Goal: Task Accomplishment & Management: Manage account settings

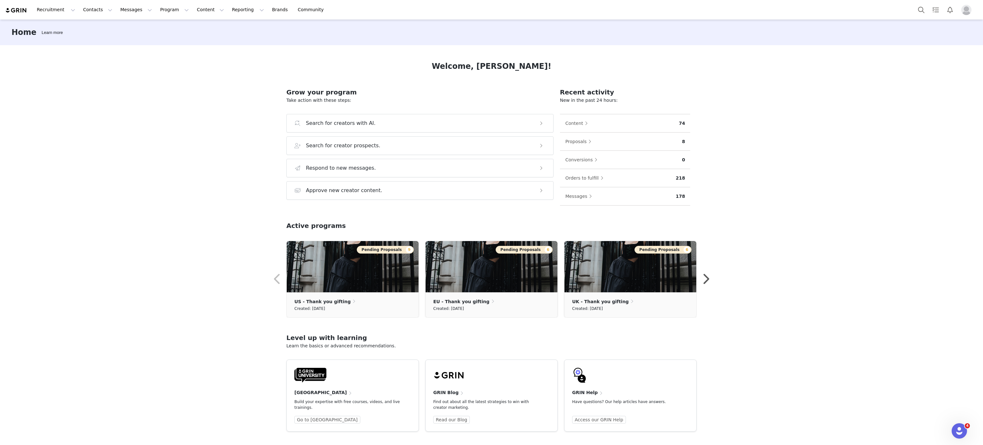
click at [148, 18] on div "Recruitment Recruitment Creator Search Curated Lists Landing Pages Web Extensio…" at bounding box center [491, 10] width 983 height 20
drag, startPoint x: 148, startPoint y: 18, endPoint x: 155, endPoint y: 16, distance: 7.0
click at [155, 16] on div "Recruitment Recruitment Creator Search Curated Lists Landing Pages Web Extensio…" at bounding box center [491, 10] width 983 height 20
click at [156, 16] on button "Program Program" at bounding box center [174, 10] width 36 height 14
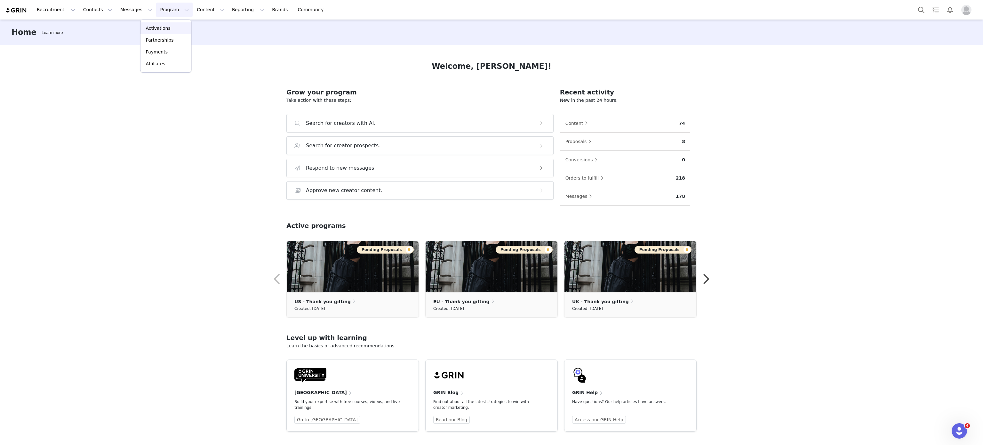
click at [159, 26] on p "Activations" at bounding box center [158, 28] width 25 height 7
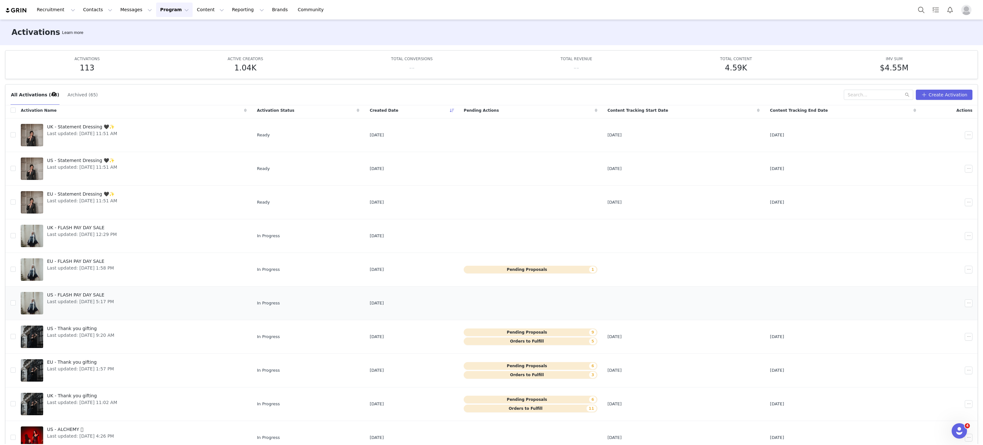
scroll to position [4, 0]
click at [134, 396] on link "UK - Thank you gifting Last updated: Sep 26, 2025 11:02 AM" at bounding box center [134, 404] width 226 height 26
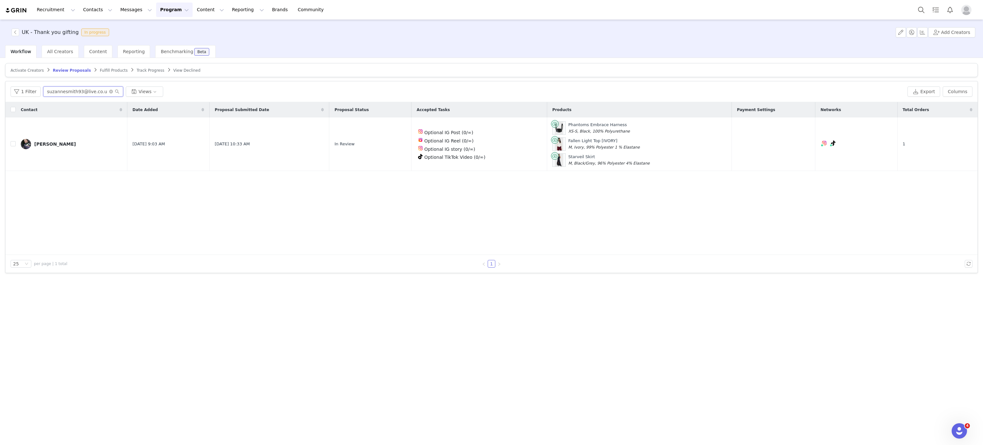
click at [106, 93] on input "suzannesmith93@live.co.u" at bounding box center [83, 91] width 80 height 10
click at [109, 93] on icon "icon: close-circle" at bounding box center [111, 92] width 4 height 4
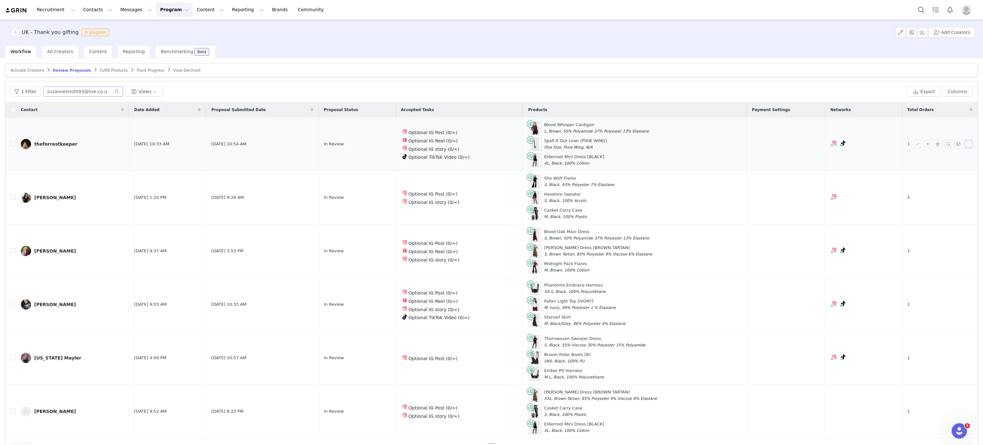
click at [964, 146] on button "button" at bounding box center [968, 144] width 8 height 8
click at [916, 164] on span "Send Email" at bounding box center [928, 166] width 25 height 7
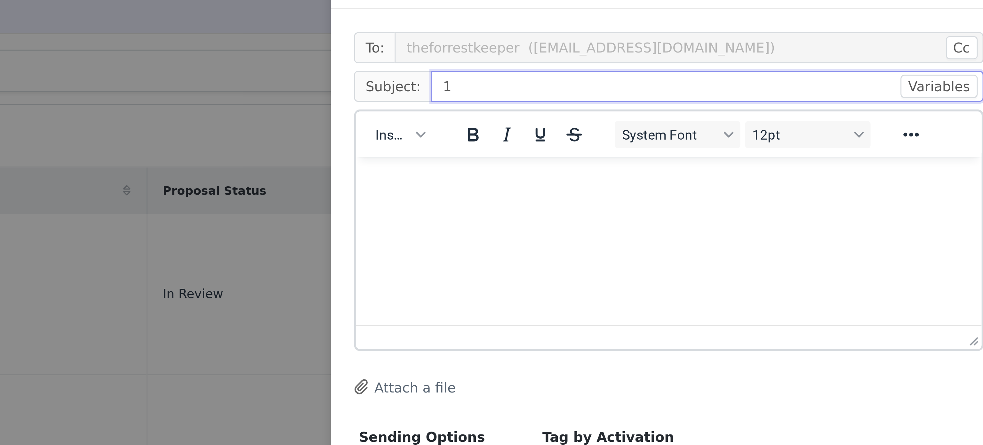
click at [503, 76] on input "1" at bounding box center [504, 75] width 183 height 10
type input "11"
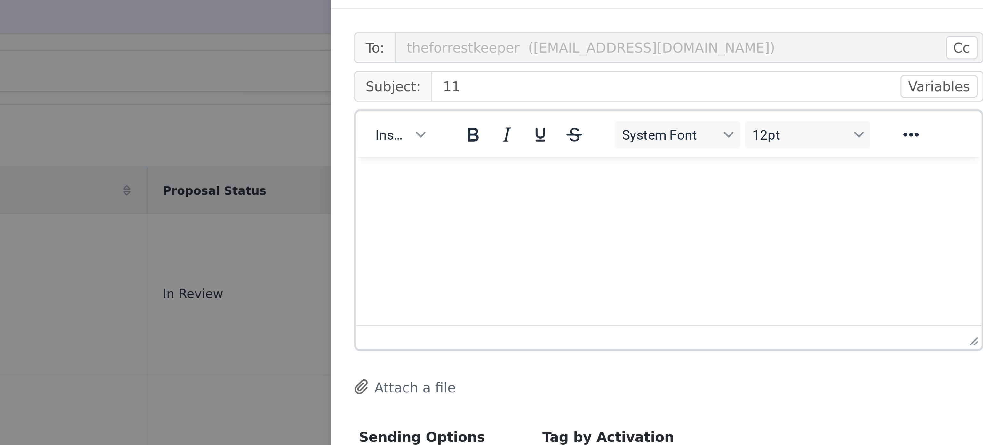
click at [448, 163] on p "Rich Text Area. Press ALT-0 for help." at bounding box center [459, 165] width 197 height 7
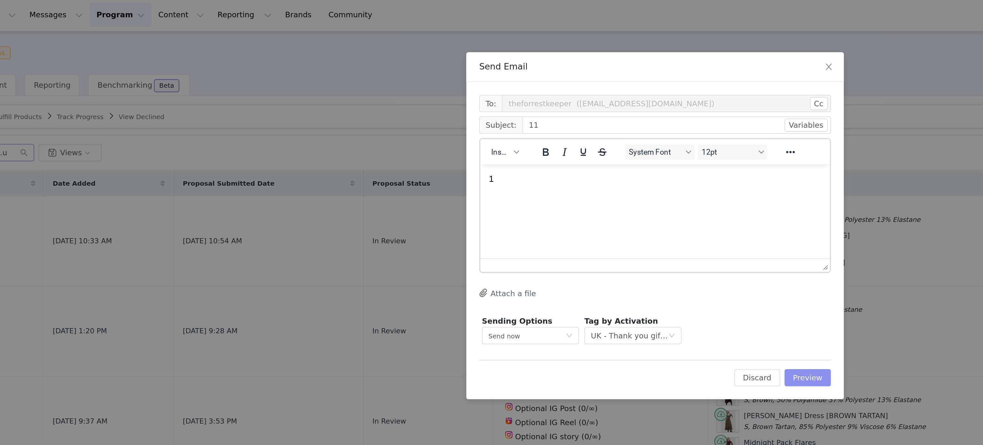
click at [590, 223] on button "Preview" at bounding box center [582, 225] width 28 height 10
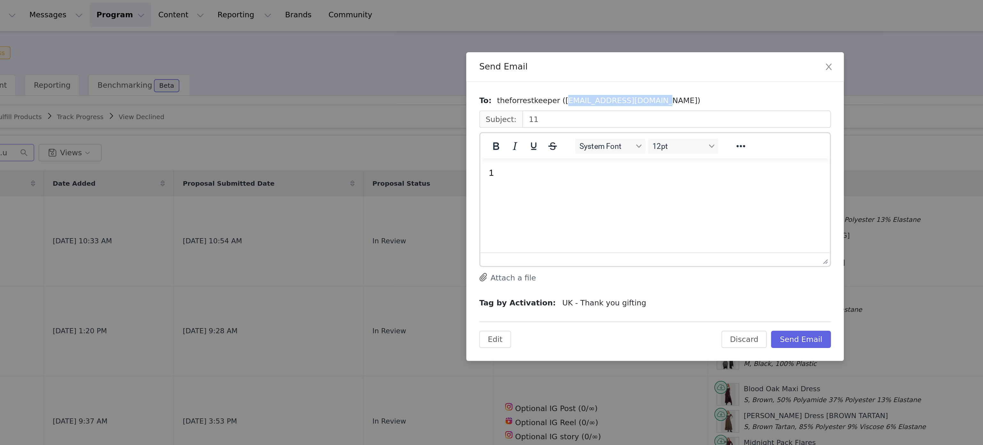
drag, startPoint x: 432, startPoint y: 60, endPoint x: 484, endPoint y: 57, distance: 51.9
click at [484, 57] on span "theforrestkeeper (mbarzanti9392@gmail.com)" at bounding box center [458, 60] width 121 height 7
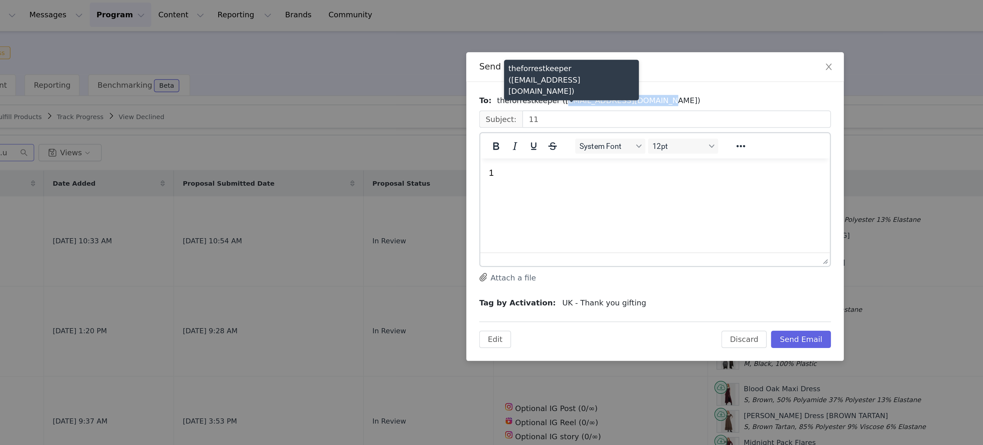
drag, startPoint x: 486, startPoint y: 59, endPoint x: 433, endPoint y: 60, distance: 52.8
click at [433, 60] on span "theforrestkeeper (mbarzanti9392@gmail.com)" at bounding box center [458, 60] width 121 height 7
copy span "mbarzanti9392@gmail.com"
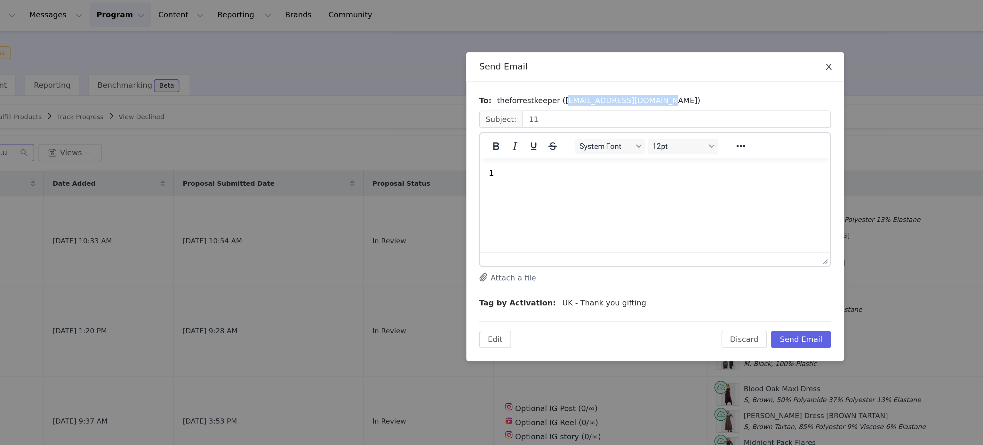
click at [592, 45] on span "Close" at bounding box center [594, 41] width 18 height 18
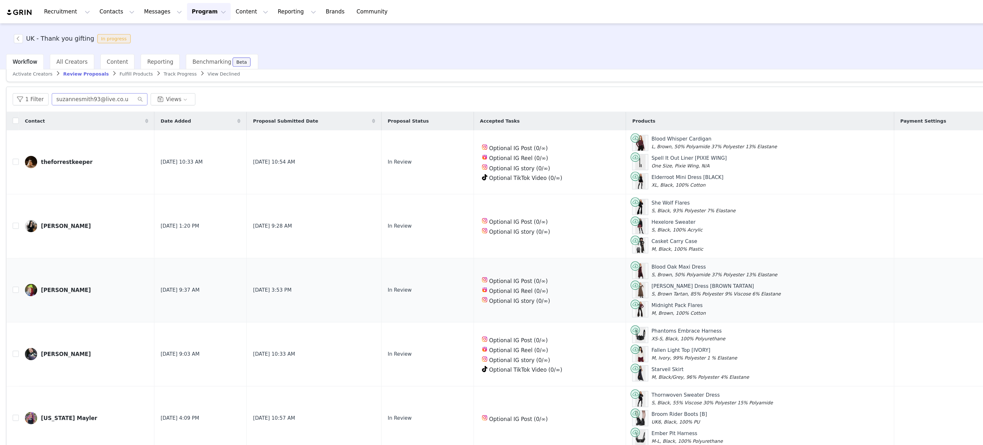
scroll to position [27, 0]
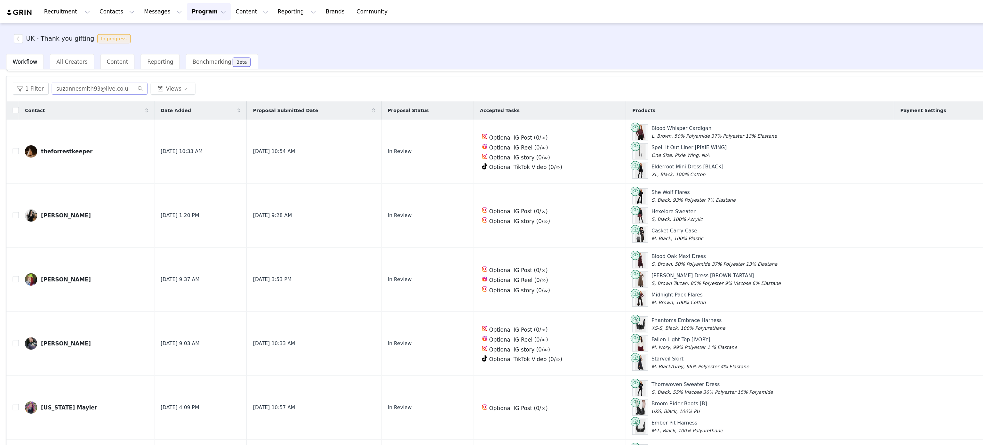
click at [156, 6] on button "Program Program" at bounding box center [174, 10] width 36 height 14
click at [361, 37] on div "UK - Thank you gifting In progress Add Creators" at bounding box center [491, 33] width 983 height 26
click at [158, 5] on button "Program Program" at bounding box center [174, 10] width 36 height 14
click at [172, 22] on link "Activations" at bounding box center [165, 28] width 51 height 12
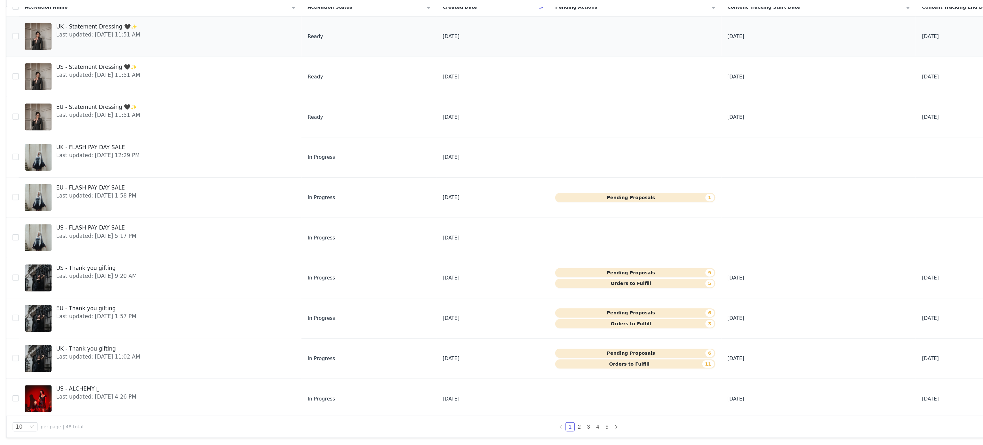
click at [112, 110] on div "UK - Statement Dressing 🖤✨ Last updated: Oct 1, 2025 11:51 AM" at bounding box center [82, 104] width 78 height 26
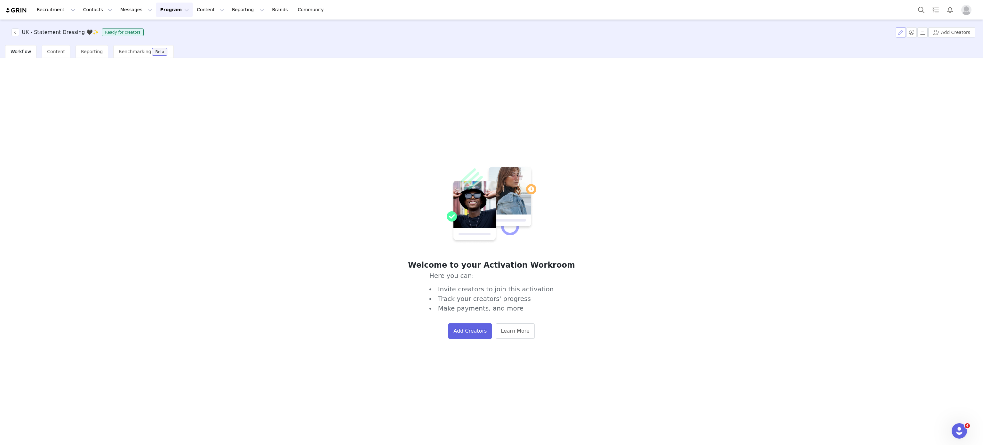
click at [905, 33] on button "button" at bounding box center [900, 32] width 10 height 10
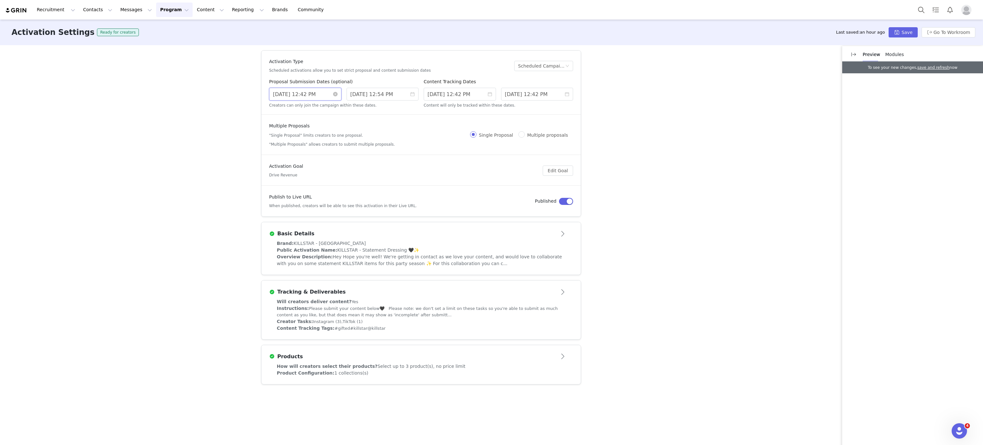
click at [317, 91] on input "8/27/2025 12:42 PM" at bounding box center [305, 94] width 72 height 13
click at [345, 103] on link at bounding box center [347, 104] width 6 height 13
click at [345, 106] on link at bounding box center [347, 104] width 6 height 13
click at [313, 129] on div "1" at bounding box center [314, 128] width 8 height 8
click at [348, 187] on link "Ok" at bounding box center [349, 190] width 11 height 8
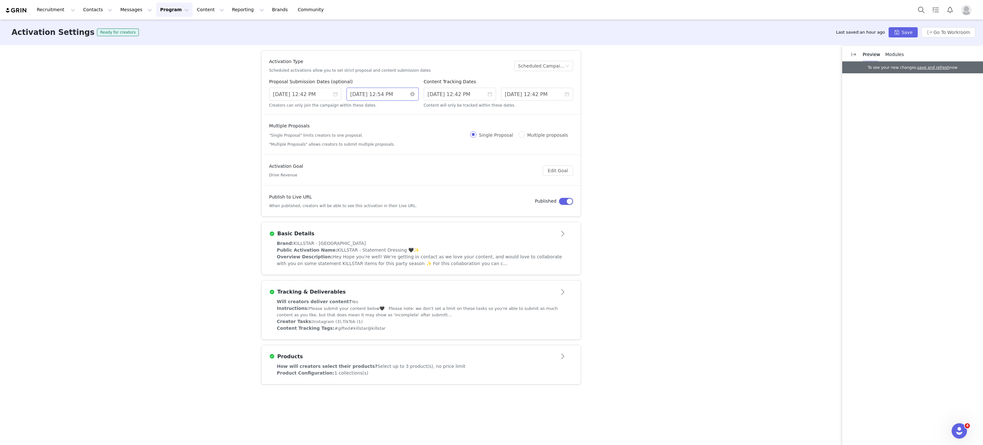
click at [402, 94] on input "9/30/2025 12:54 PM" at bounding box center [382, 94] width 72 height 13
click at [423, 104] on link at bounding box center [424, 104] width 6 height 13
click at [413, 166] on div "31" at bounding box center [415, 167] width 8 height 8
click at [428, 191] on link "Ok" at bounding box center [426, 190] width 11 height 8
click at [460, 90] on input "8/29/2025 12:42 PM" at bounding box center [460, 94] width 72 height 13
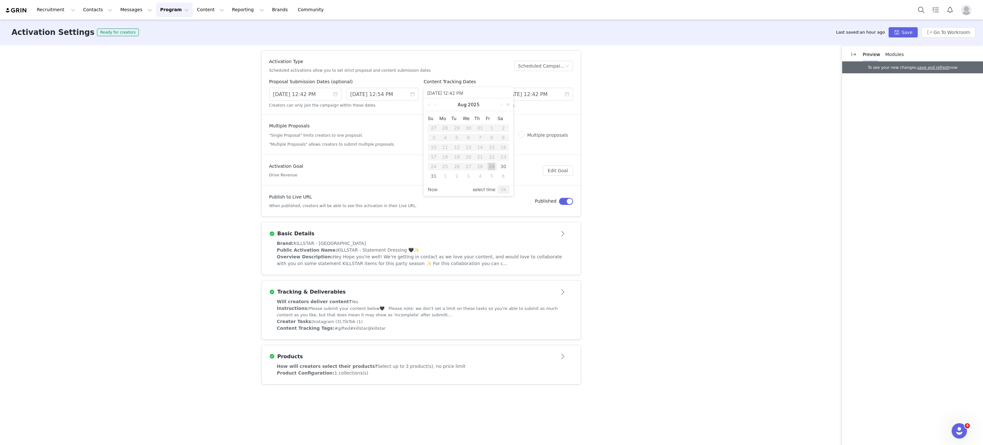
click at [507, 106] on link at bounding box center [506, 104] width 8 height 13
click at [426, 105] on link at bounding box center [430, 104] width 8 height 13
click at [499, 105] on link at bounding box center [501, 104] width 6 height 13
click at [470, 124] on div "1" at bounding box center [468, 128] width 8 height 8
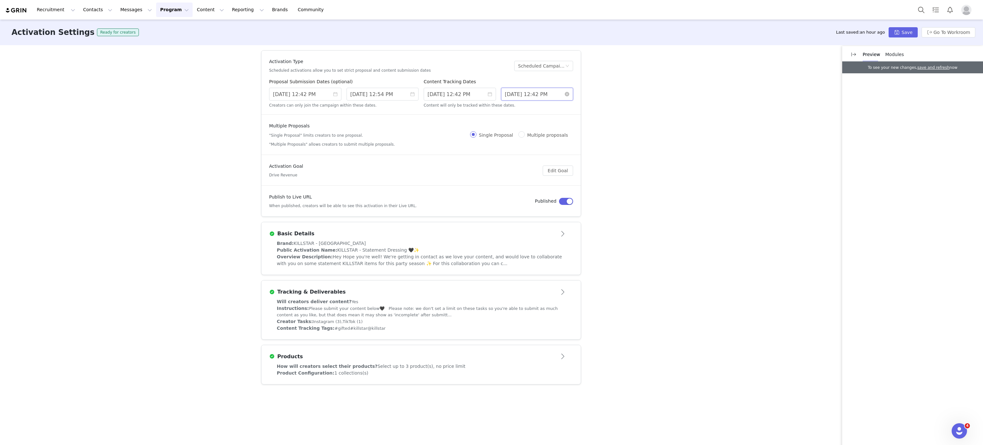
click at [556, 94] on input "10/22/2025 12:42 PM" at bounding box center [537, 94] width 72 height 13
click at [577, 107] on link at bounding box center [578, 104] width 6 height 13
click at [521, 176] on div "1" at bounding box center [522, 176] width 8 height 8
click at [582, 189] on link "Ok" at bounding box center [580, 190] width 11 height 8
click at [917, 27] on button "Save" at bounding box center [902, 32] width 29 height 10
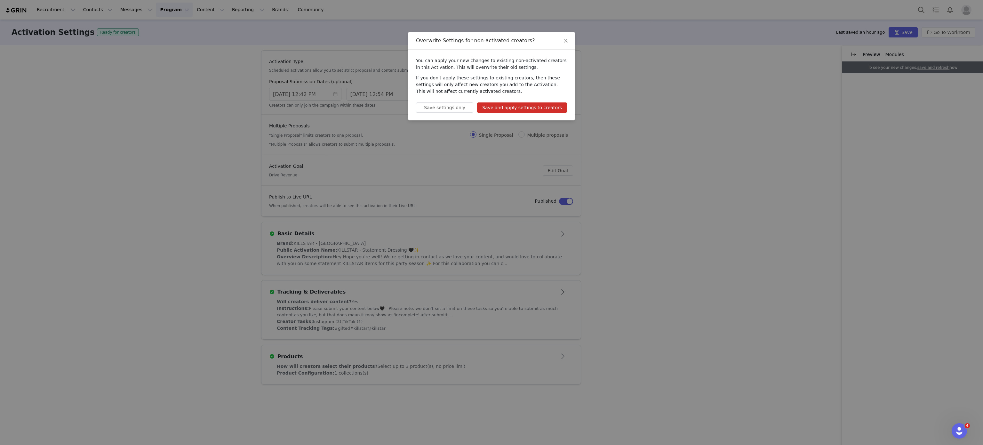
click at [521, 113] on div "You can apply your new changes to existing non-activated creators in this Activ…" at bounding box center [491, 85] width 166 height 71
click at [534, 97] on div "You can apply your new changes to existing non-activated creators in this Activ…" at bounding box center [491, 85] width 166 height 71
click at [536, 101] on div "You can apply your new changes to existing non-activated creators in this Activ…" at bounding box center [491, 85] width 166 height 71
click at [541, 107] on button "Save and apply settings to creators" at bounding box center [522, 107] width 90 height 10
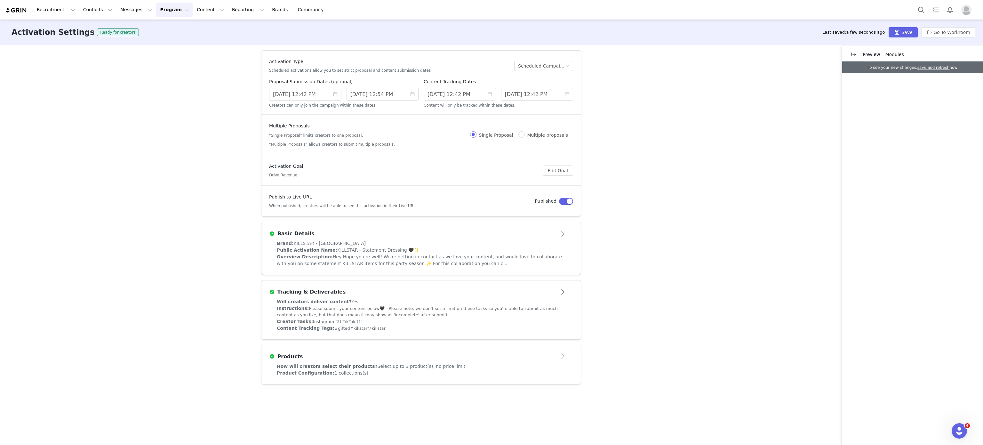
click at [358, 371] on div "Product Configuration: 1 collections(s)" at bounding box center [421, 372] width 289 height 7
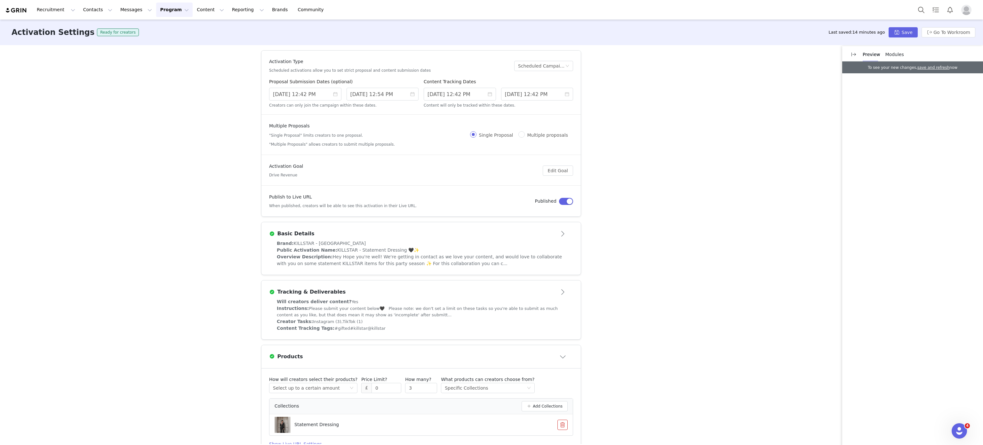
click at [157, 201] on div "Activation Type Scheduled activations allow you to set strict proposal and cont…" at bounding box center [491, 244] width 983 height 399
click at [167, 9] on button "Program Program" at bounding box center [174, 10] width 36 height 14
click at [175, 32] on link "Activations" at bounding box center [165, 28] width 51 height 12
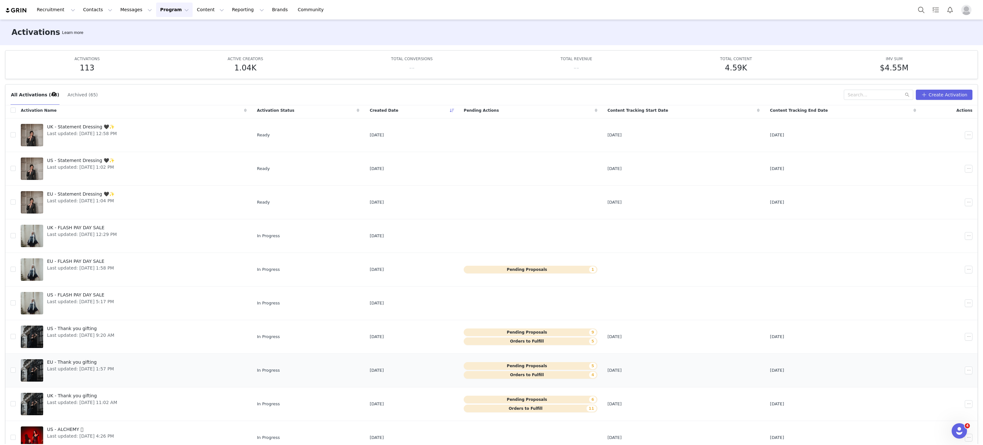
scroll to position [34, 0]
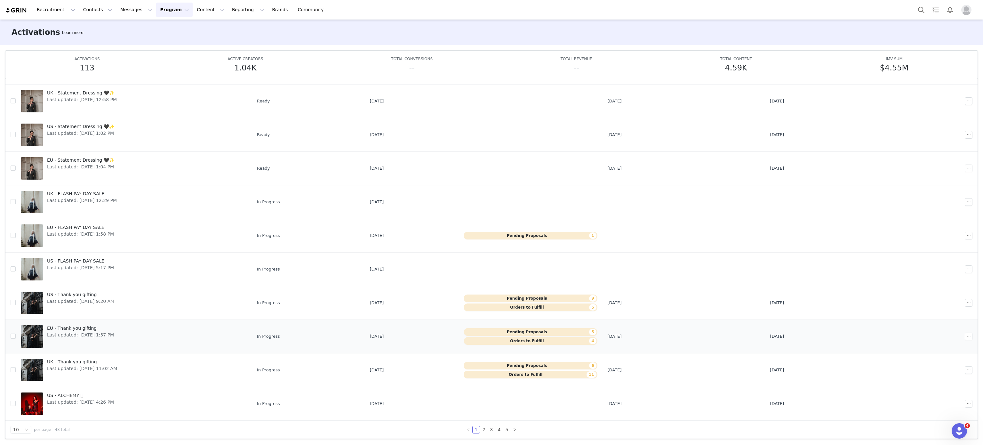
click at [132, 336] on link "EU - Thank you gifting Last updated: Sep 29, 2025 1:57 PM" at bounding box center [134, 336] width 226 height 26
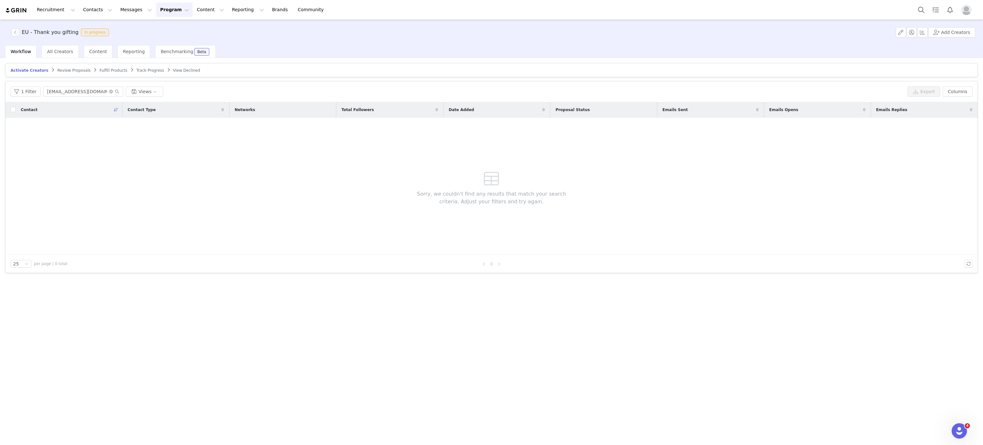
click at [68, 69] on span "Review Proposals" at bounding box center [73, 70] width 33 height 4
click at [109, 92] on icon "icon: close-circle" at bounding box center [111, 92] width 4 height 4
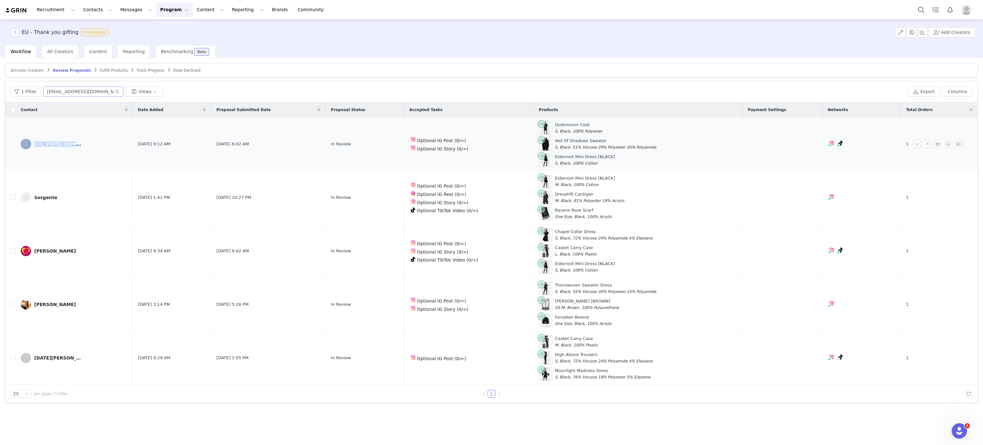
drag, startPoint x: 115, startPoint y: 151, endPoint x: 30, endPoint y: 150, distance: 84.5
click at [30, 150] on td "VIRGINIA CEPPARI" at bounding box center [74, 143] width 117 height 53
copy link "VIRGINIA CEPPARI"
click at [942, 143] on div at bounding box center [943, 144] width 61 height 8
click at [941, 144] on div at bounding box center [943, 144] width 61 height 8
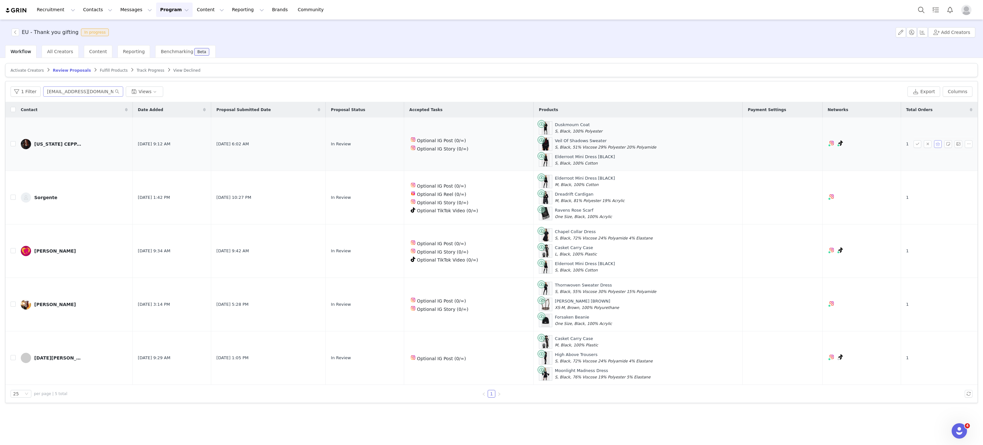
click at [941, 144] on button "button" at bounding box center [938, 144] width 8 height 8
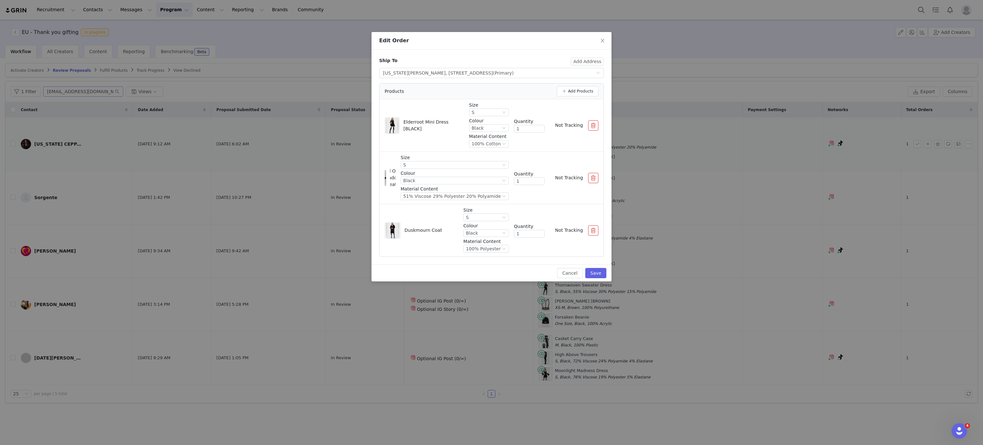
click at [592, 120] on div "Size S Colour Black Material Content 100% Cotton Quantity 1 Not Tracking" at bounding box center [533, 125] width 129 height 47
click at [595, 128] on button "button" at bounding box center [593, 125] width 10 height 10
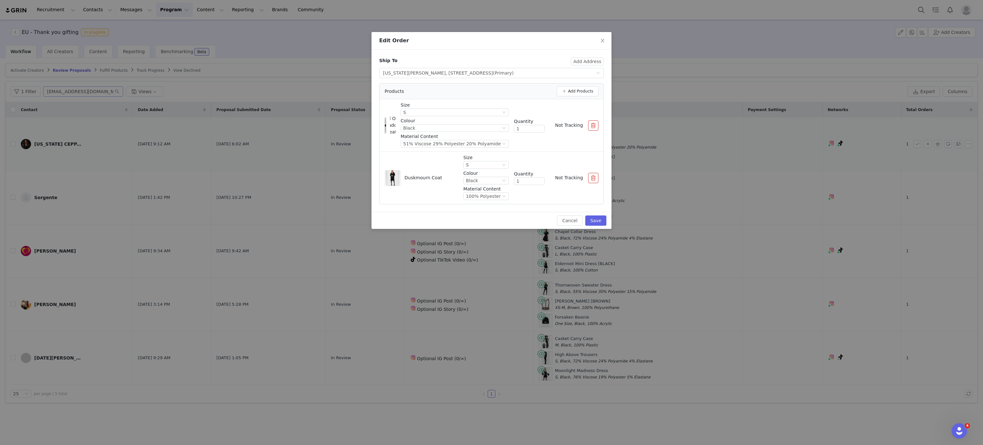
click at [595, 128] on button "button" at bounding box center [593, 125] width 10 height 10
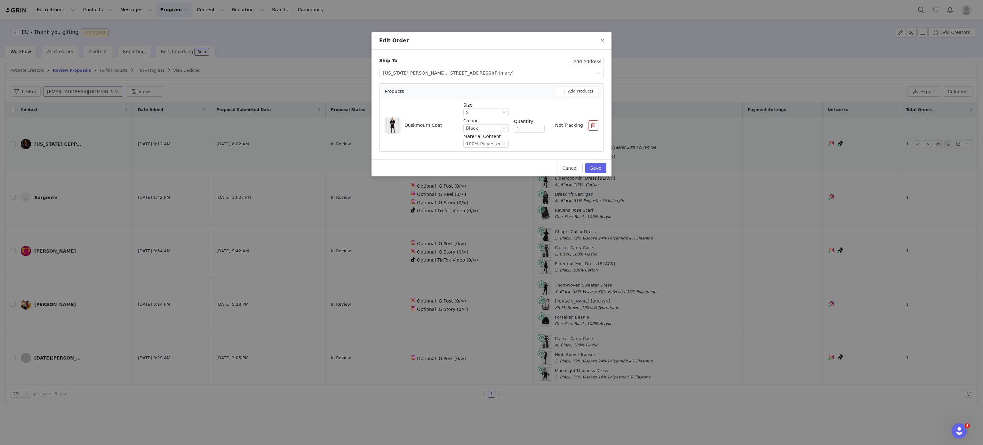
click at [595, 128] on button "button" at bounding box center [593, 125] width 10 height 10
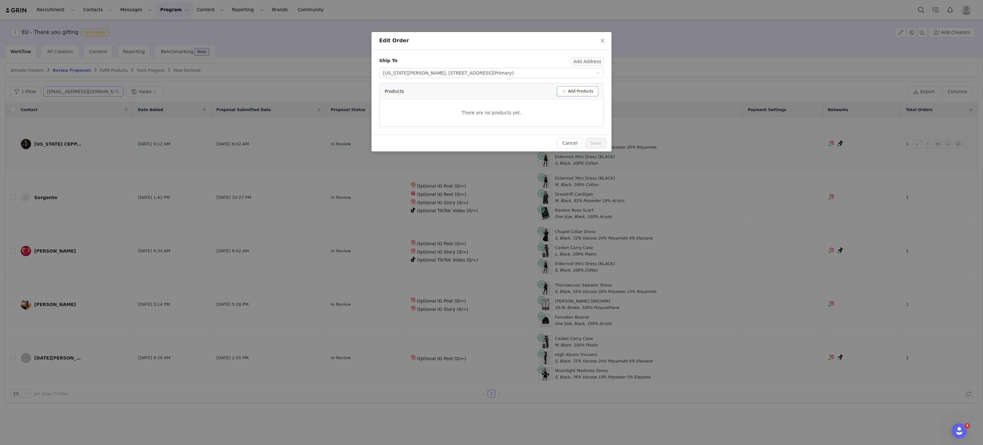
click at [580, 89] on button "Add Products" at bounding box center [578, 91] width 42 height 10
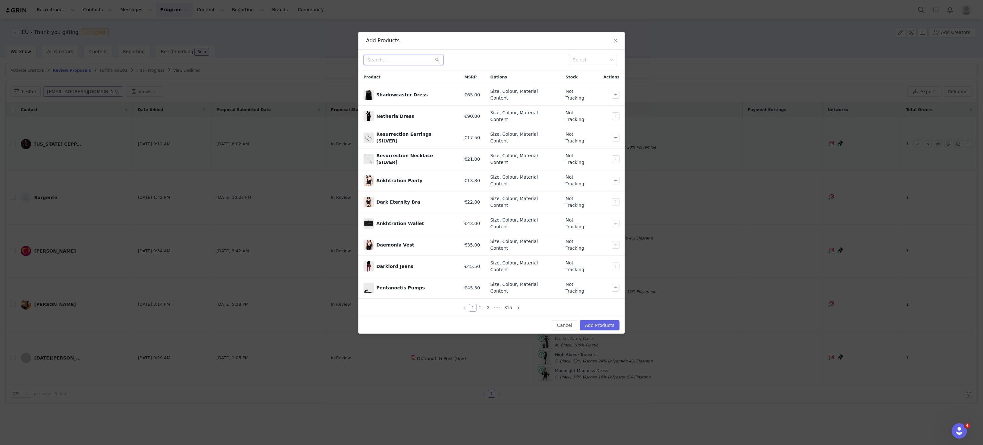
paste input "Forestine Maxi Dress"
click at [411, 61] on input "Forestine Maxi Dress" at bounding box center [403, 60] width 80 height 10
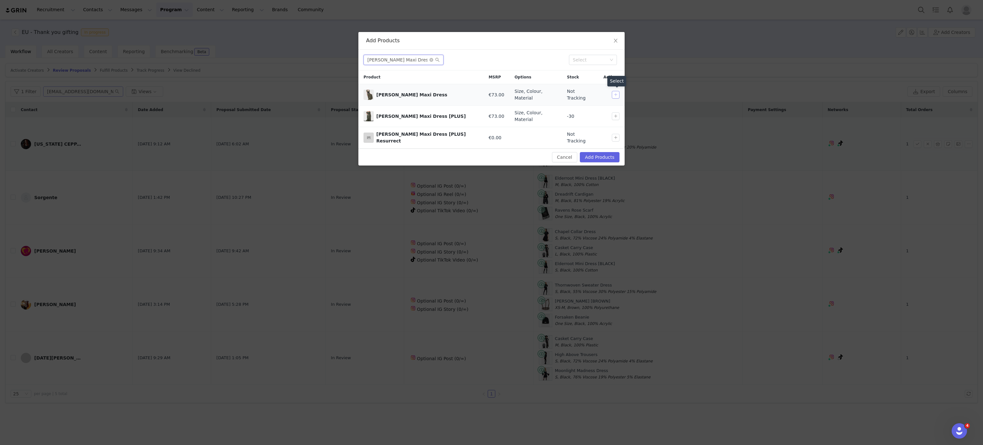
type input "Forestine Maxi Dress"
click at [615, 91] on button "button" at bounding box center [616, 95] width 8 height 8
click at [405, 56] on input "Forestine Maxi Dress" at bounding box center [403, 60] width 80 height 10
paste input "Gates Of Hell Shir"
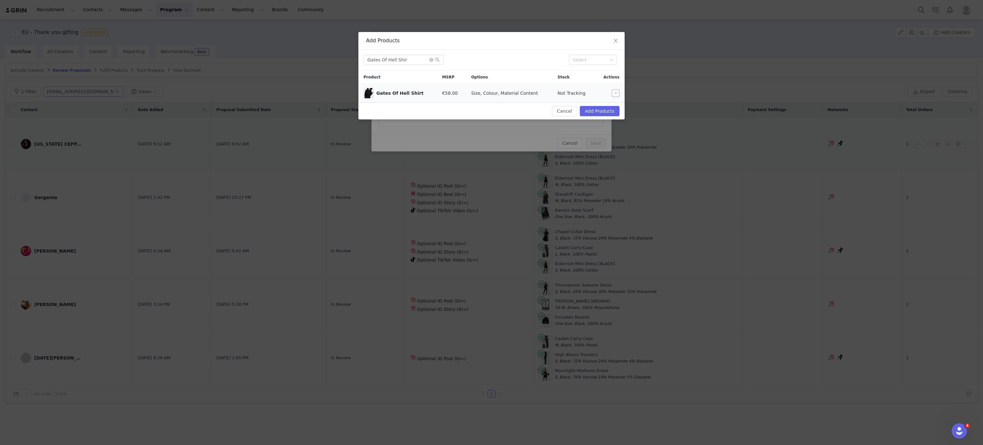
click at [617, 91] on button "button" at bounding box center [616, 93] width 8 height 8
click at [405, 61] on input "Gates Of Hell Shir" at bounding box center [403, 60] width 80 height 10
paste input "Flora Corset Top"
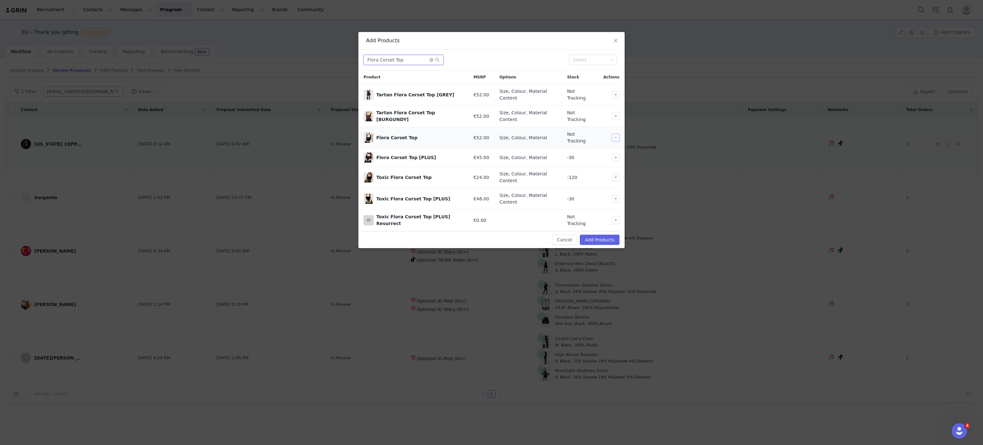
type input "Flora Corset Top"
click at [617, 134] on button "button" at bounding box center [616, 138] width 8 height 8
click at [605, 234] on button "Add Products" at bounding box center [600, 239] width 40 height 10
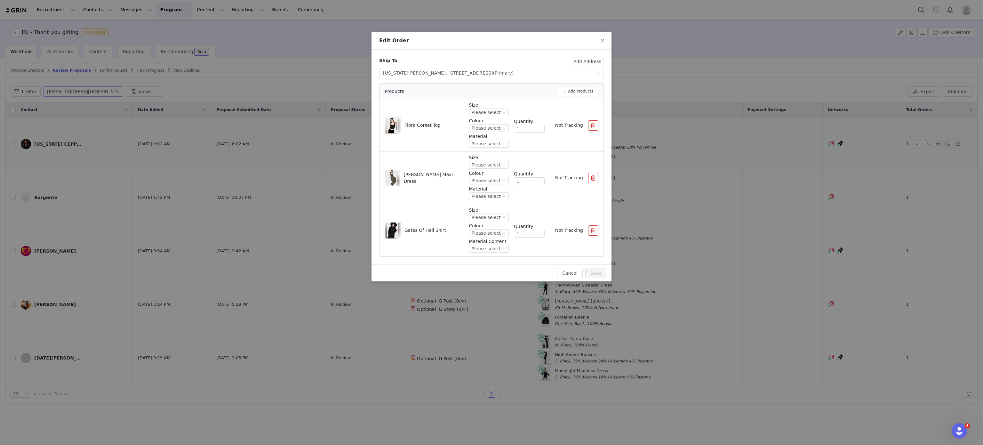
click at [491, 108] on p "Size" at bounding box center [489, 105] width 40 height 7
click at [486, 111] on div "Please select" at bounding box center [486, 112] width 29 height 7
click at [483, 144] on li "S" at bounding box center [490, 145] width 36 height 10
click at [503, 128] on icon "icon: down" at bounding box center [503, 128] width 3 height 2
click at [499, 149] on li "Black" at bounding box center [490, 150] width 36 height 10
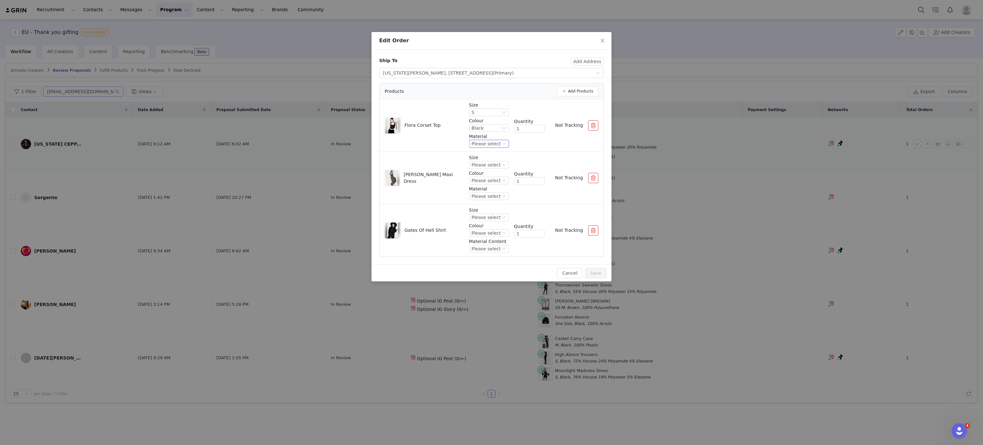
click at [497, 143] on div "Please select" at bounding box center [486, 143] width 29 height 7
click at [492, 162] on li "63% Viscose 32% Polyamide 5% Elastane" at bounding box center [490, 166] width 36 height 10
click at [495, 163] on div "Please select" at bounding box center [486, 164] width 29 height 7
click at [493, 197] on li "S" at bounding box center [490, 197] width 36 height 10
click at [502, 181] on icon "icon: down" at bounding box center [504, 181] width 4 height 4
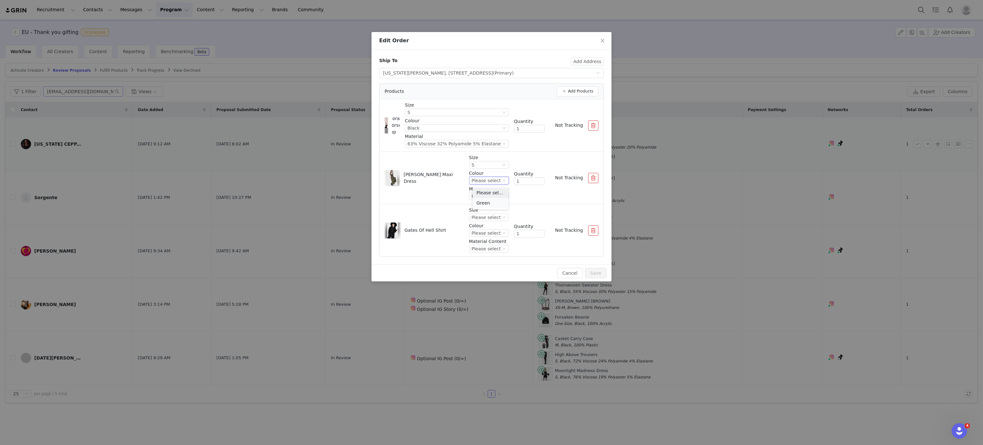
click at [496, 203] on li "Green" at bounding box center [490, 203] width 36 height 10
click at [502, 197] on icon "icon: down" at bounding box center [504, 196] width 4 height 4
click at [486, 218] on li "100% Viscose" at bounding box center [490, 218] width 36 height 10
click at [486, 218] on div "Please select" at bounding box center [486, 217] width 29 height 7
click at [489, 250] on li "S" at bounding box center [490, 250] width 36 height 10
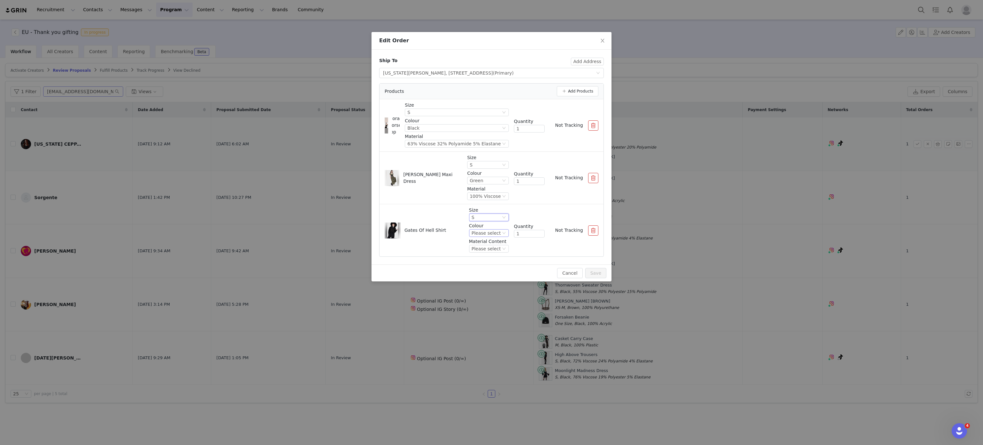
click at [496, 233] on div "Please select" at bounding box center [486, 232] width 29 height 7
click at [498, 255] on li "Black" at bounding box center [490, 255] width 36 height 10
click at [500, 250] on div "Please select" at bounding box center [486, 248] width 29 height 7
click at [494, 269] on li "100% Polyester" at bounding box center [490, 271] width 36 height 10
click at [595, 274] on button "Save" at bounding box center [595, 273] width 21 height 10
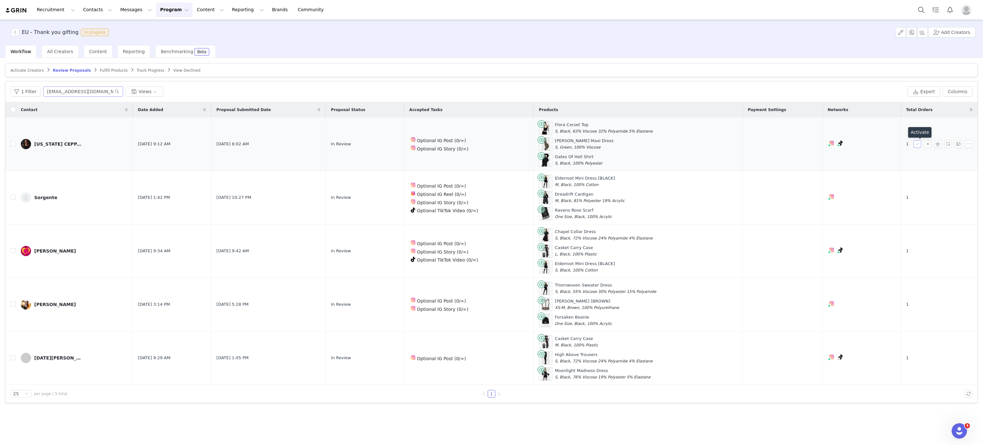
click at [917, 146] on button "button" at bounding box center [917, 144] width 8 height 8
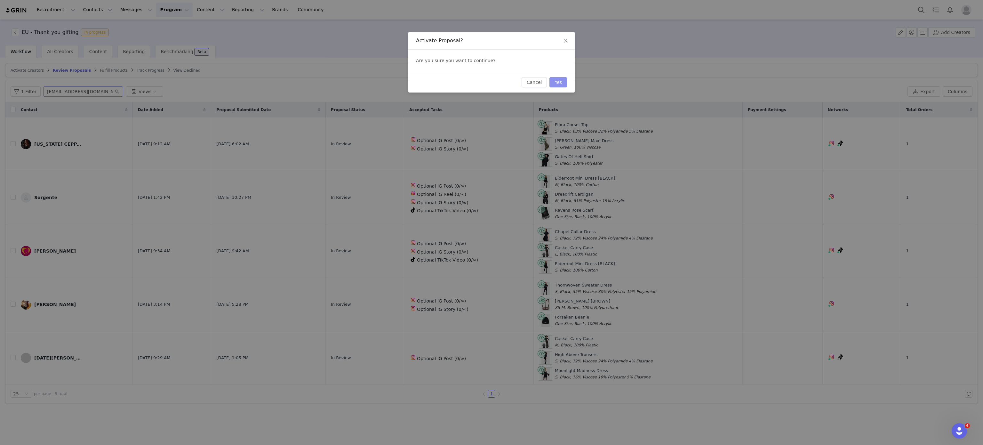
click at [563, 80] on button "Yes" at bounding box center [558, 82] width 18 height 10
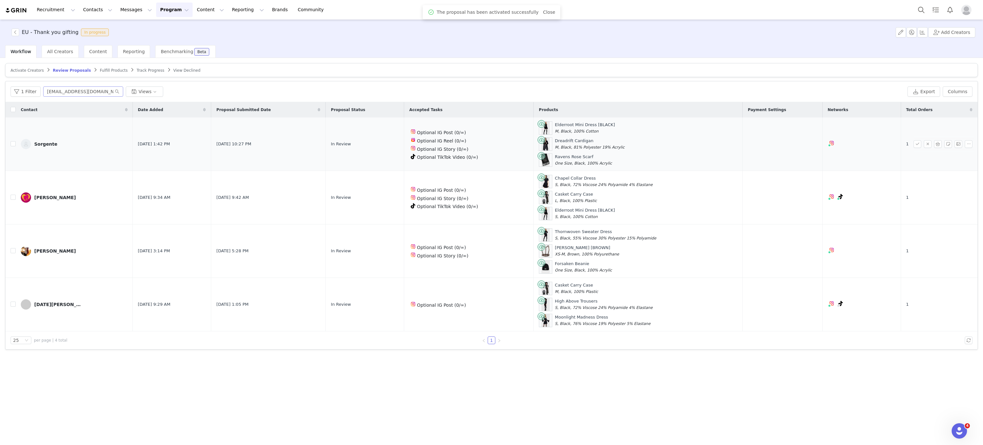
drag, startPoint x: 80, startPoint y: 151, endPoint x: 33, endPoint y: 149, distance: 47.1
click at [33, 149] on td "Sorgente" at bounding box center [74, 143] width 117 height 53
copy div "Sorgente"
click at [528, 155] on div "Optional TikTok Video (0/∞)" at bounding box center [468, 157] width 119 height 8
click at [45, 199] on div "Steffy Winchestair" at bounding box center [55, 197] width 42 height 5
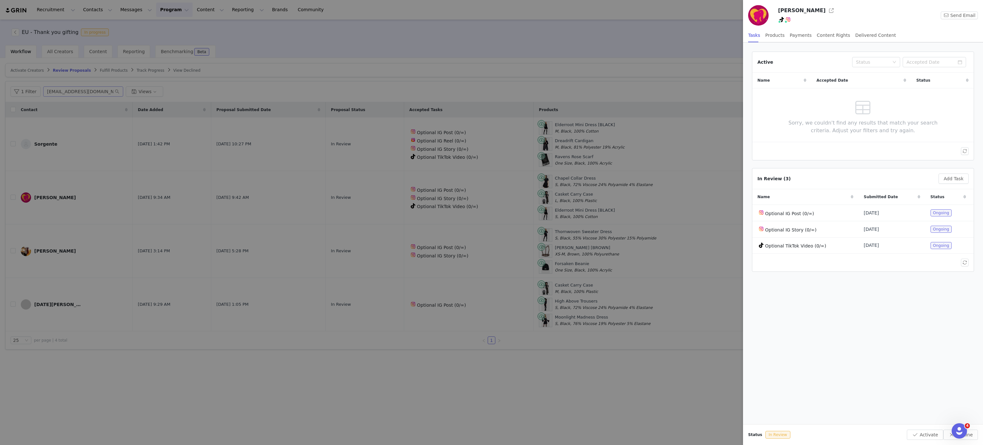
click at [810, 5] on div "Steffy Winchestair" at bounding box center [802, 10] width 48 height 10
copy div "Steffy Winchestair"
click at [447, 130] on div at bounding box center [491, 222] width 983 height 445
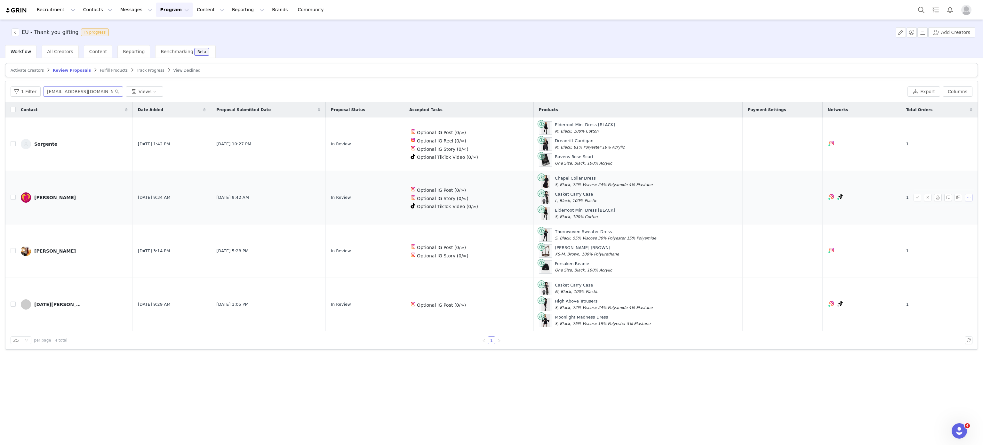
click at [965, 200] on button "button" at bounding box center [968, 198] width 8 height 8
click at [939, 198] on button "button" at bounding box center [938, 198] width 8 height 8
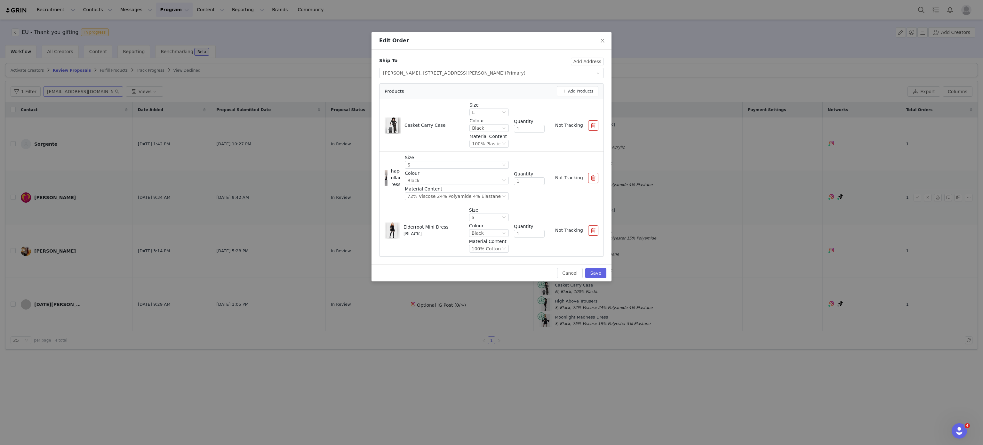
click at [592, 126] on button "button" at bounding box center [593, 125] width 10 height 10
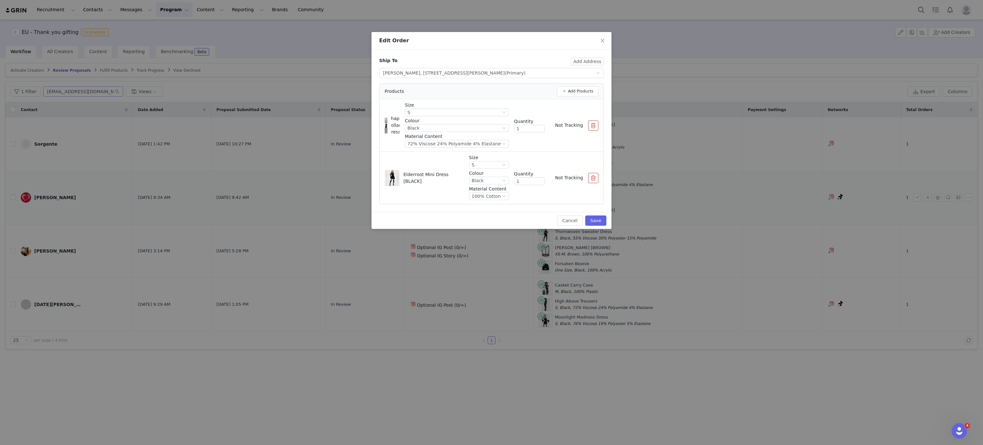
click at [597, 182] on button "button" at bounding box center [593, 178] width 10 height 10
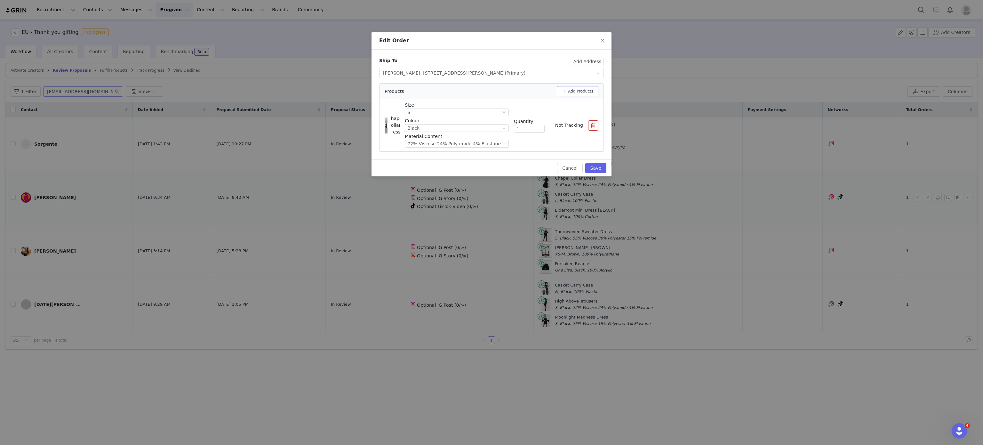
click at [582, 96] on button "Add Products" at bounding box center [578, 91] width 42 height 10
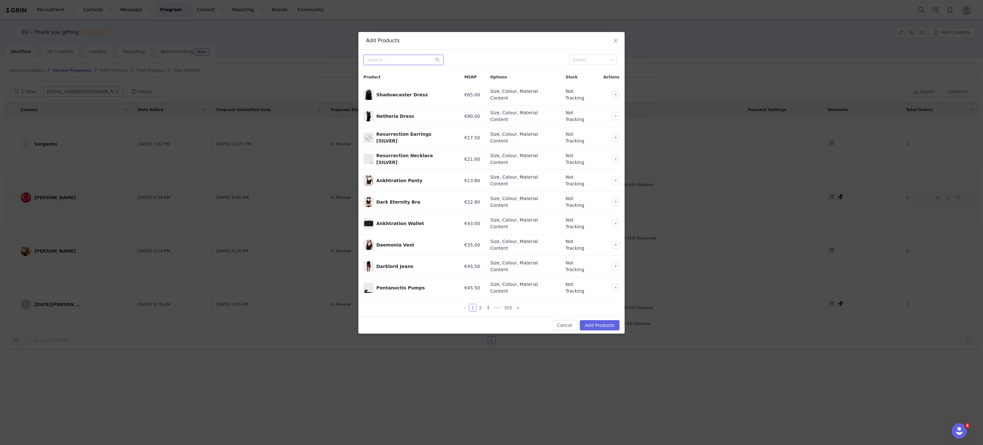
paste input "ssassins-hood-cardi i"
click at [404, 60] on input "ssassins-hood-cardi i" at bounding box center [403, 60] width 80 height 10
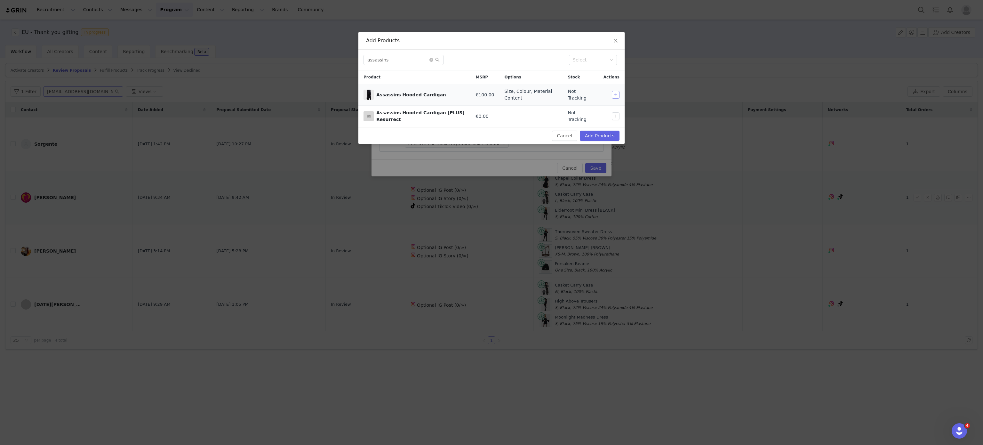
click at [615, 94] on button "button" at bounding box center [616, 95] width 8 height 8
click at [407, 58] on input "assassins" at bounding box center [403, 60] width 80 height 10
paste input "Shadowcaster Dress"
click at [407, 58] on input "Shadowcaster Dress" at bounding box center [403, 60] width 80 height 10
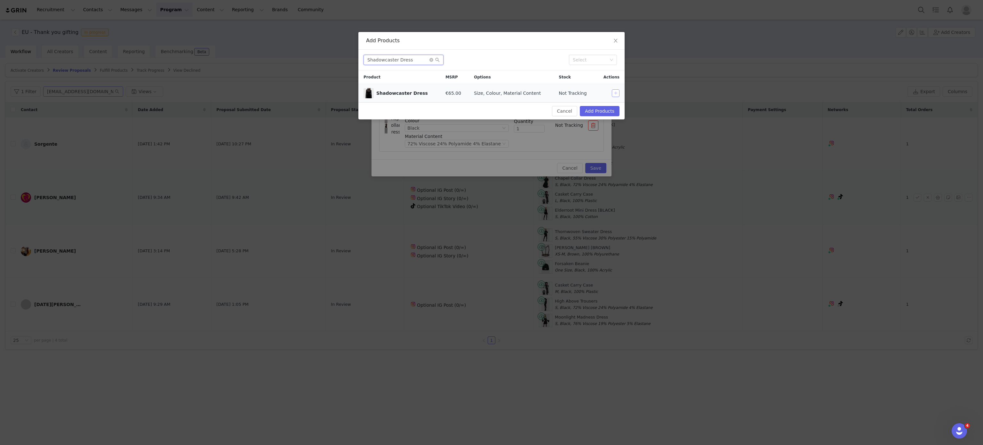
type input "Shadowcaster Dress"
click at [617, 93] on button "button" at bounding box center [616, 93] width 8 height 8
click at [609, 113] on button "Add Products" at bounding box center [600, 111] width 40 height 10
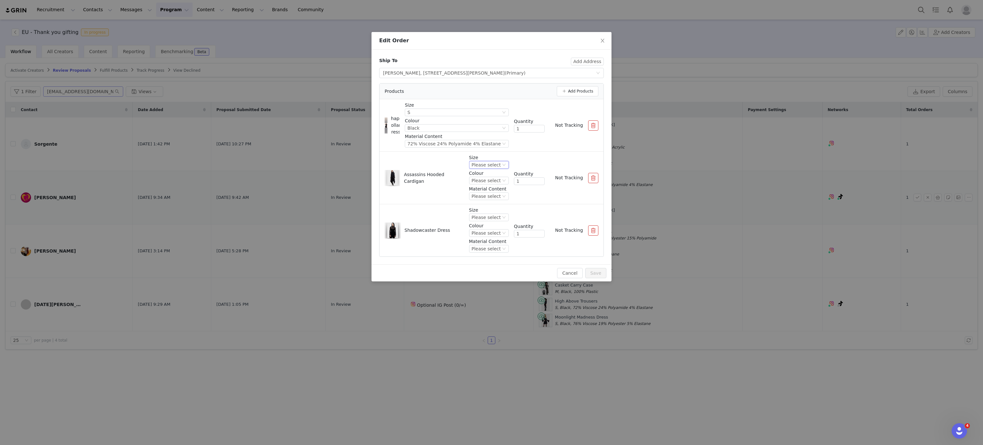
click at [503, 163] on icon "icon: down" at bounding box center [504, 165] width 4 height 4
click at [485, 199] on li "S" at bounding box center [490, 197] width 36 height 10
click at [474, 168] on div "S" at bounding box center [473, 164] width 3 height 7
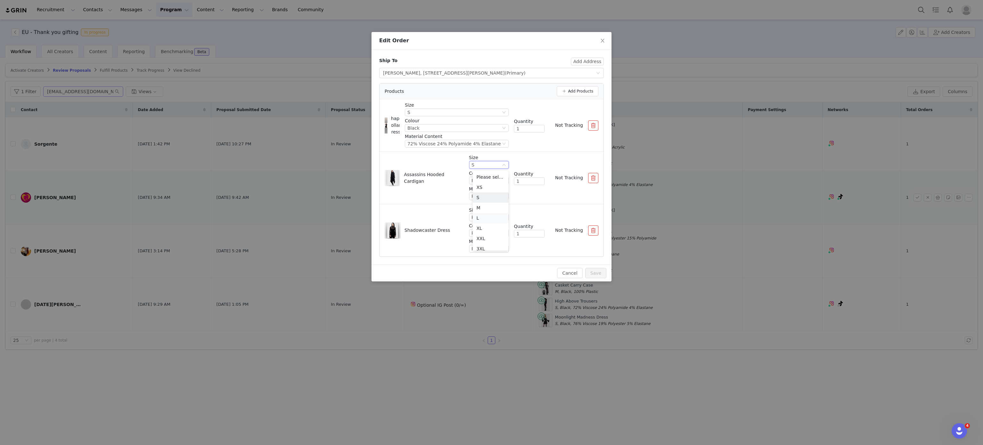
click at [482, 213] on li "L" at bounding box center [490, 218] width 36 height 10
click at [482, 167] on div "L" at bounding box center [486, 164] width 29 height 7
click at [488, 204] on li "M" at bounding box center [490, 207] width 36 height 10
click at [492, 180] on div "Please select" at bounding box center [486, 180] width 29 height 7
click at [489, 202] on li "Black" at bounding box center [490, 203] width 36 height 10
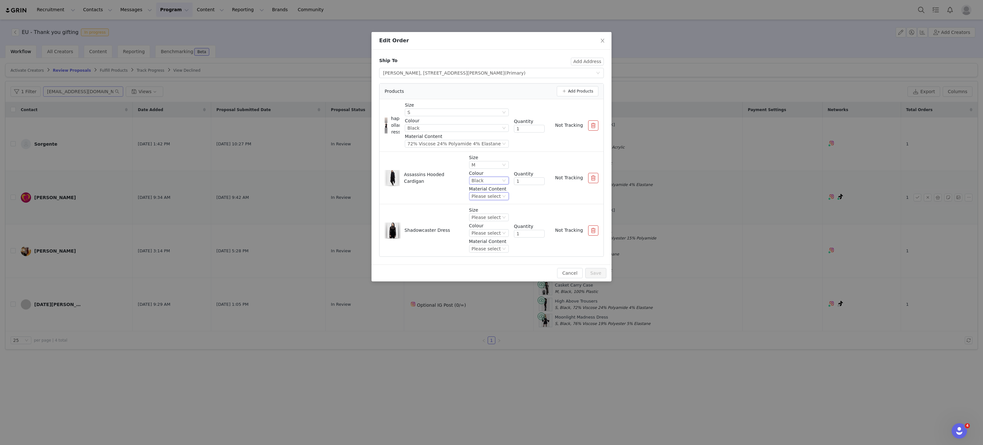
click at [490, 197] on div "Please select" at bounding box center [486, 196] width 29 height 7
click at [485, 217] on li "65% Polyester 30% Viscose 5% Elastane" at bounding box center [490, 218] width 36 height 10
click at [488, 218] on div "Please select" at bounding box center [486, 217] width 29 height 7
click at [479, 252] on li "S" at bounding box center [490, 250] width 36 height 10
click at [491, 231] on div "Please select" at bounding box center [486, 232] width 29 height 7
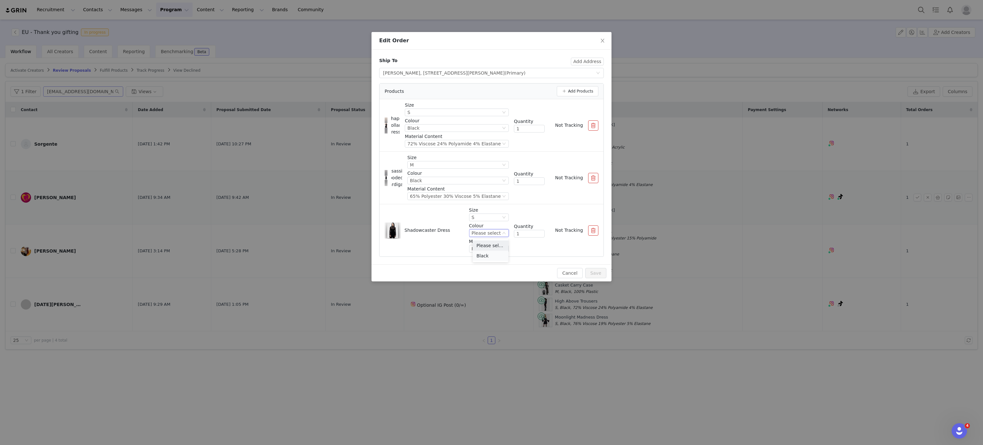
click at [494, 252] on li "Black" at bounding box center [490, 255] width 36 height 10
click at [495, 251] on div "Please select" at bounding box center [486, 248] width 29 height 7
click at [496, 266] on li "Please select" at bounding box center [490, 261] width 36 height 10
click at [493, 248] on div "Please select" at bounding box center [486, 248] width 29 height 7
click at [495, 272] on li "95% Polyester 5% Elastane" at bounding box center [490, 271] width 36 height 10
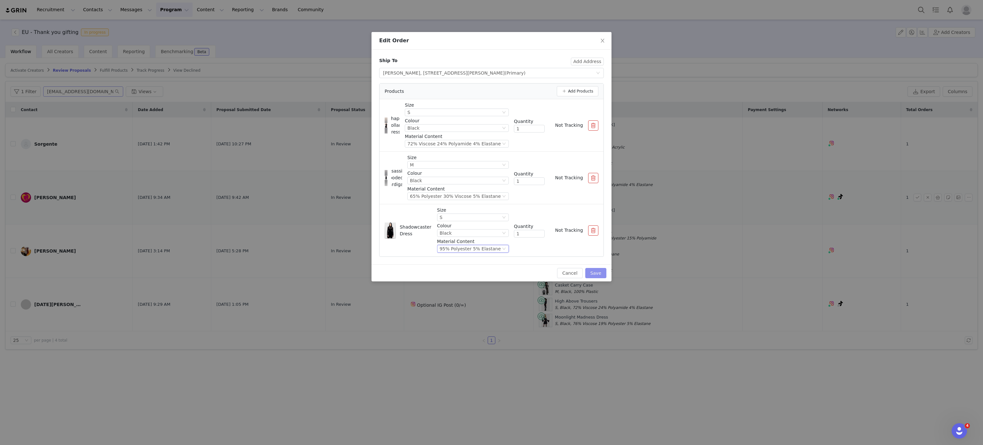
click at [600, 273] on button "Save" at bounding box center [595, 273] width 21 height 10
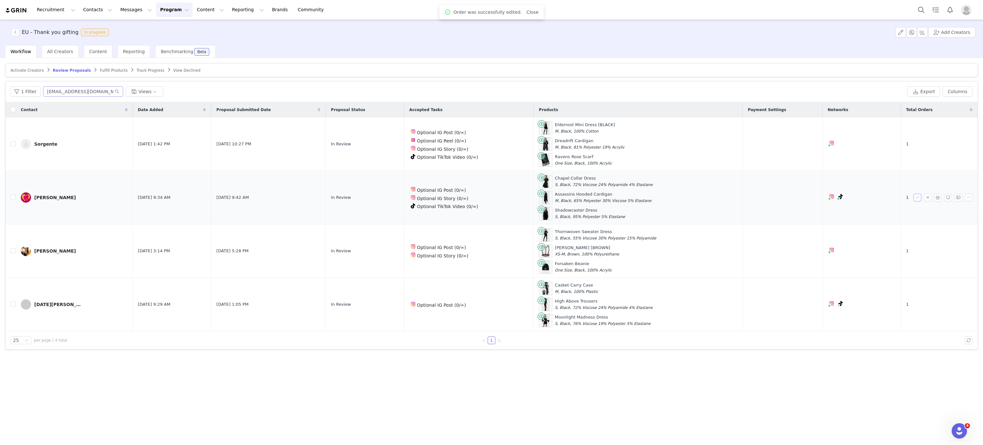
click at [918, 201] on button "button" at bounding box center [917, 198] width 8 height 8
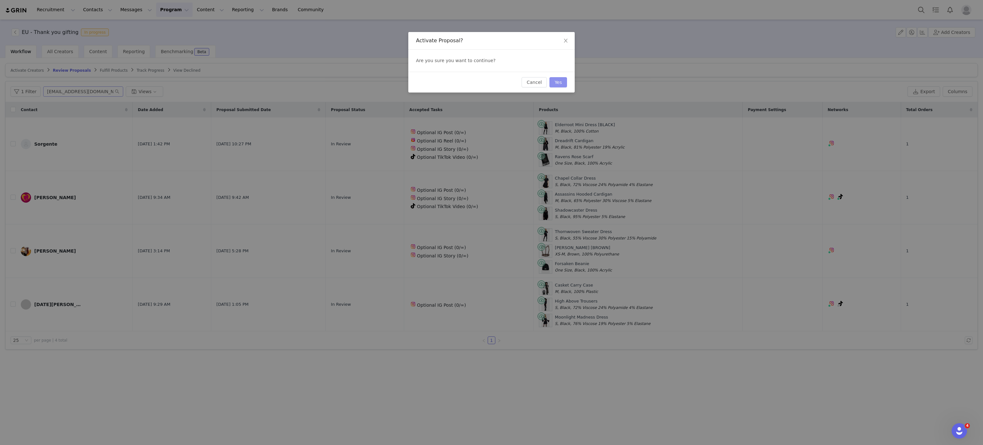
click at [562, 85] on button "Yes" at bounding box center [558, 82] width 18 height 10
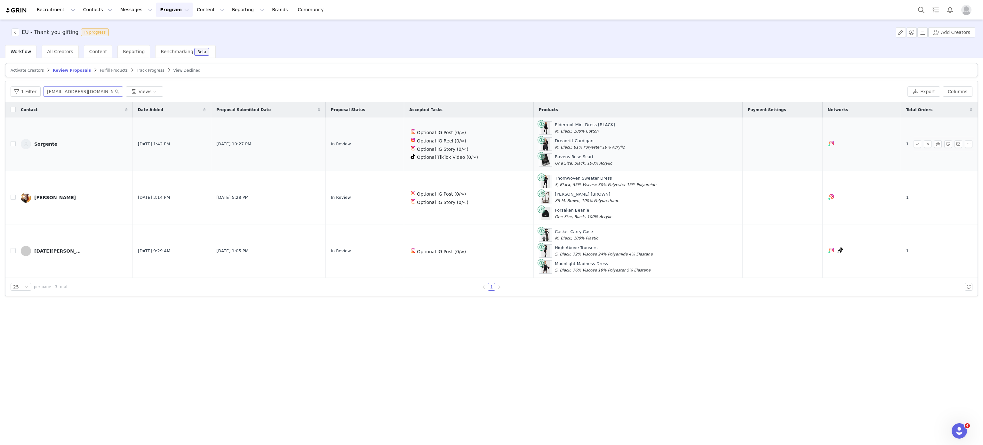
click at [185, 148] on td "Sep 16, 2025 1:42 PM" at bounding box center [172, 143] width 78 height 53
copy span "Sep 16, 2025 1:42 PM"
drag, startPoint x: 32, startPoint y: 187, endPoint x: 83, endPoint y: 199, distance: 52.5
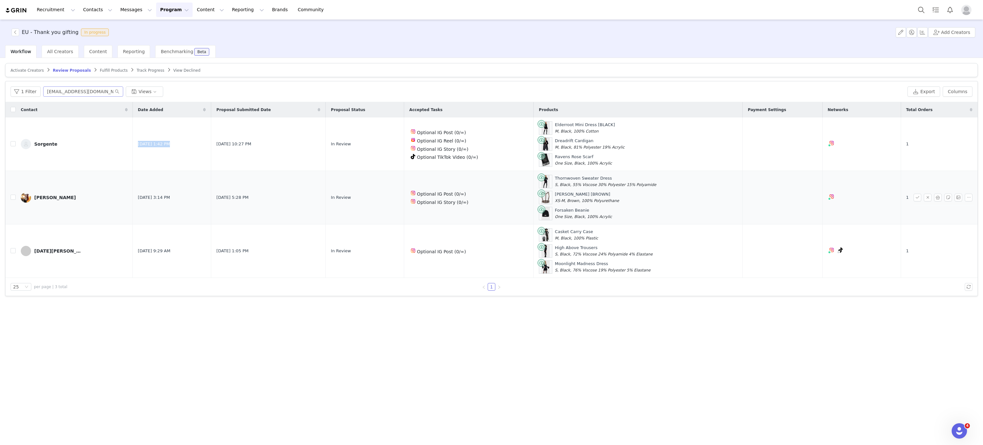
click at [83, 199] on td "Katarzyna Kot-Bartkowiak" at bounding box center [74, 197] width 117 height 53
copy link "Katarzyna Kot-Bartkowia"
drag, startPoint x: 34, startPoint y: 248, endPoint x: 93, endPoint y: 258, distance: 60.4
click at [93, 258] on td "Lucia Nunez Montero" at bounding box center [74, 250] width 117 height 53
copy div "Lucia Nunez Montero"
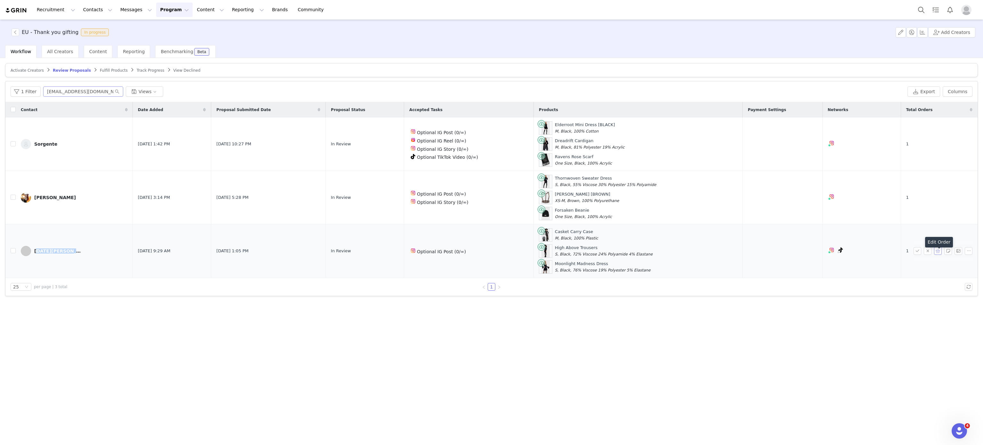
click at [935, 254] on button "button" at bounding box center [938, 251] width 8 height 8
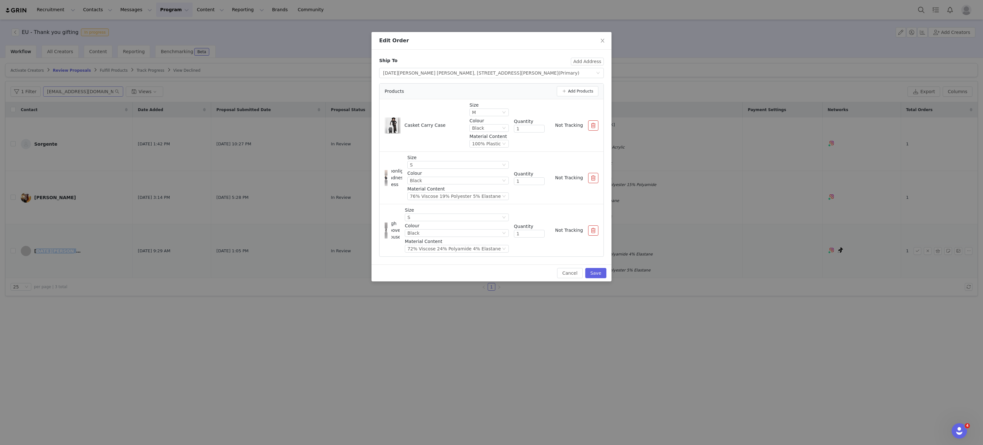
click at [592, 127] on button "button" at bounding box center [593, 125] width 10 height 10
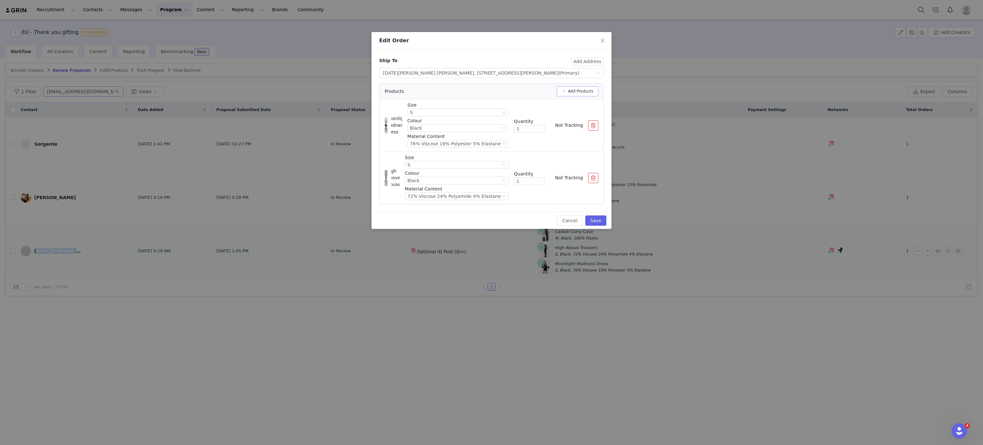
click at [579, 87] on button "Add Products" at bounding box center [578, 91] width 42 height 10
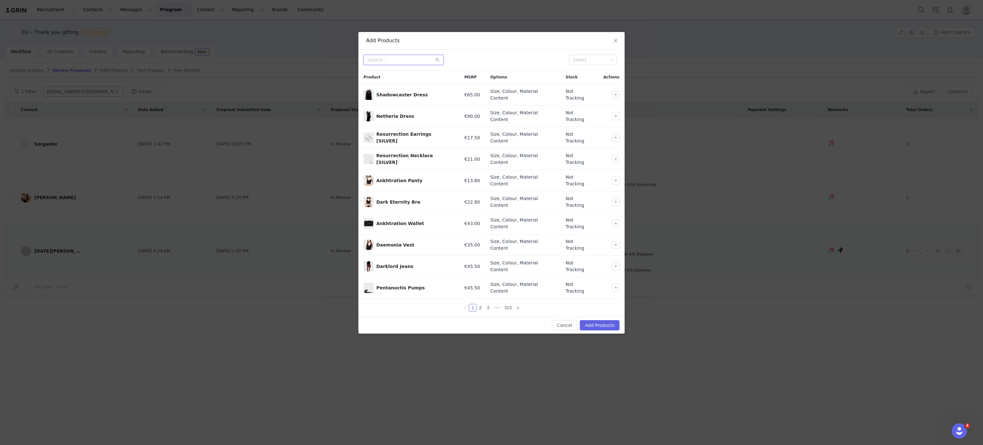
paste input "morrigan-moon-long-sleeve-top"
click at [408, 64] on input "morrigan-moon-long-sleeve-top" at bounding box center [403, 60] width 80 height 10
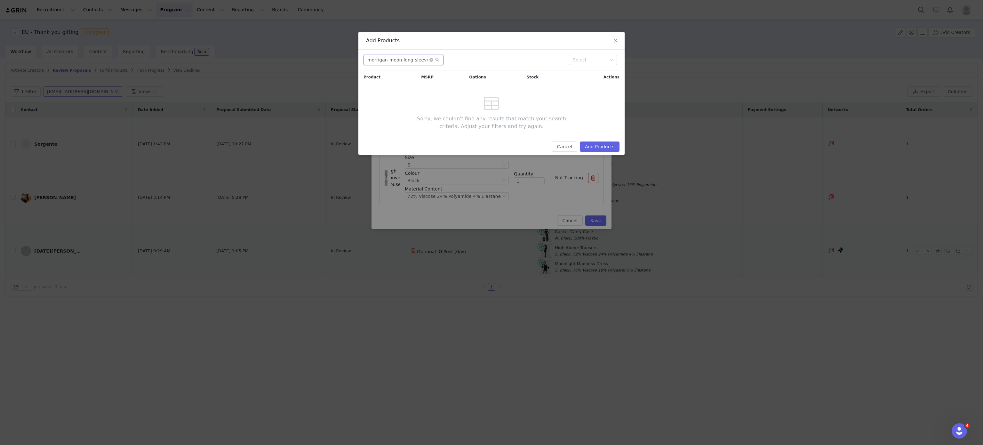
scroll to position [0, 5]
drag, startPoint x: 385, startPoint y: 62, endPoint x: 694, endPoint y: 36, distance: 309.8
click at [694, 36] on div "Add Products morrigan-moon-long-sleeve-top Select Product MSRP Options Stock Ac…" at bounding box center [491, 222] width 983 height 445
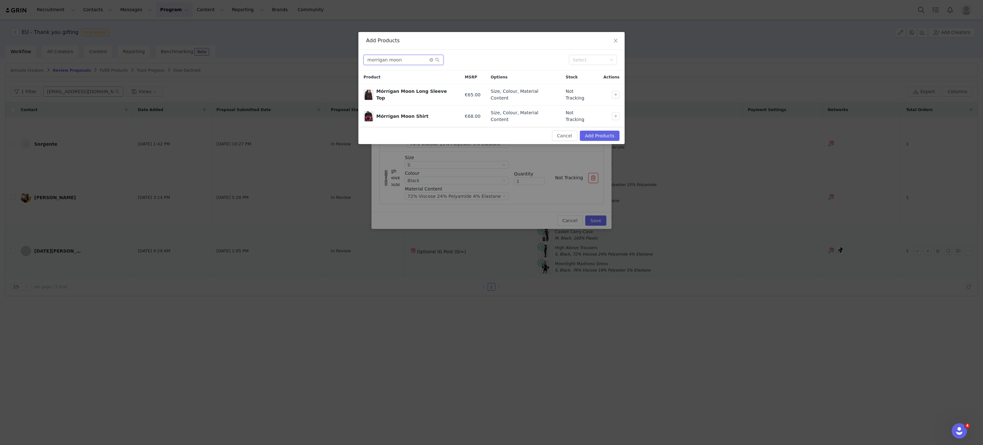
type input "morrigan moon"
click at [614, 93] on button "button" at bounding box center [616, 95] width 8 height 8
click at [599, 131] on button "Add Products" at bounding box center [600, 136] width 40 height 10
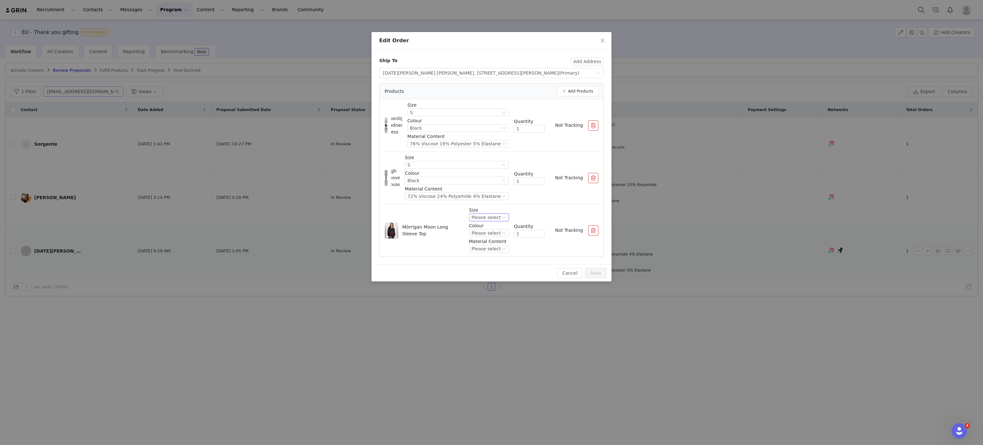
click at [489, 221] on div "Please select" at bounding box center [486, 217] width 29 height 7
click at [480, 253] on li "S" at bounding box center [490, 250] width 36 height 10
click at [497, 236] on div "Please select" at bounding box center [486, 232] width 29 height 7
click at [495, 256] on li "Black/Red" at bounding box center [490, 255] width 36 height 10
click at [497, 248] on div "Please select" at bounding box center [486, 248] width 29 height 7
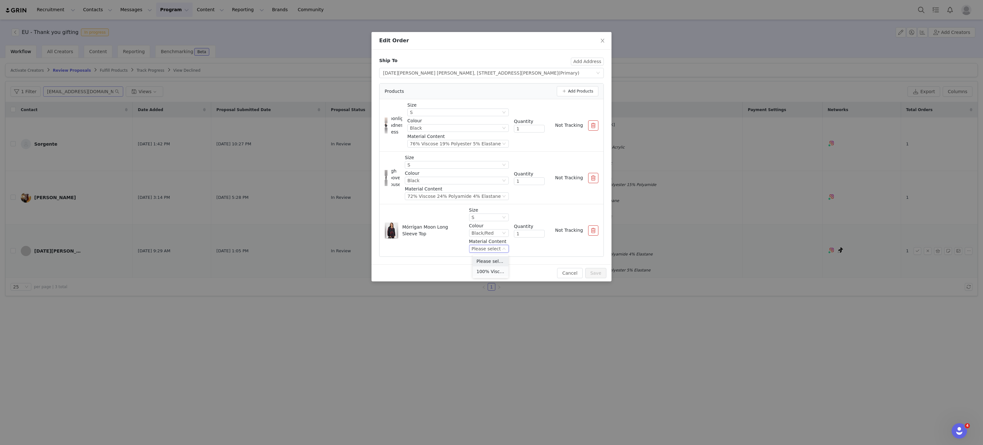
click at [489, 266] on li "100% Viscose" at bounding box center [490, 271] width 36 height 10
click at [600, 276] on button "Save" at bounding box center [595, 273] width 21 height 10
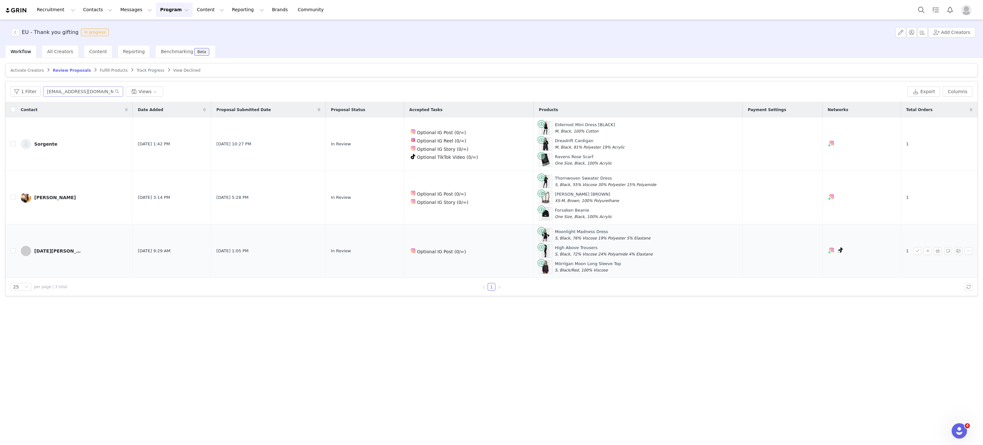
click at [103, 68] on span "Fulfill Products" at bounding box center [114, 70] width 28 height 4
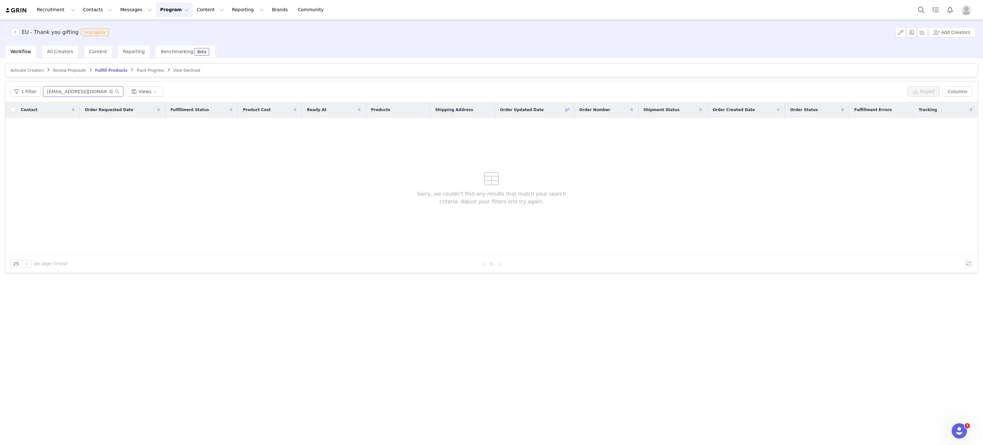
click at [109, 88] on input "4321lyuda@gmail.com" at bounding box center [83, 91] width 80 height 10
click at [110, 91] on icon "icon: close-circle" at bounding box center [111, 92] width 4 height 4
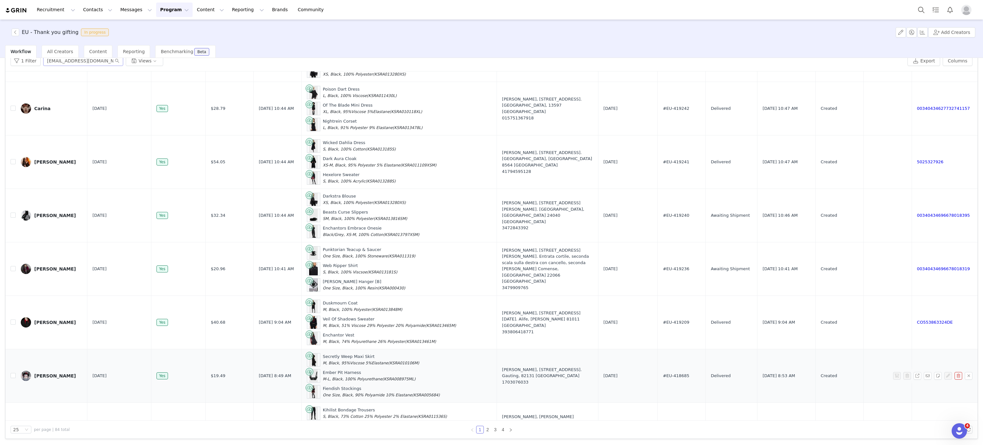
scroll to position [1020, 0]
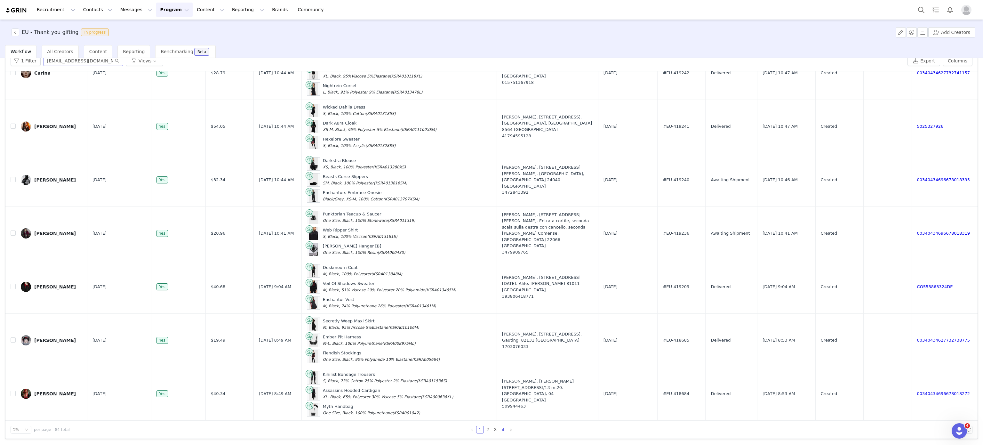
click at [499, 429] on link "4" at bounding box center [502, 429] width 7 height 7
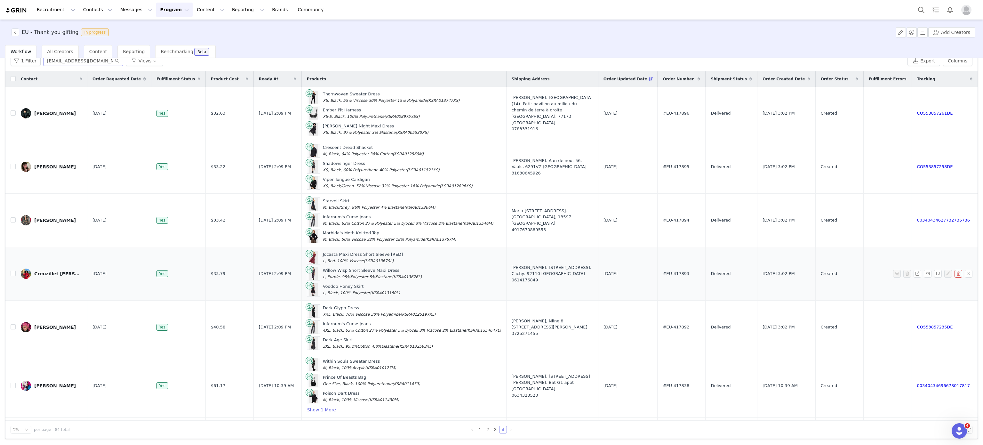
scroll to position [170, 0]
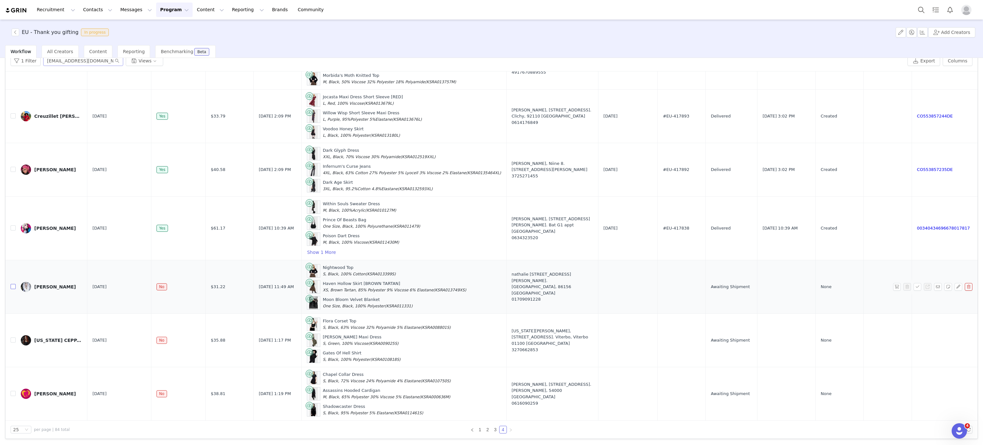
click at [11, 284] on input "checkbox" at bounding box center [13, 286] width 5 height 5
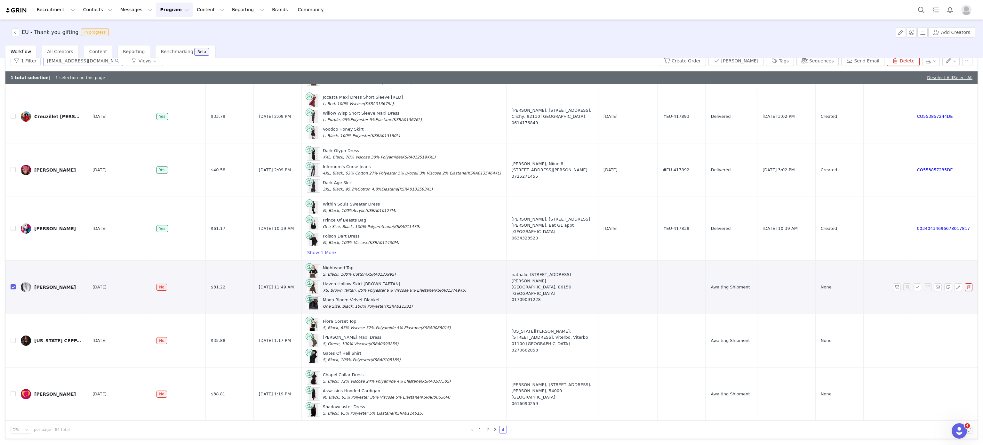
click at [15, 289] on input "checkbox" at bounding box center [13, 286] width 5 height 5
checkbox input "false"
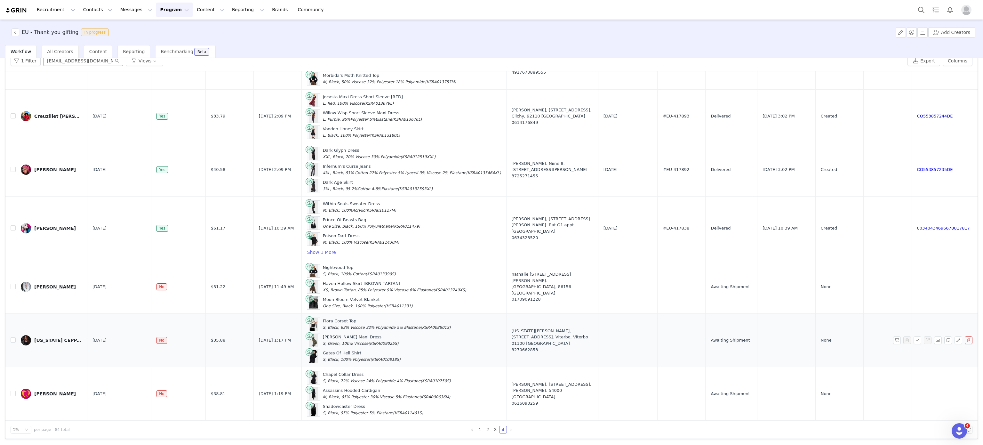
click at [16, 336] on td "VIRGINIA CEPPARI" at bounding box center [52, 340] width 72 height 53
click at [11, 338] on input "checkbox" at bounding box center [13, 339] width 5 height 5
checkbox input "true"
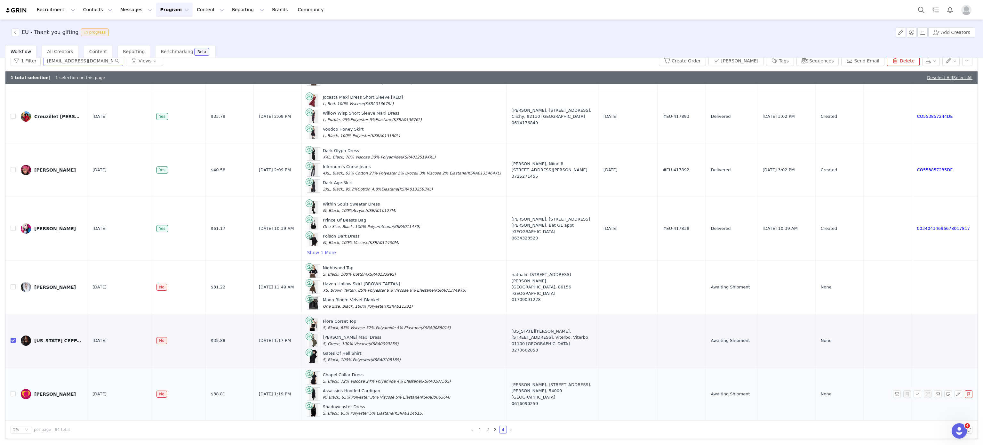
click at [9, 405] on td at bounding box center [10, 393] width 10 height 53
click at [15, 396] on input "checkbox" at bounding box center [13, 393] width 5 height 5
checkbox input "true"
click at [678, 67] on div "1 Filter 4321lyuda@gmail.com Views Create Order Mark Fulfilled Tags Sequences S…" at bounding box center [491, 61] width 972 height 21
click at [683, 64] on button "Create Order" at bounding box center [682, 61] width 47 height 10
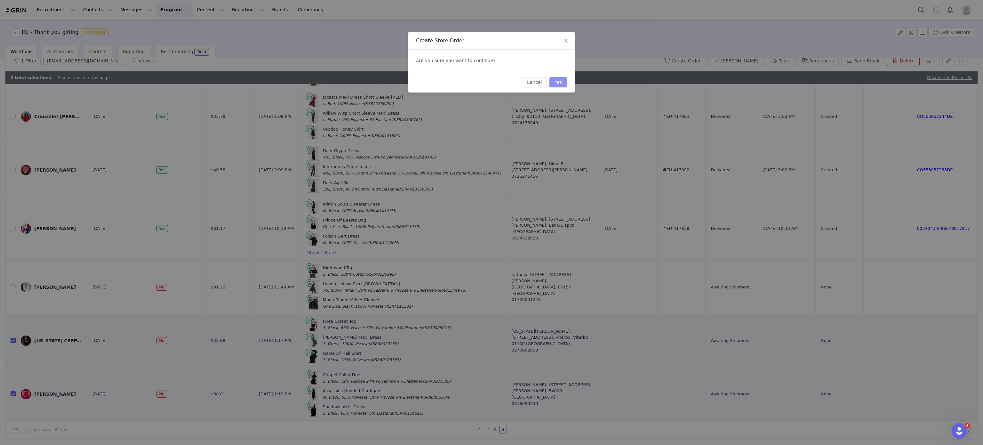
click at [556, 80] on button "Yes" at bounding box center [558, 82] width 18 height 10
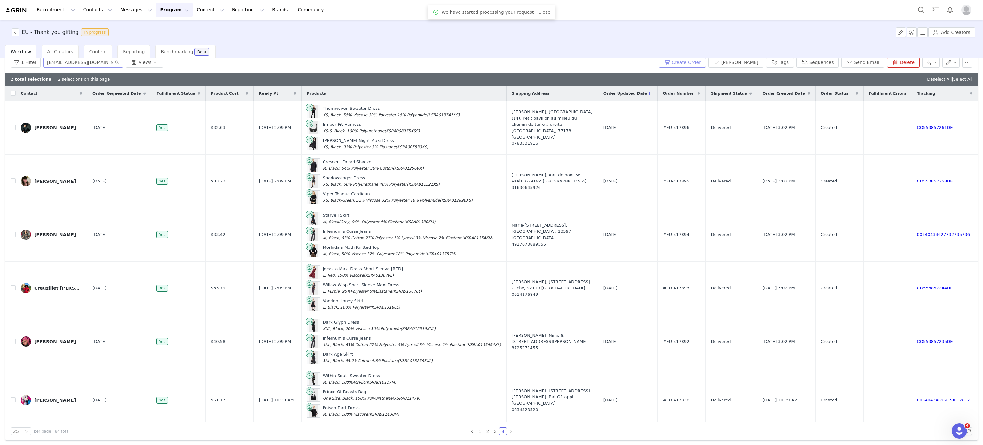
scroll to position [183, 0]
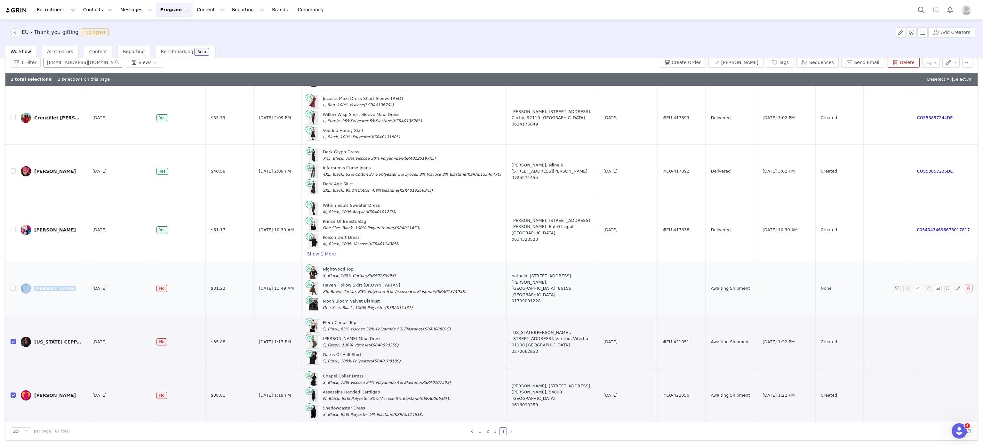
drag, startPoint x: 59, startPoint y: 290, endPoint x: 32, endPoint y: 287, distance: 27.4
click at [32, 287] on td "Nathalie Saiz" at bounding box center [52, 288] width 72 height 53
copy link "Nathalie Sai"
click at [47, 278] on td "Nathalie Saiz" at bounding box center [52, 288] width 72 height 53
click at [893, 284] on button "button" at bounding box center [897, 288] width 8 height 8
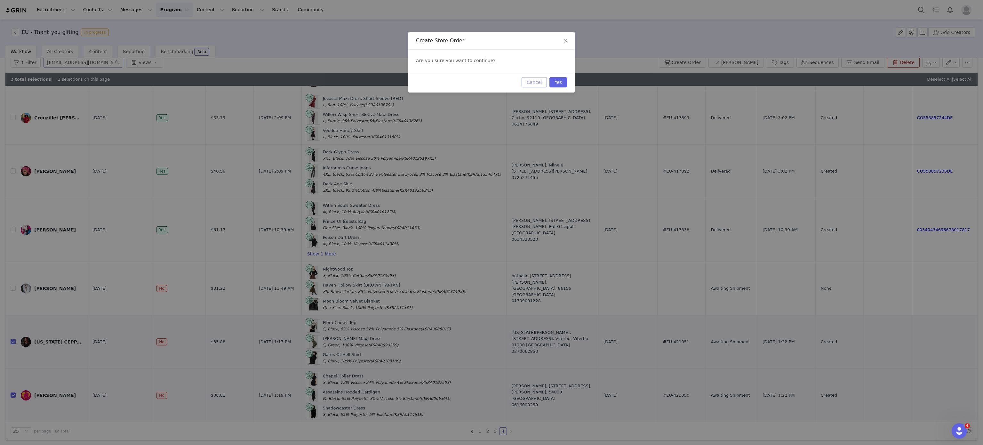
click at [537, 87] on button "Cancel" at bounding box center [533, 82] width 25 height 10
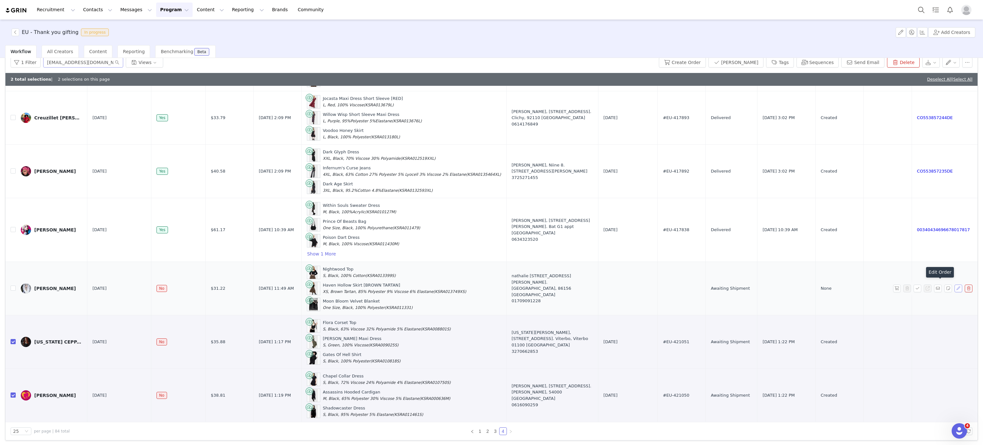
click at [954, 286] on button "button" at bounding box center [958, 288] width 8 height 8
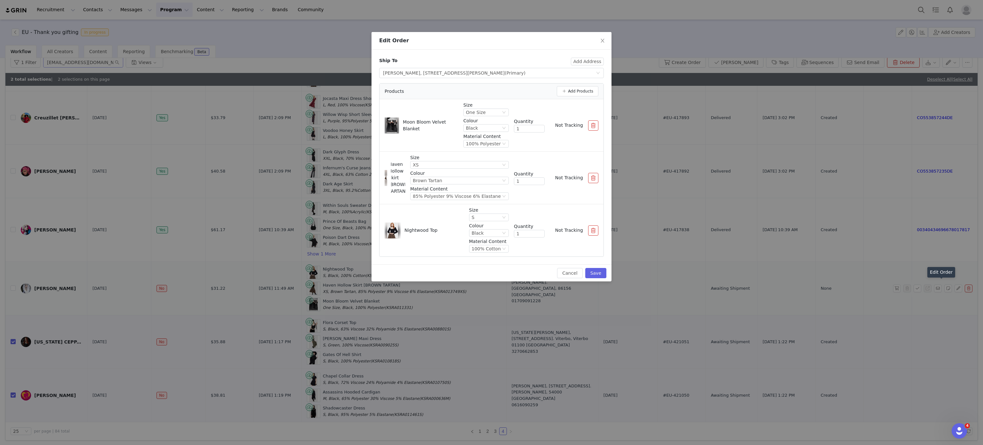
click at [594, 177] on button "button" at bounding box center [593, 178] width 10 height 10
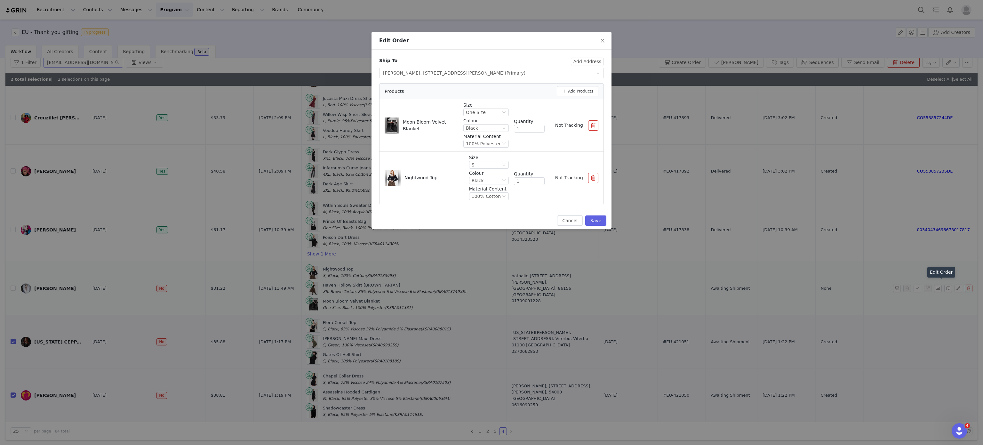
click at [592, 182] on button "button" at bounding box center [593, 178] width 10 height 10
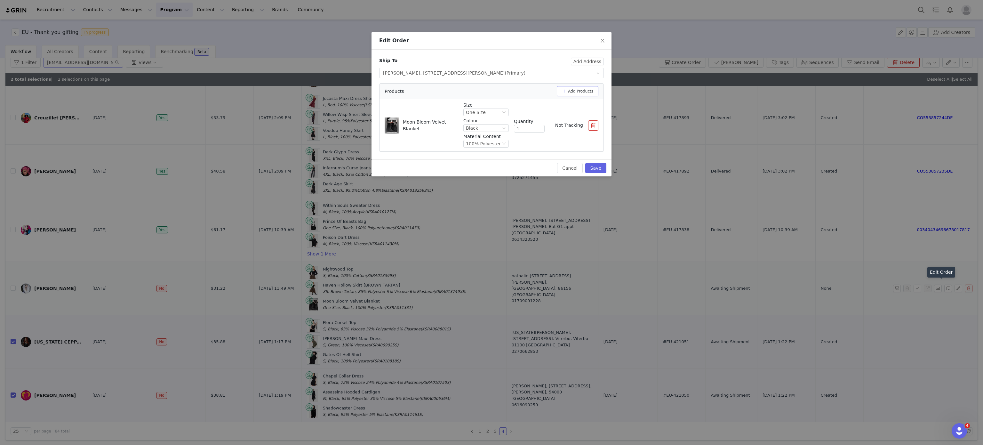
click at [576, 89] on button "Add Products" at bounding box center [578, 91] width 42 height 10
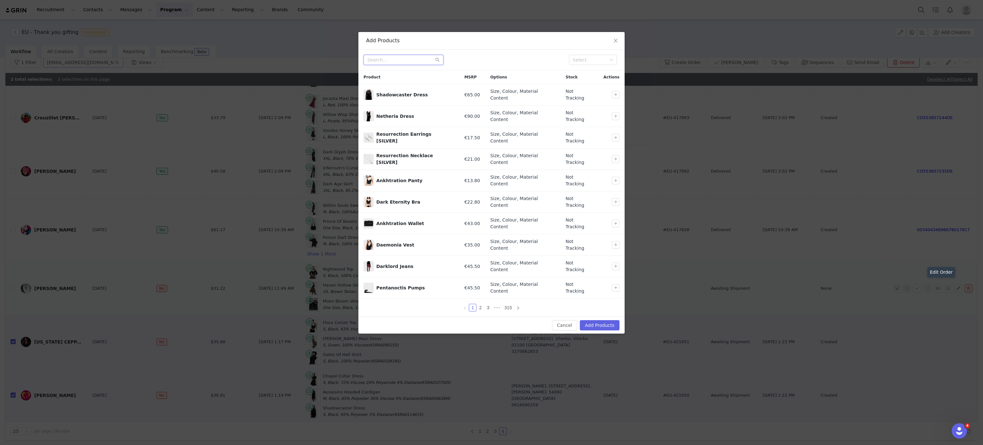
paste input "viper-tongue-cardigan"
click at [397, 62] on input "viper-tongue-cardigan" at bounding box center [403, 60] width 80 height 10
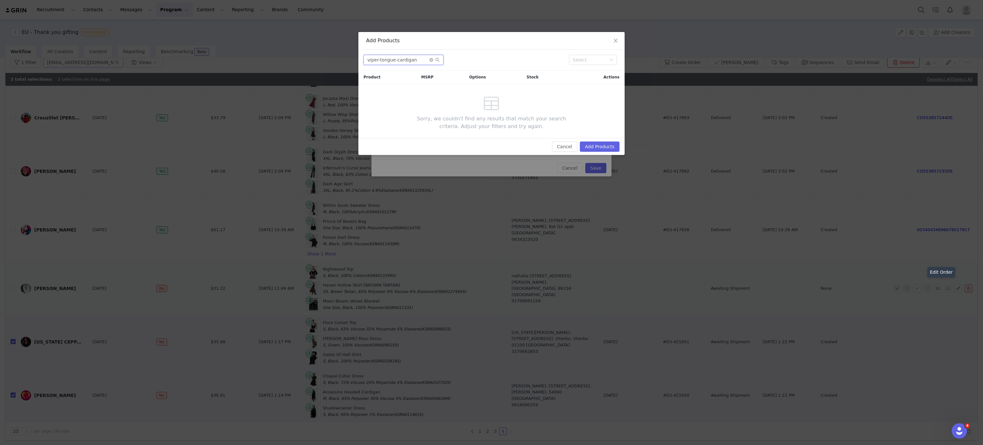
drag, startPoint x: 376, startPoint y: 61, endPoint x: 603, endPoint y: 9, distance: 232.3
click at [603, 9] on div "Add Products viper-tongue-cardigan Select Product MSRP Options Stock Actions So…" at bounding box center [491, 222] width 983 height 445
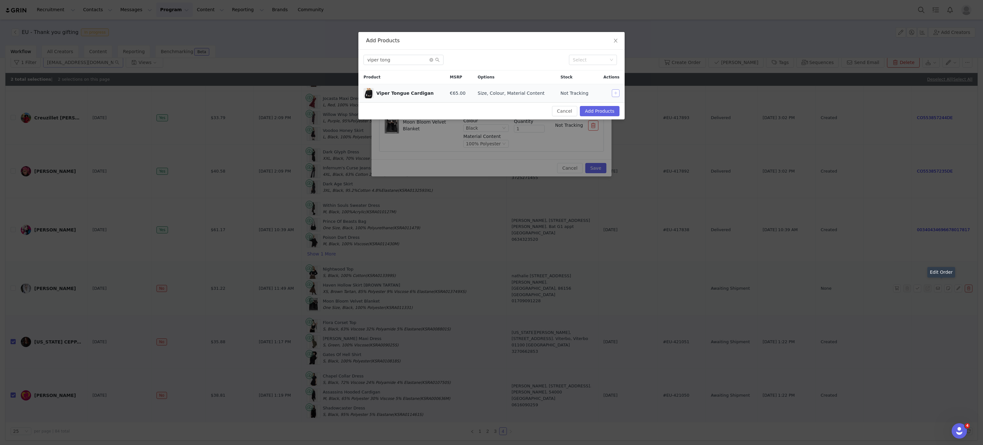
click at [613, 94] on button "button" at bounding box center [616, 93] width 8 height 8
click at [398, 60] on input "viper tong" at bounding box center [403, 60] width 80 height 10
paste input "edens-venom-dress"
click at [398, 60] on input "edens-venom-dress" at bounding box center [403, 60] width 80 height 10
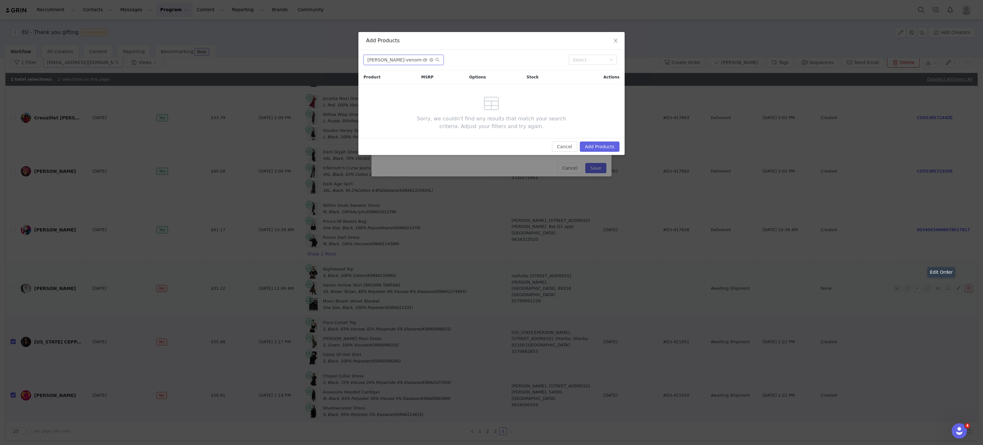
drag, startPoint x: 379, startPoint y: 61, endPoint x: 517, endPoint y: 56, distance: 138.3
click at [517, 56] on div "edens-venom-dress" at bounding box center [463, 60] width 200 height 10
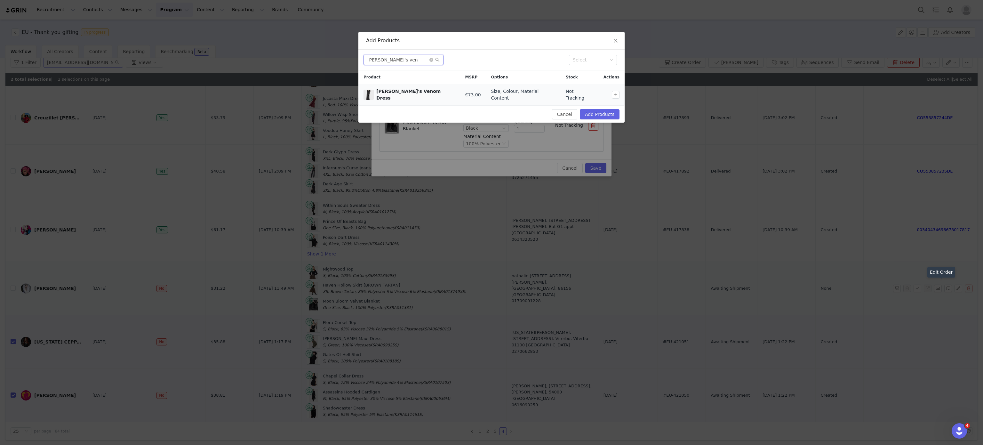
type input "eden's ven"
drag, startPoint x: 621, startPoint y: 90, endPoint x: 612, endPoint y: 93, distance: 9.2
click at [612, 93] on div at bounding box center [617, 95] width 10 height 8
click at [612, 93] on button "button" at bounding box center [616, 95] width 8 height 8
click at [610, 113] on button "Add Products" at bounding box center [600, 114] width 40 height 10
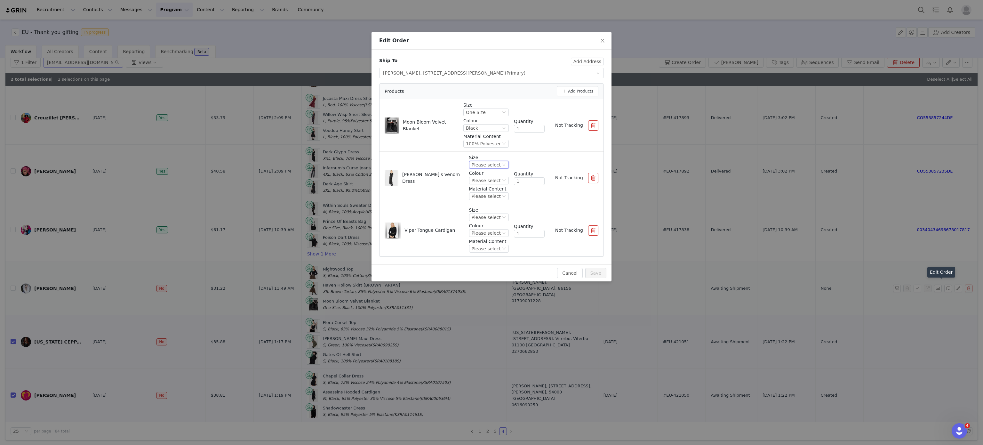
click at [498, 166] on div "Please select" at bounding box center [486, 164] width 29 height 7
click at [485, 199] on li "S" at bounding box center [490, 197] width 36 height 10
click at [492, 219] on div "Please select" at bounding box center [486, 217] width 29 height 7
click at [487, 251] on li "S" at bounding box center [490, 250] width 36 height 10
click at [500, 179] on div "Please select" at bounding box center [486, 180] width 29 height 7
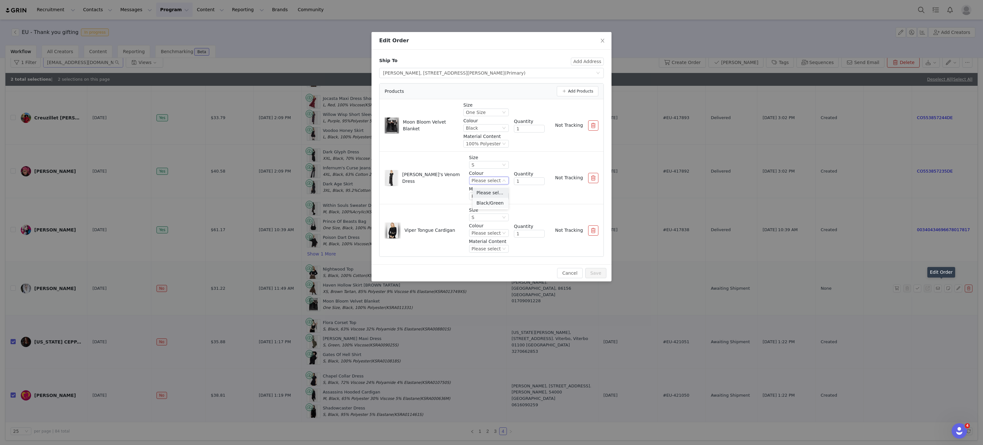
click at [492, 198] on li "Black/Green" at bounding box center [490, 203] width 36 height 10
click at [494, 195] on div "Please select" at bounding box center [486, 196] width 29 height 7
click at [492, 212] on li "Please select" at bounding box center [490, 208] width 36 height 10
click at [498, 200] on div "Please select" at bounding box center [486, 196] width 29 height 7
click at [498, 216] on li "94% Viscose 6% Elastane" at bounding box center [490, 218] width 36 height 10
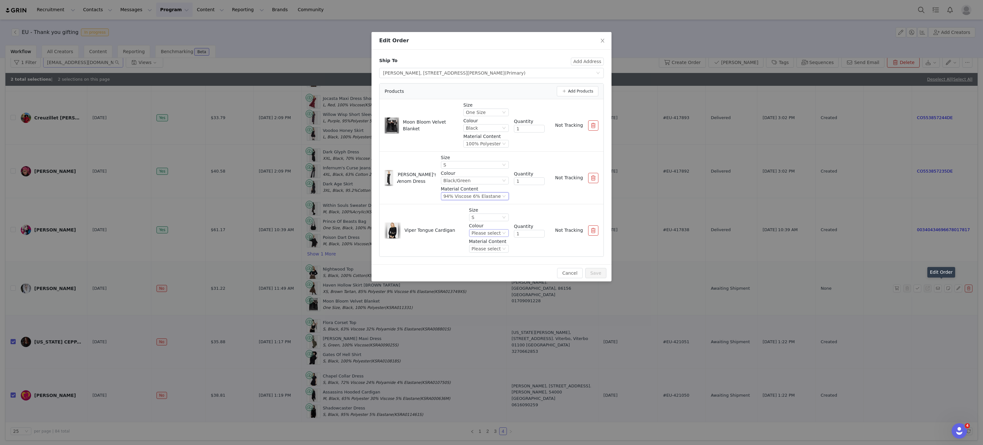
click at [494, 231] on div "Please select" at bounding box center [486, 232] width 29 height 7
click at [495, 253] on li "Black/Green" at bounding box center [490, 255] width 36 height 10
click at [495, 252] on div "Please select" at bounding box center [489, 249] width 40 height 8
click at [494, 277] on ul "Please select 52% Viscose 32% Polyester 16% Polyamide" at bounding box center [490, 266] width 36 height 23
click at [497, 274] on li "52% Viscose 32% Polyester 16% Polyamide" at bounding box center [490, 271] width 36 height 10
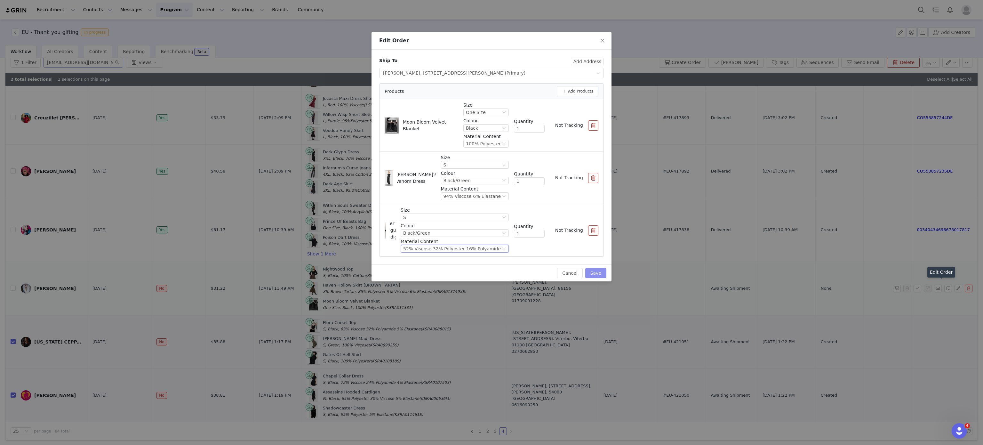
click at [598, 275] on button "Save" at bounding box center [595, 273] width 21 height 10
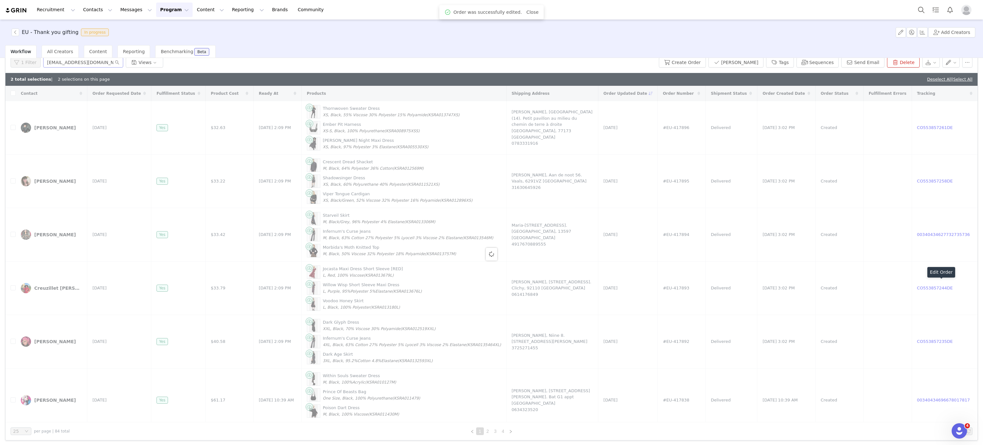
scroll to position [31, 0]
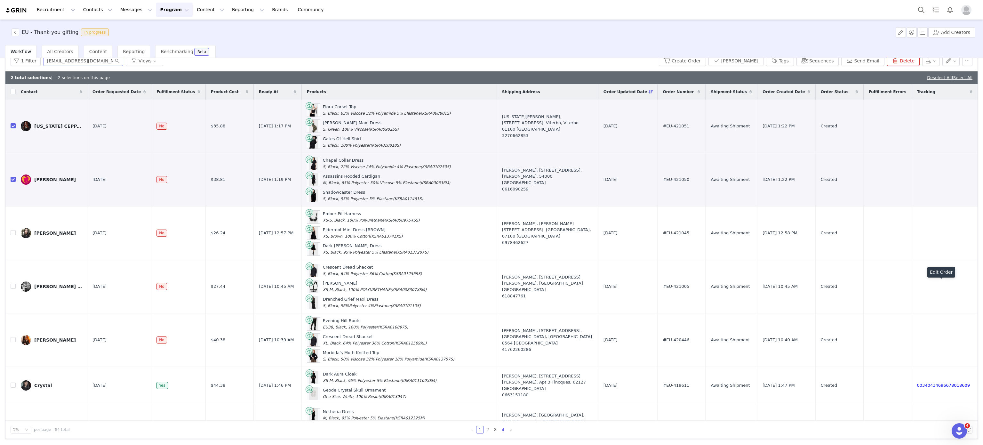
click at [499, 426] on link "4" at bounding box center [502, 429] width 7 height 7
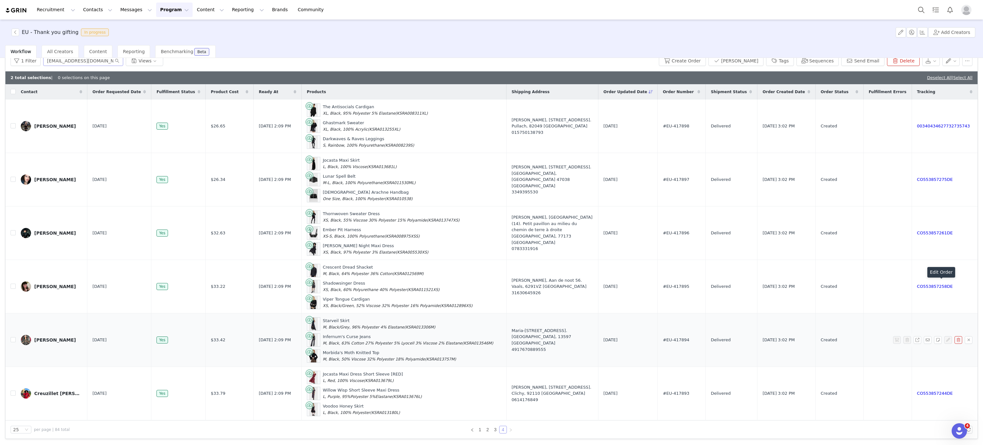
scroll to position [183, 0]
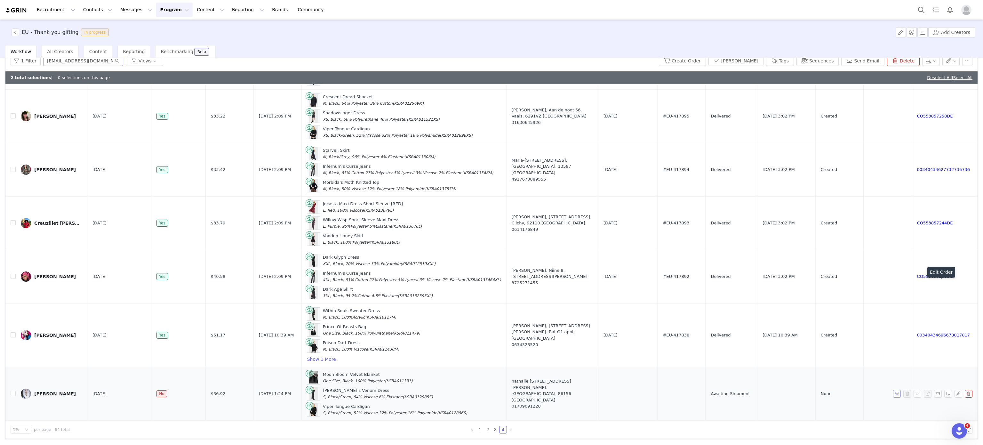
click at [893, 393] on button "button" at bounding box center [897, 394] width 8 height 8
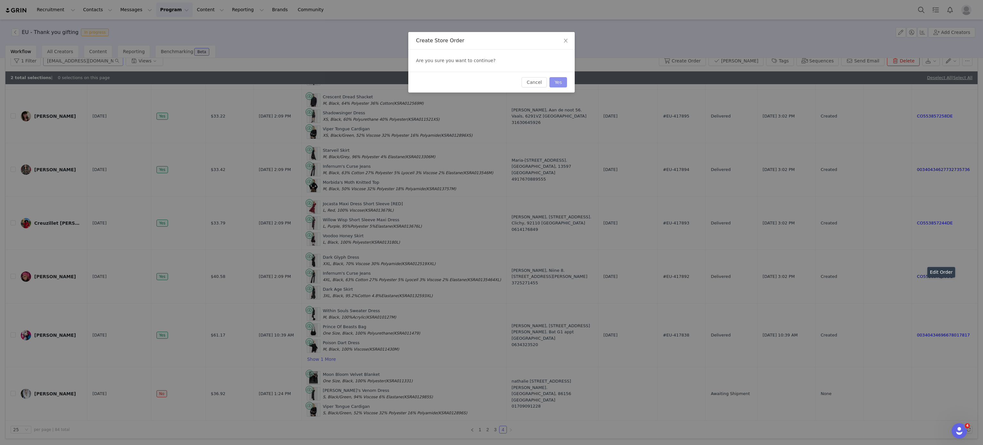
click at [555, 81] on button "Yes" at bounding box center [558, 82] width 18 height 10
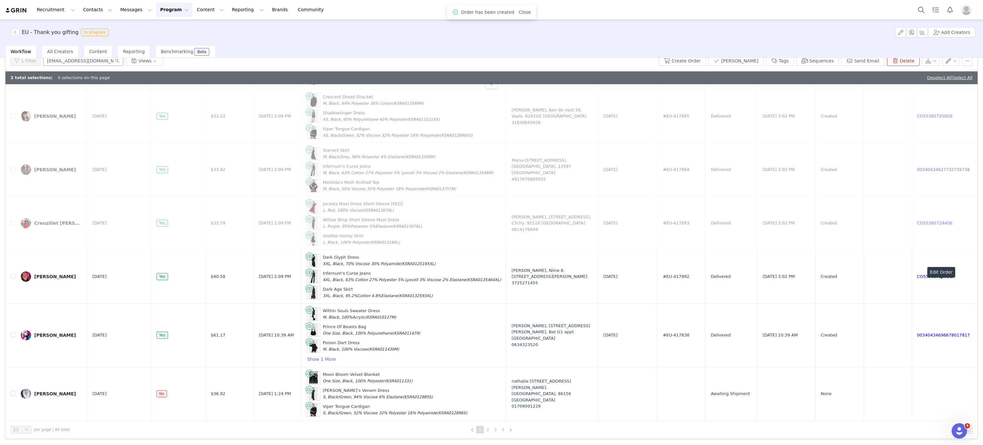
scroll to position [0, 0]
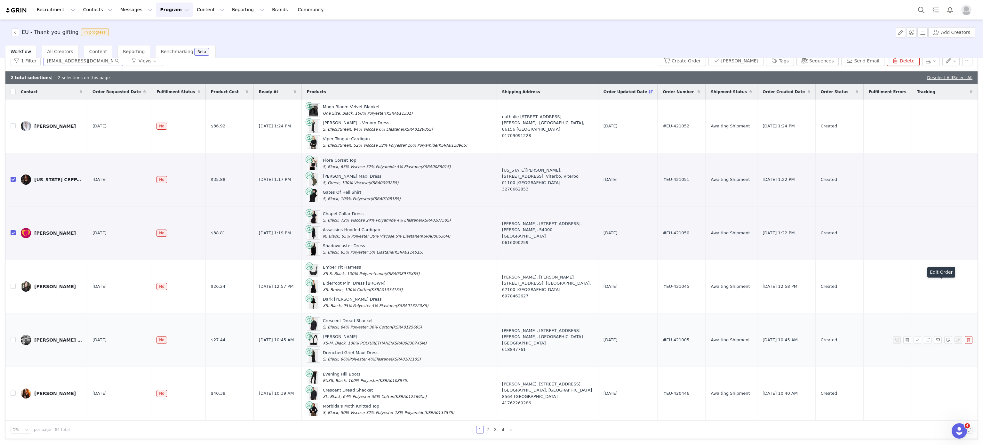
click at [689, 352] on td "#EU-421005" at bounding box center [681, 339] width 48 height 53
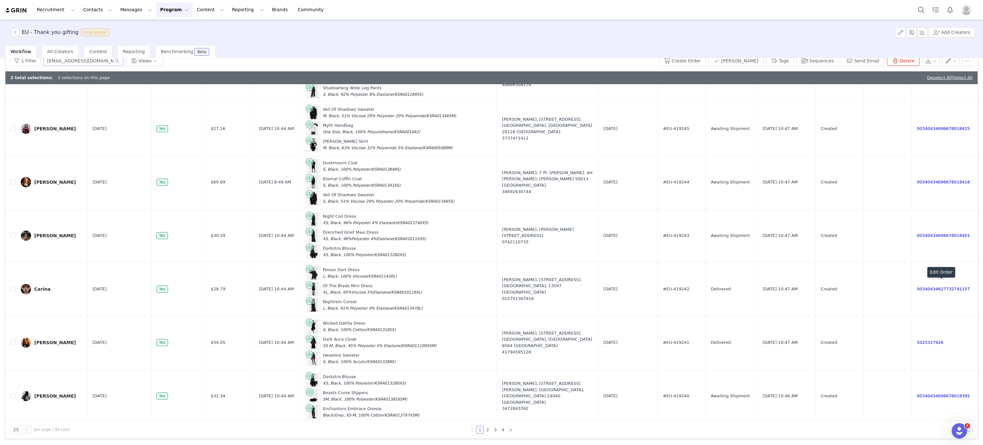
scroll to position [1032, 0]
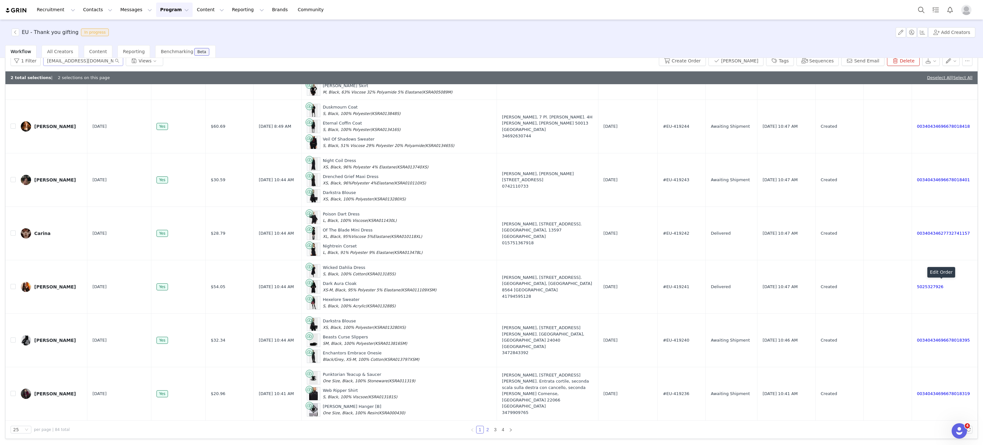
click at [484, 427] on link "2" at bounding box center [487, 429] width 7 height 7
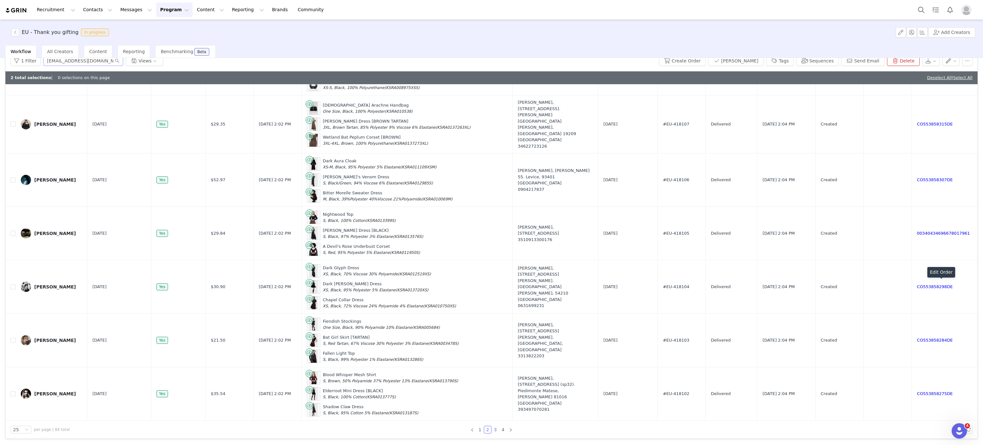
click at [492, 430] on link "3" at bounding box center [495, 429] width 7 height 7
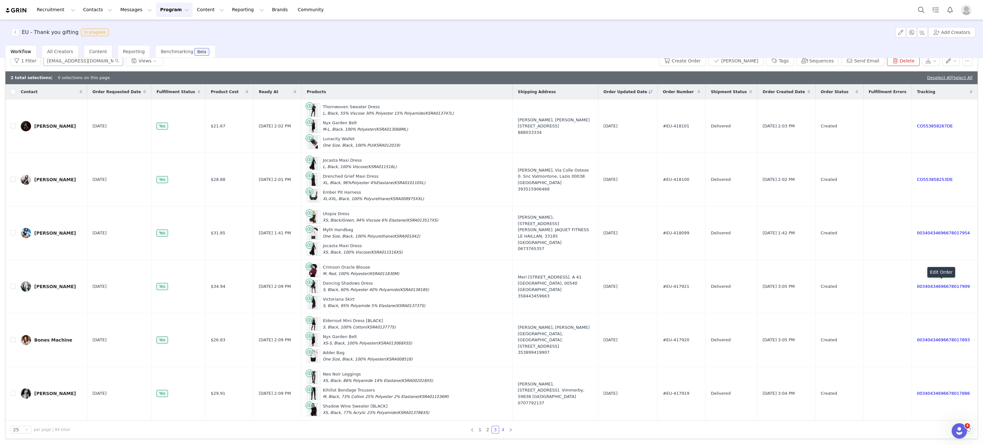
click at [499, 428] on link "4" at bounding box center [502, 429] width 7 height 7
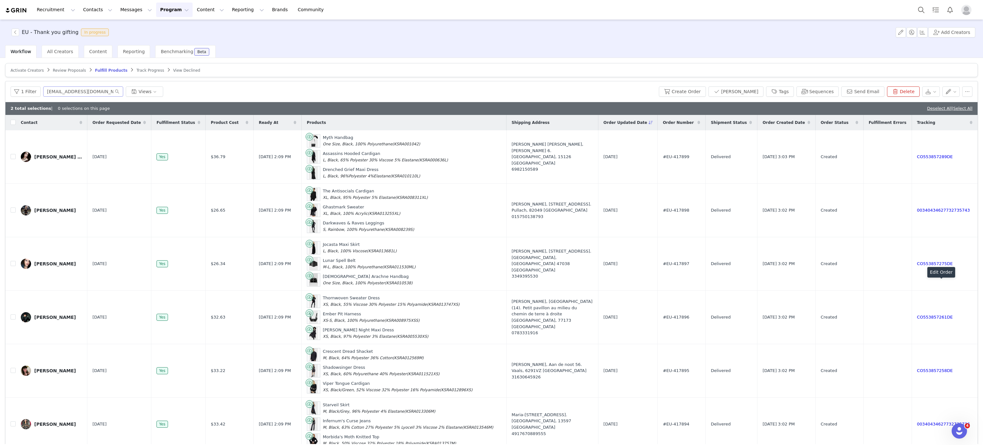
click at [73, 71] on span "Review Proposals" at bounding box center [69, 70] width 33 height 4
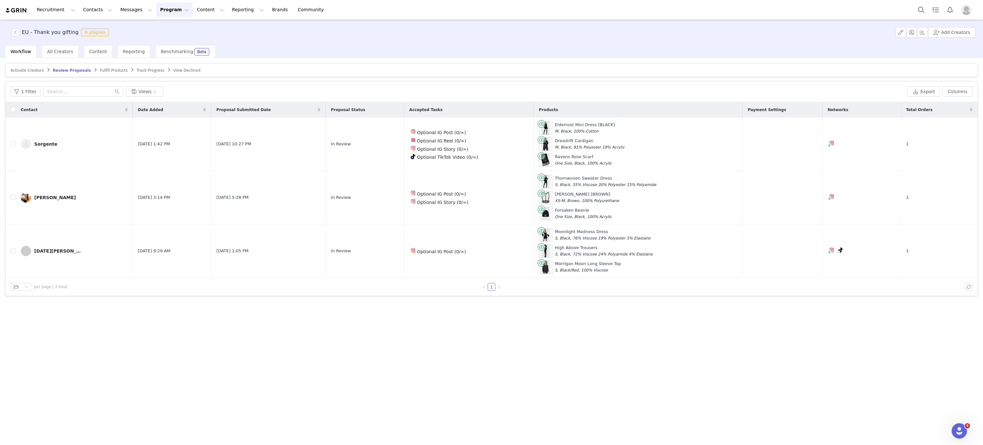
click at [156, 3] on button "Program Program" at bounding box center [174, 10] width 36 height 14
click at [169, 26] on div "Activations" at bounding box center [165, 28] width 43 height 7
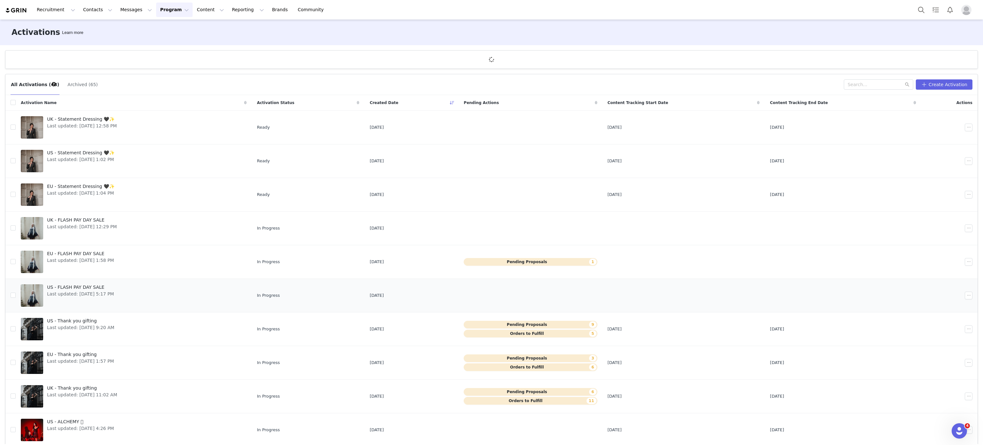
scroll to position [5, 0]
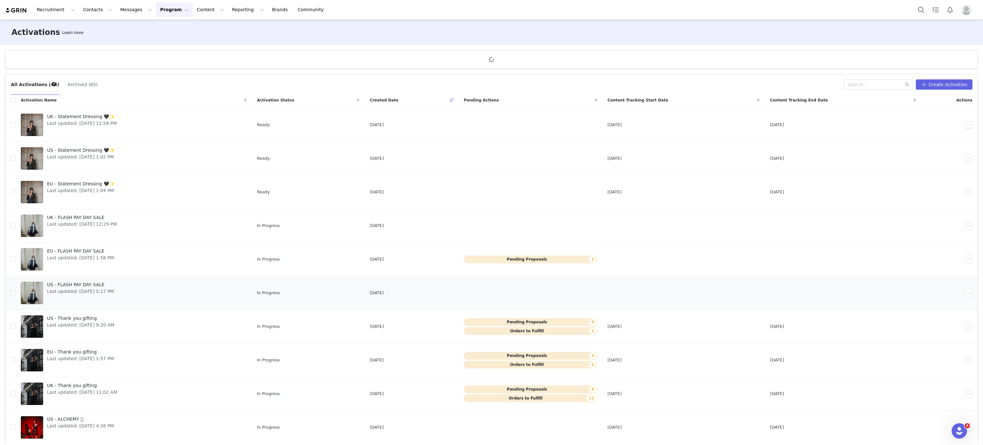
click at [124, 290] on link "US - FLASH PAY DAY SALE Last updated: Sep 24, 2025 5:17 PM" at bounding box center [134, 293] width 226 height 26
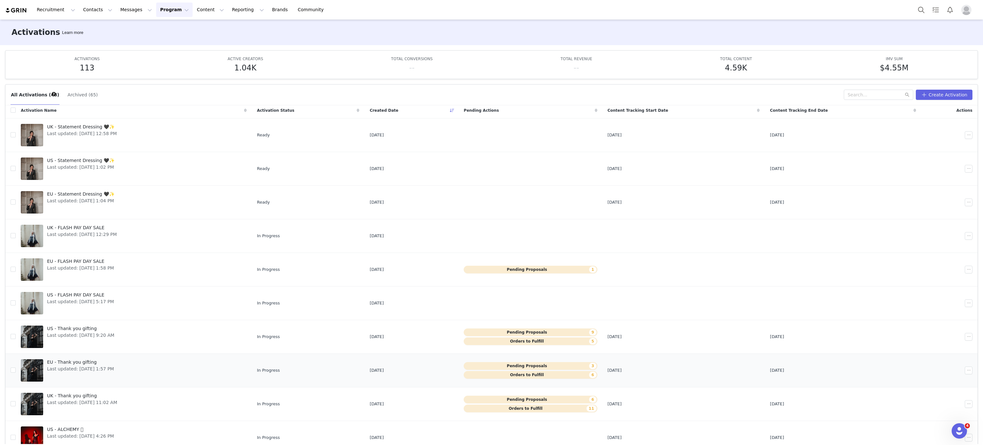
scroll to position [34, 0]
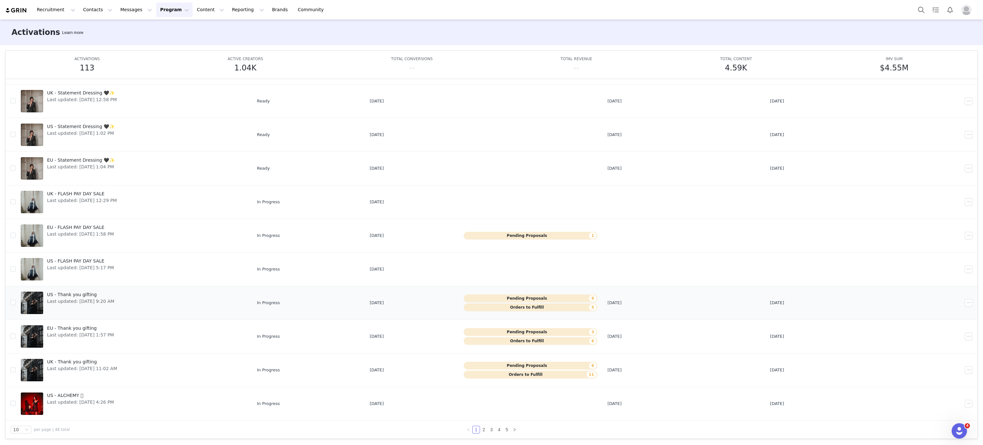
click at [102, 296] on span "US - Thank you gifting" at bounding box center [80, 294] width 67 height 7
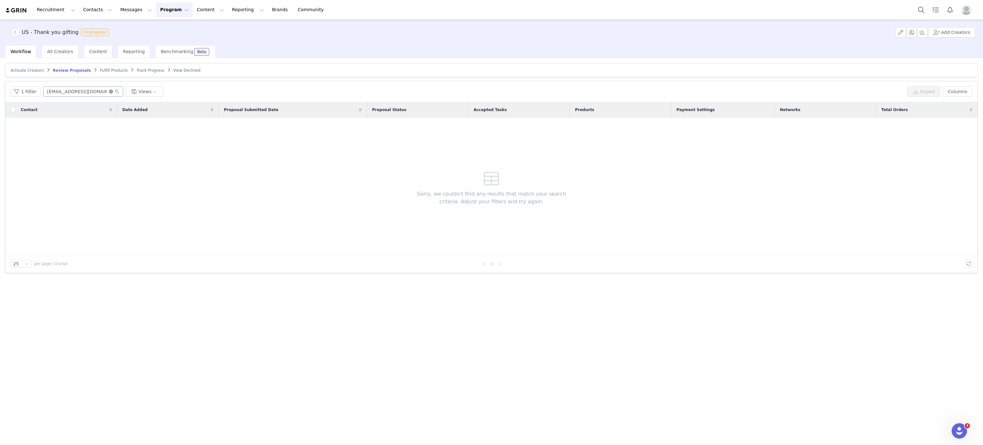
click at [110, 90] on icon "icon: close-circle" at bounding box center [111, 92] width 4 height 4
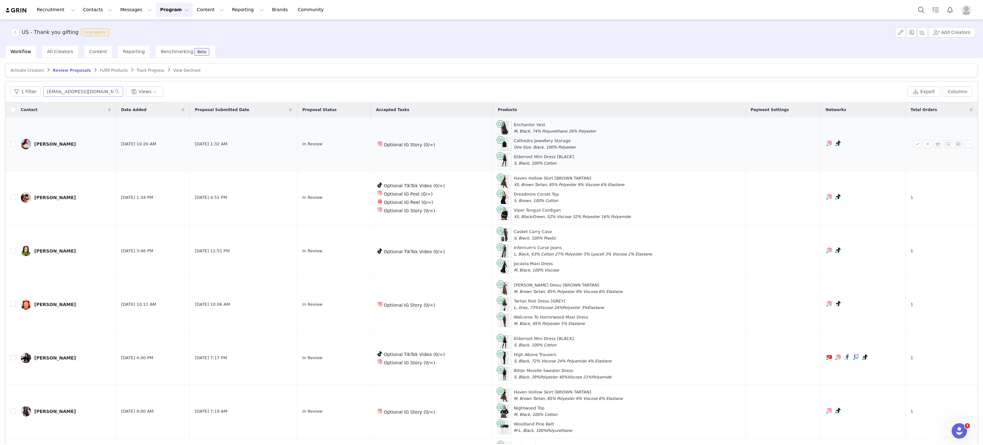
click at [543, 155] on div "Elderroot Mini Dress [BLACK] S, Black, 100% Cotton" at bounding box center [544, 160] width 60 height 12
copy div "Elderroot Mini Dress [BLACK]"
click at [964, 148] on button "button" at bounding box center [968, 144] width 8 height 8
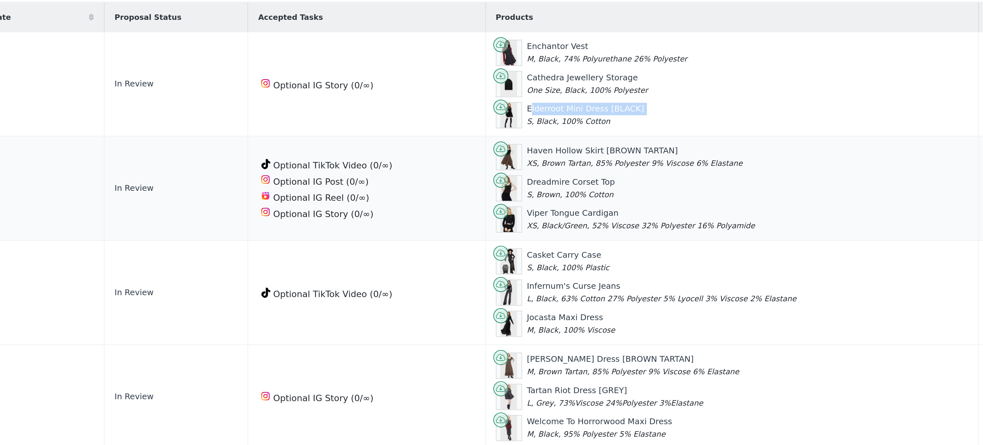
drag, startPoint x: 552, startPoint y: 197, endPoint x: 506, endPoint y: 197, distance: 45.7
click at [506, 197] on div "Dreadmire Corset Top S, Brown, 100% Cotton" at bounding box center [619, 197] width 242 height 13
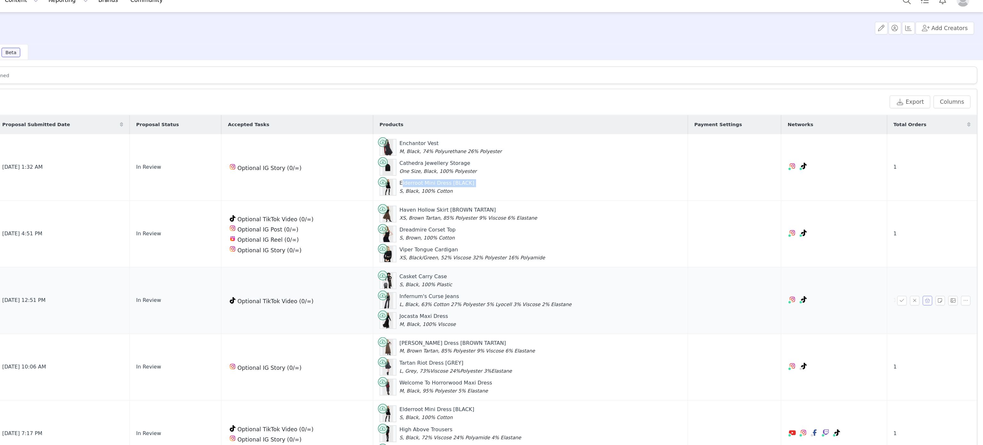
click at [934, 254] on button "button" at bounding box center [938, 251] width 8 height 8
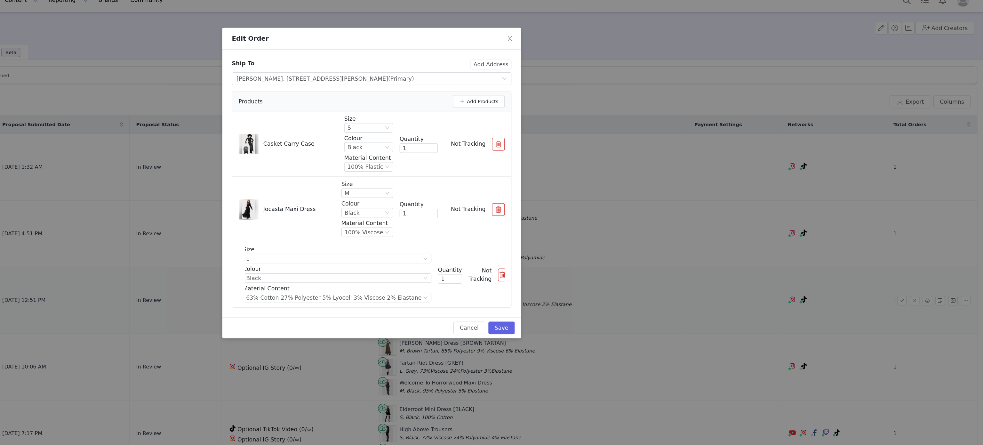
click at [592, 122] on button "button" at bounding box center [593, 125] width 10 height 10
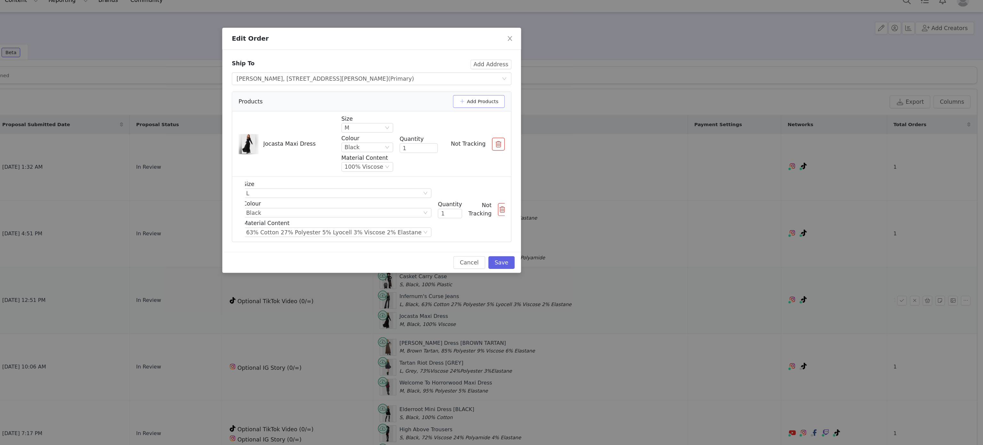
click at [580, 87] on button "Add Products" at bounding box center [578, 91] width 42 height 10
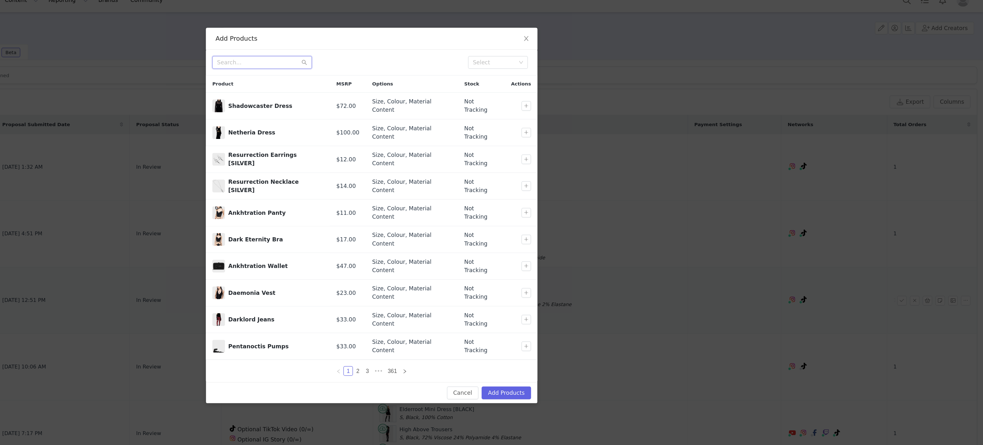
click at [415, 62] on input "text" at bounding box center [403, 60] width 80 height 10
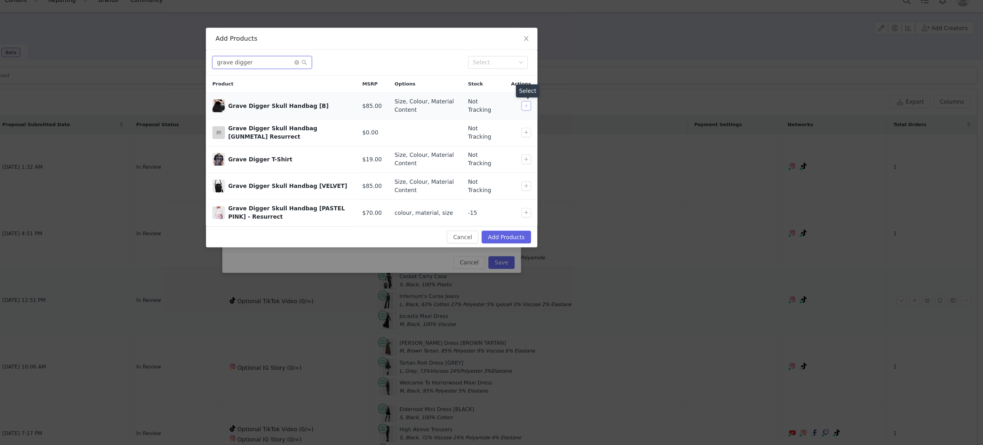
type input "grave digger"
click at [615, 92] on button "button" at bounding box center [616, 95] width 8 height 8
click at [601, 203] on button "Add Products" at bounding box center [600, 200] width 40 height 10
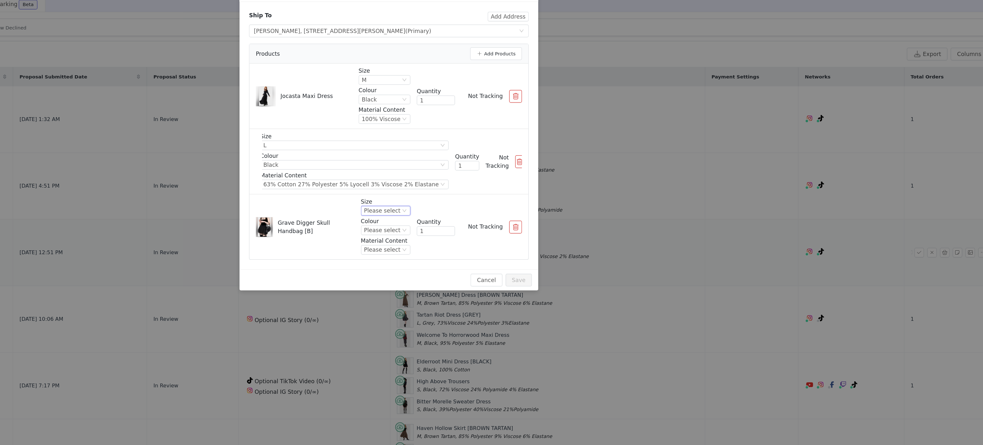
click at [480, 220] on div "Please select" at bounding box center [486, 217] width 29 height 7
click at [489, 239] on li "One Size" at bounding box center [490, 240] width 36 height 10
click at [491, 231] on div "Please select" at bounding box center [486, 232] width 29 height 7
click at [494, 250] on li "Black" at bounding box center [490, 255] width 36 height 10
click at [494, 250] on div "Please select" at bounding box center [486, 248] width 29 height 7
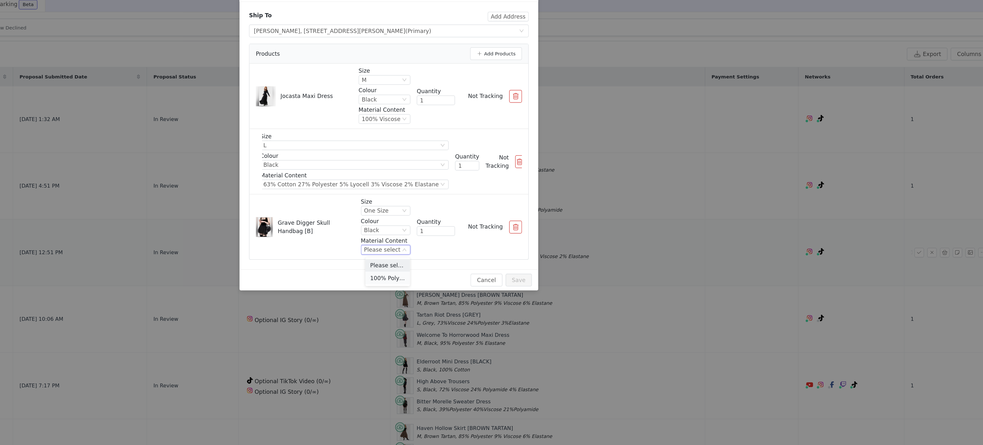
click at [493, 268] on li "100% Polyurethane" at bounding box center [490, 271] width 36 height 10
click at [600, 275] on button "Save" at bounding box center [595, 273] width 21 height 10
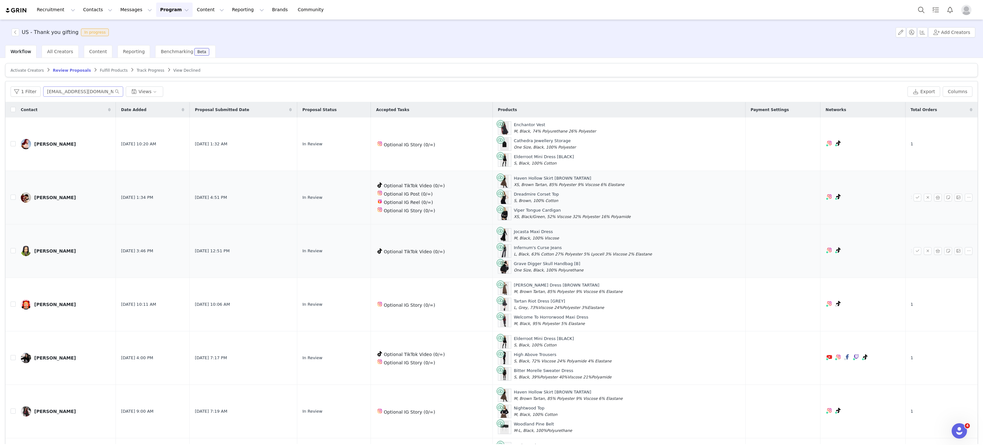
scroll to position [30, 0]
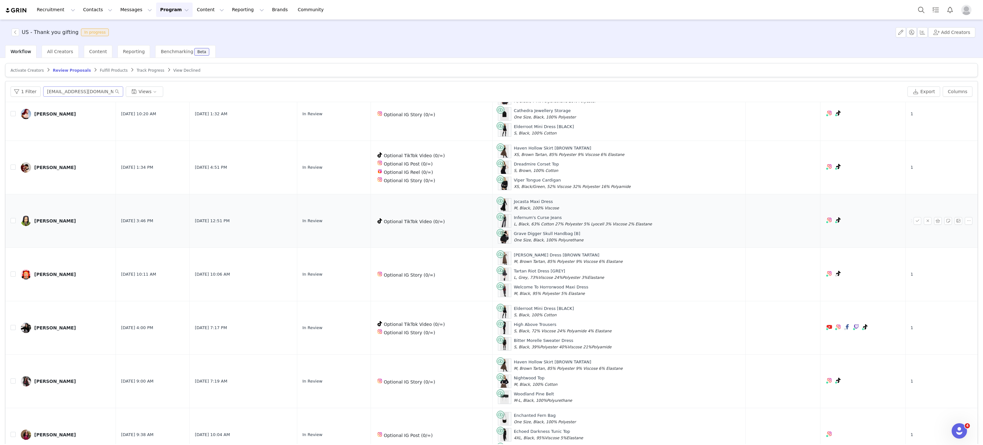
click at [156, 7] on button "Program Program" at bounding box center [174, 10] width 36 height 14
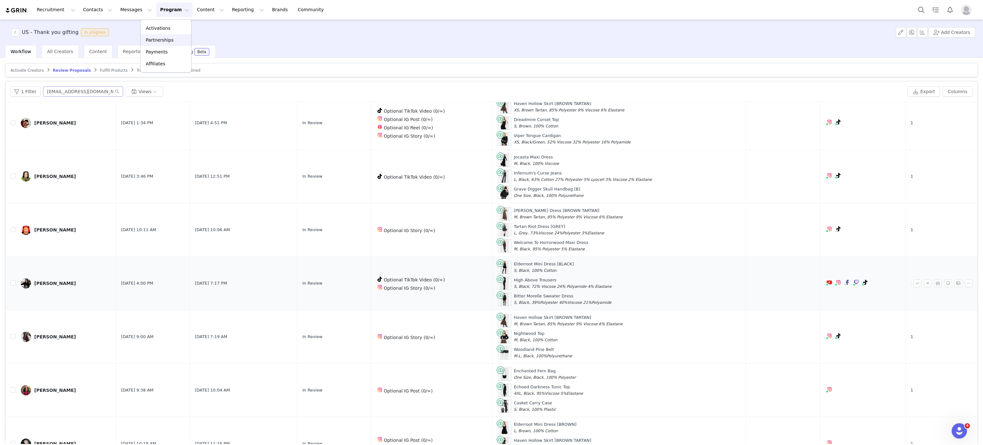
scroll to position [77, 0]
drag, startPoint x: 30, startPoint y: 277, endPoint x: 66, endPoint y: 284, distance: 36.6
click at [66, 284] on td "Barbara Cabello" at bounding box center [66, 280] width 100 height 53
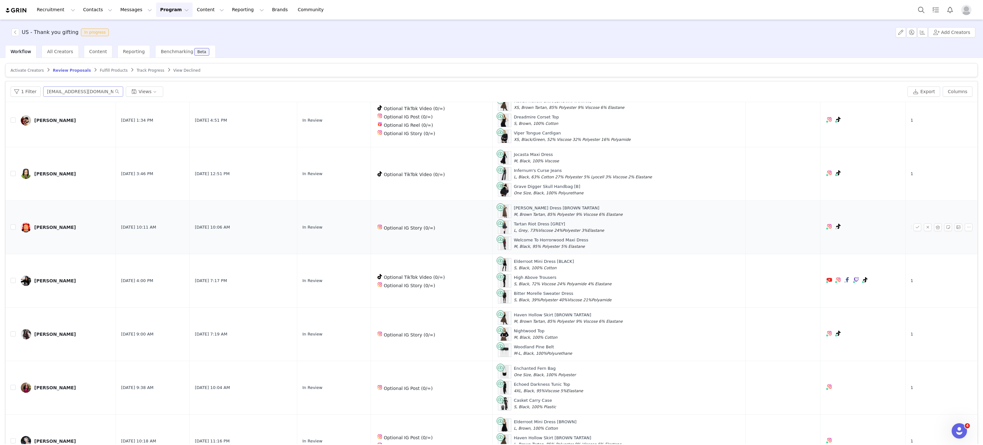
copy link "Barbara Cabello"
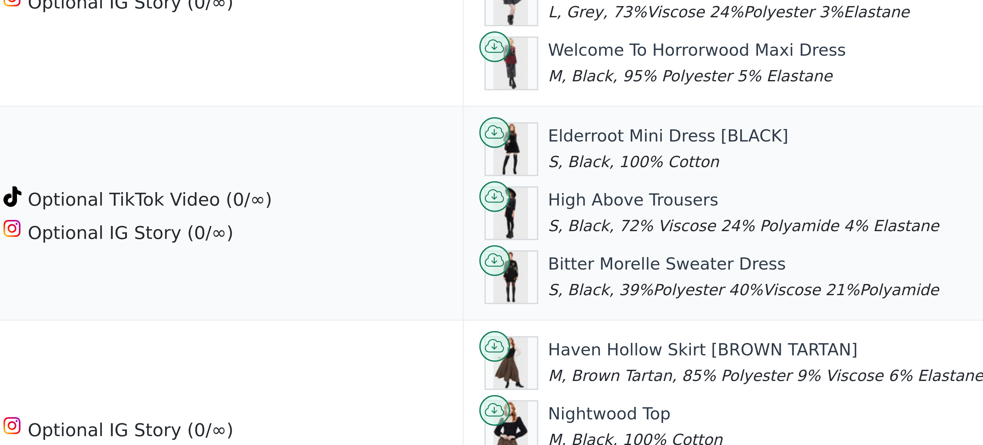
click at [502, 303] on img at bounding box center [504, 296] width 9 height 13
click at [514, 300] on div "Bitter Morelle Sweater Dress S, Black, 39%Polyester 40%Viscose 21%Polyamide" at bounding box center [563, 296] width 98 height 12
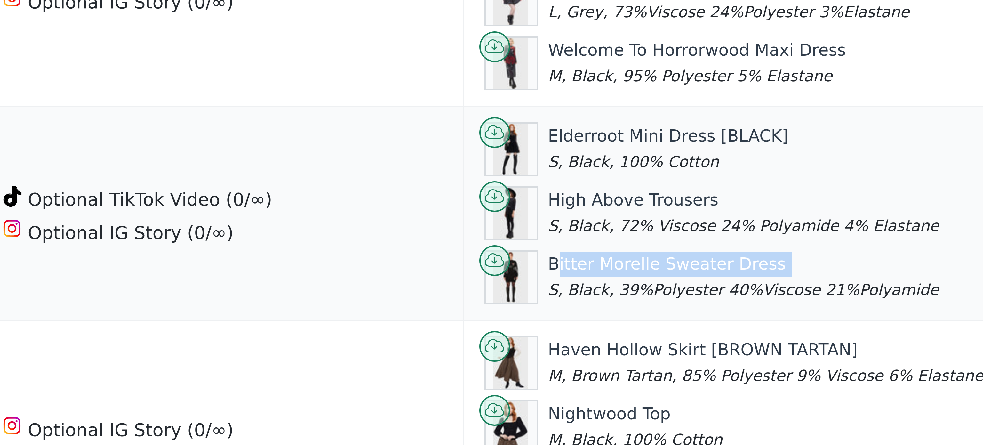
click at [514, 300] on div "Bitter Morelle Sweater Dress S, Black, 39%Polyester 40%Viscose 21%Polyamide" at bounding box center [563, 296] width 98 height 12
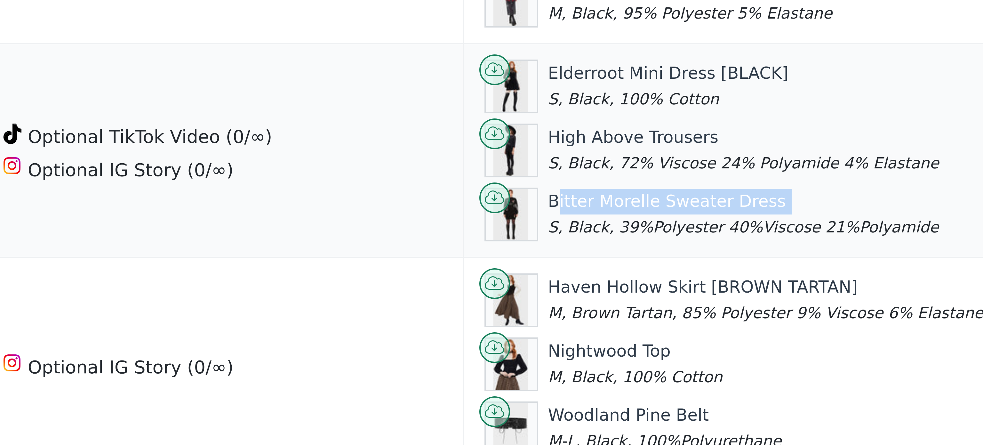
scroll to position [16, 0]
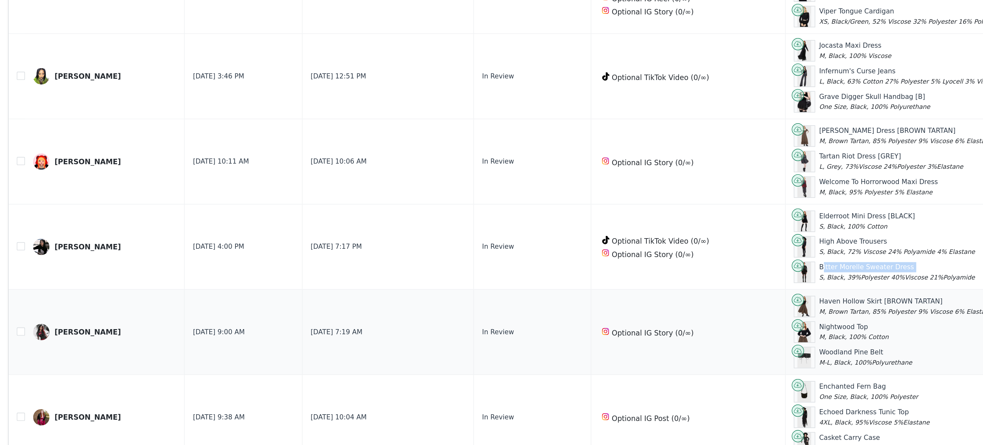
drag, startPoint x: 35, startPoint y: 315, endPoint x: 73, endPoint y: 325, distance: 39.2
click at [73, 325] on td "[PERSON_NAME]" at bounding box center [66, 317] width 100 height 53
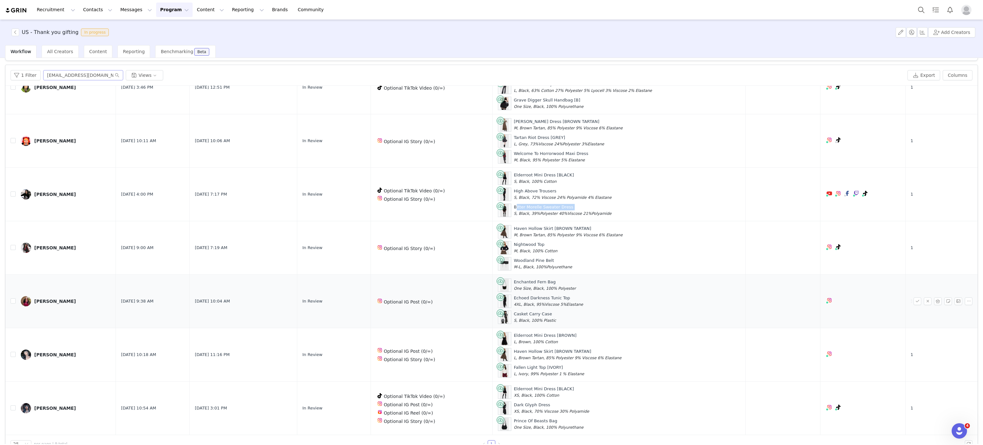
scroll to position [159, 0]
drag, startPoint x: 32, startPoint y: 286, endPoint x: 78, endPoint y: 296, distance: 47.4
click at [78, 296] on td "Rachel Foggett" at bounding box center [66, 300] width 100 height 53
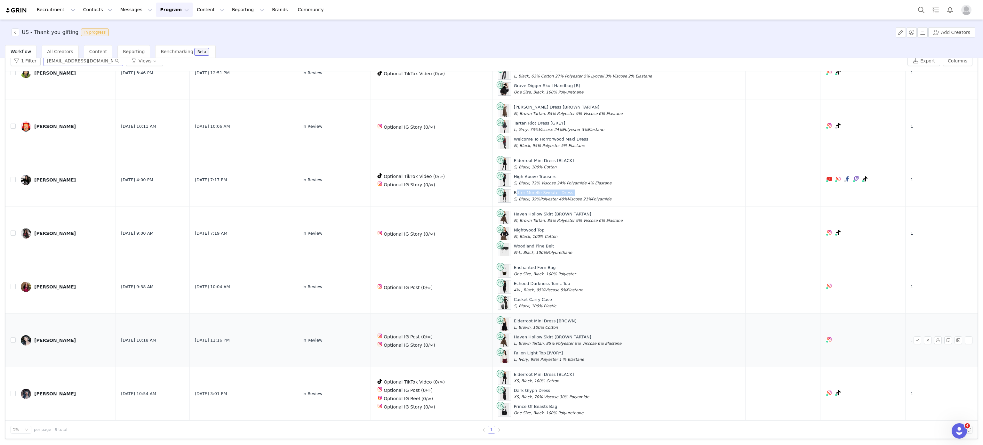
drag, startPoint x: 40, startPoint y: 326, endPoint x: 72, endPoint y: 340, distance: 34.7
click at [72, 340] on td "Courtney Robley" at bounding box center [66, 340] width 100 height 53
click at [72, 340] on link "Courtney Robley" at bounding box center [66, 340] width 90 height 10
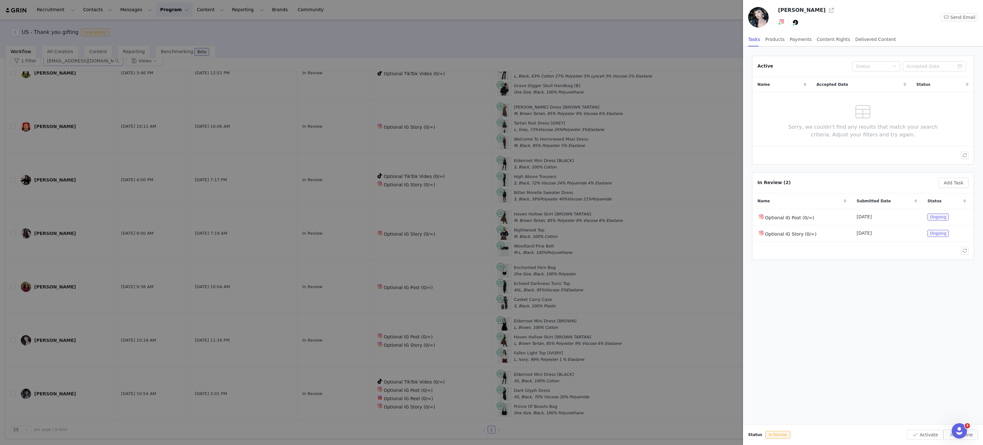
click at [34, 334] on div at bounding box center [491, 222] width 983 height 445
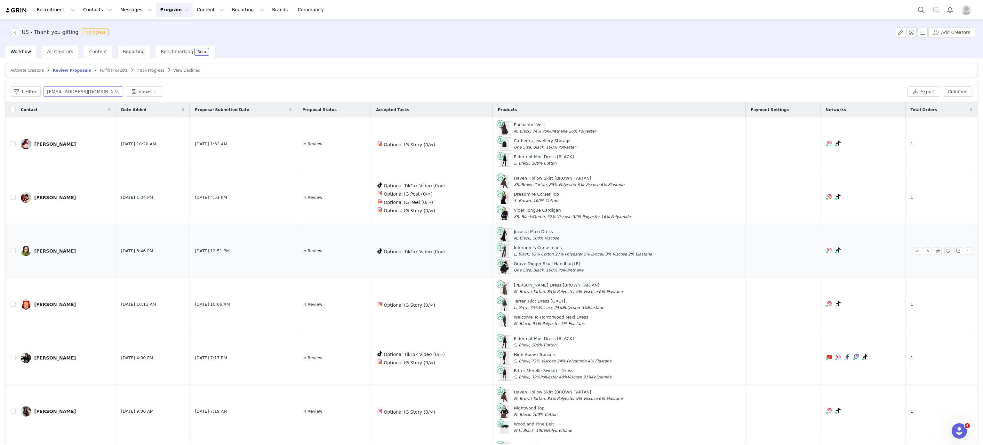
scroll to position [160, 0]
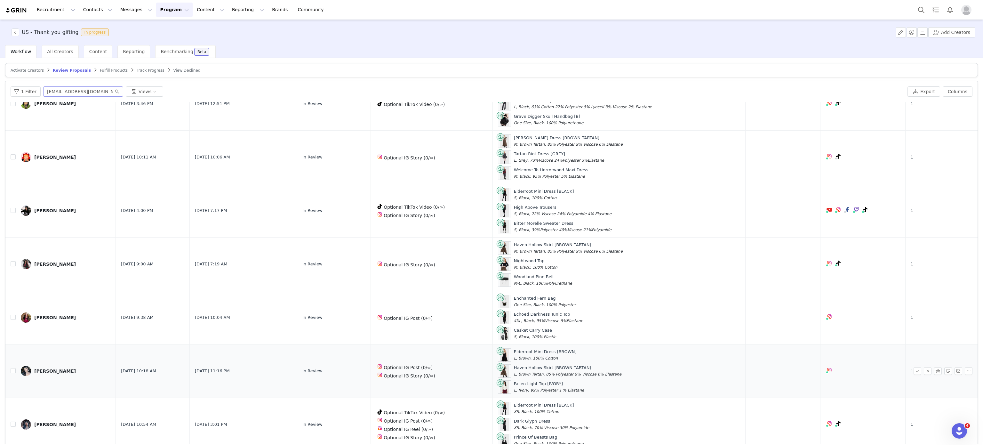
drag, startPoint x: 36, startPoint y: 362, endPoint x: 73, endPoint y: 368, distance: 37.6
click at [73, 368] on td "Courtney Robley" at bounding box center [66, 370] width 100 height 53
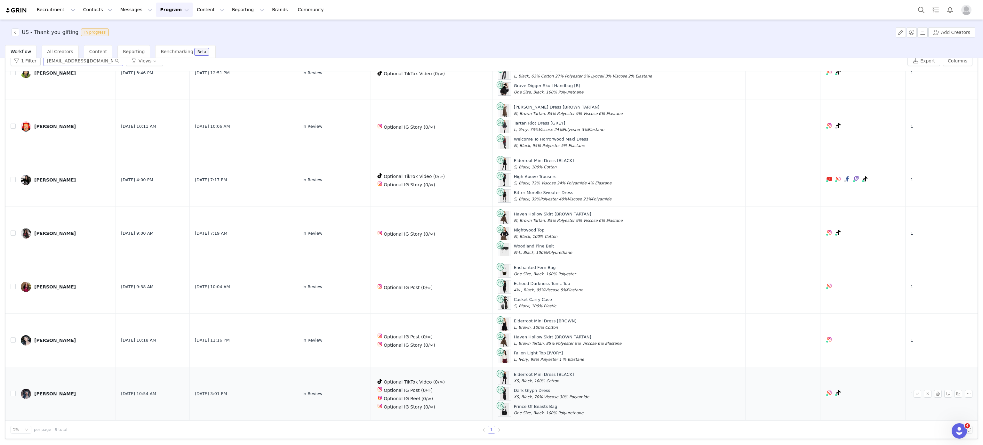
drag, startPoint x: 33, startPoint y: 385, endPoint x: 82, endPoint y: 395, distance: 50.8
click at [82, 395] on td "[PERSON_NAME]" at bounding box center [66, 393] width 100 height 53
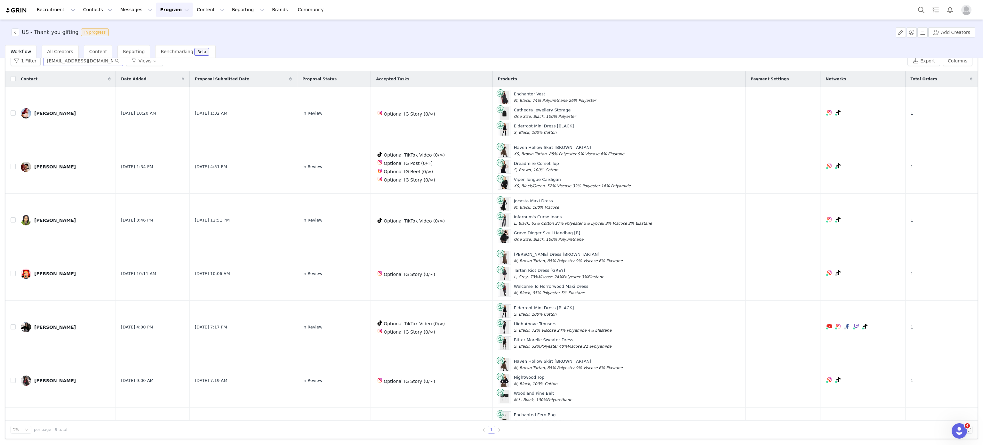
scroll to position [0, 0]
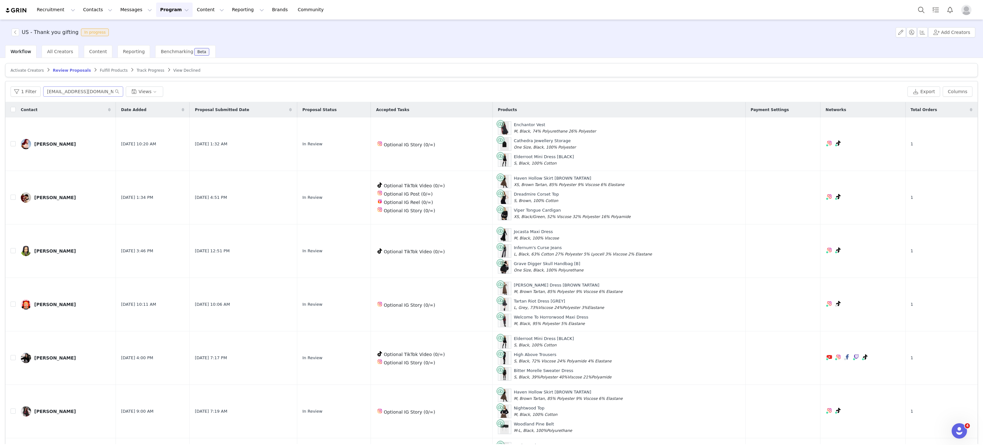
click at [104, 70] on span "Fulfill Products" at bounding box center [114, 70] width 28 height 4
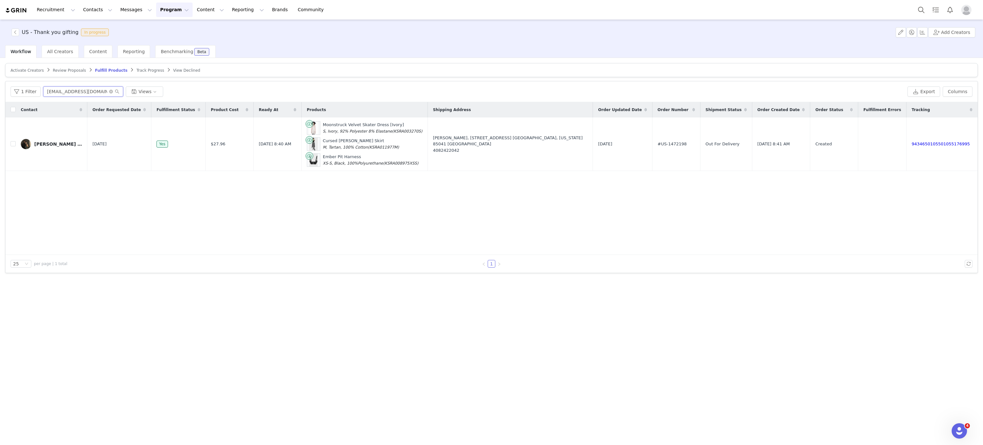
click at [109, 96] on input "jlo.lopez87@yahoo.com" at bounding box center [83, 91] width 80 height 10
click at [109, 91] on icon "icon: close-circle" at bounding box center [111, 92] width 4 height 4
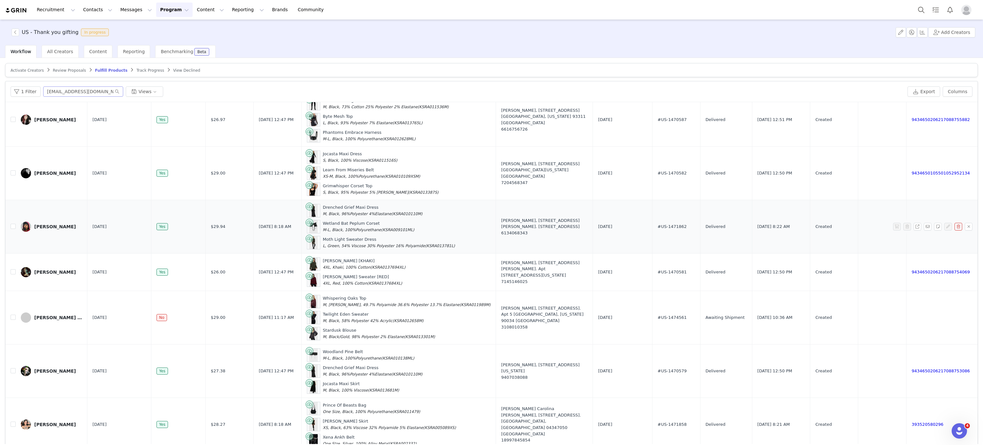
scroll to position [31, 0]
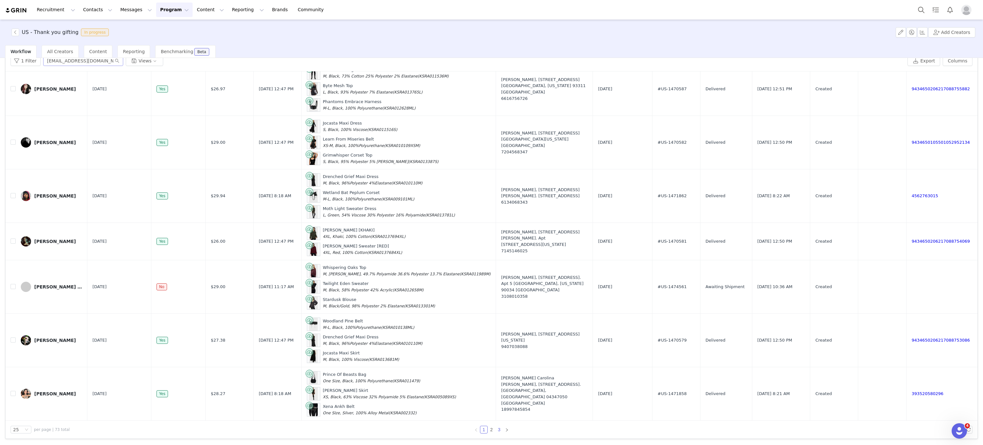
click at [496, 427] on link "3" at bounding box center [499, 429] width 7 height 7
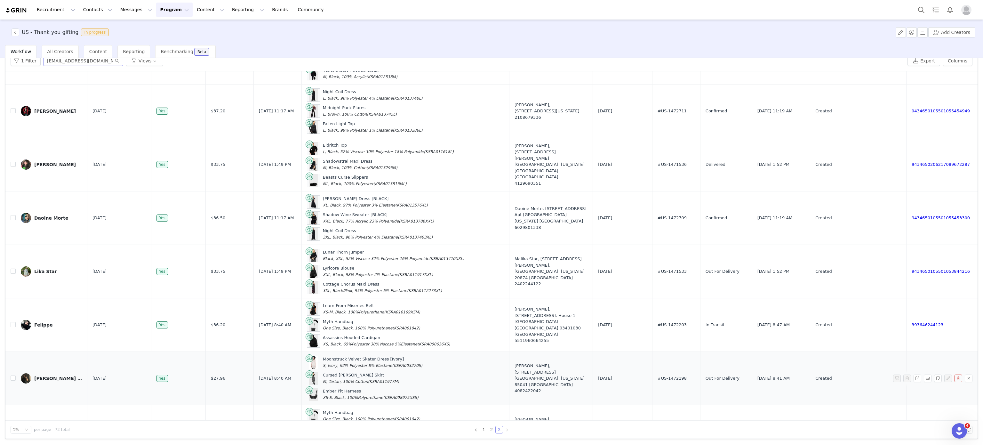
scroll to position [926, 0]
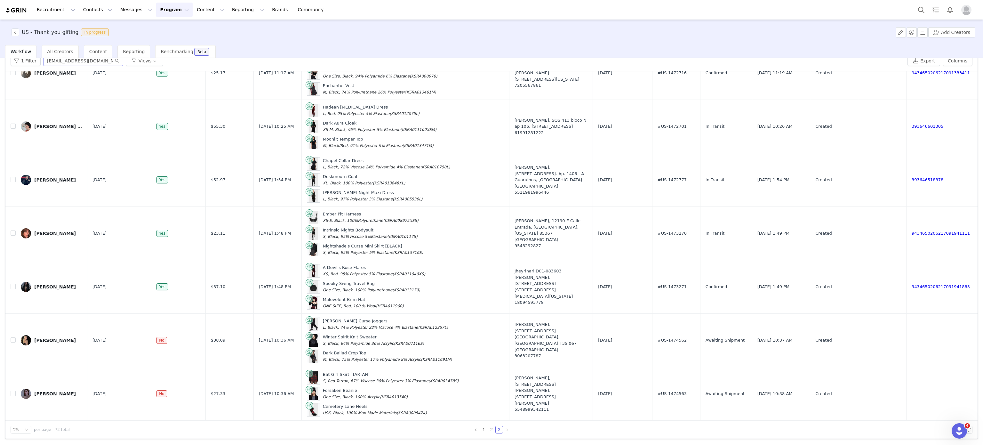
click at [160, 10] on button "Program Program" at bounding box center [174, 10] width 36 height 14
click at [167, 26] on p "Activations" at bounding box center [158, 28] width 25 height 7
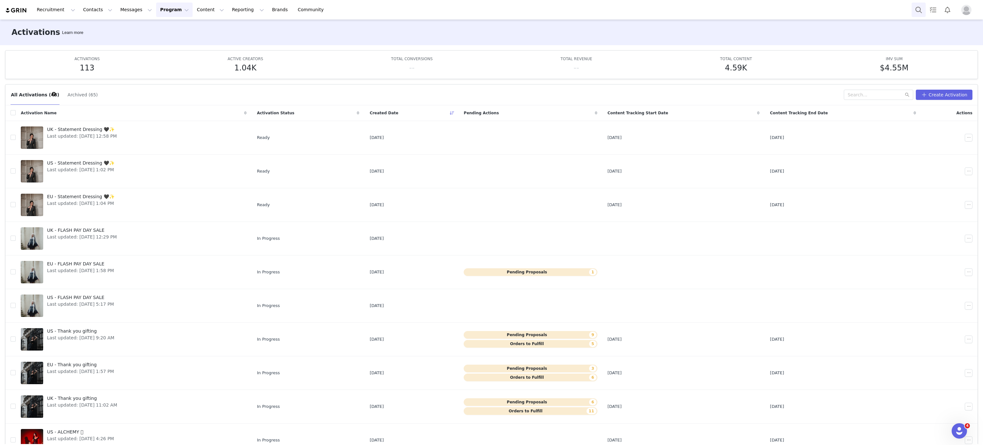
click at [917, 3] on button "Search" at bounding box center [918, 10] width 14 height 14
click at [131, 169] on link "US - Statement Dressing 🖤✨ Last updated: Oct 1, 2025 11:51 AM" at bounding box center [134, 171] width 226 height 26
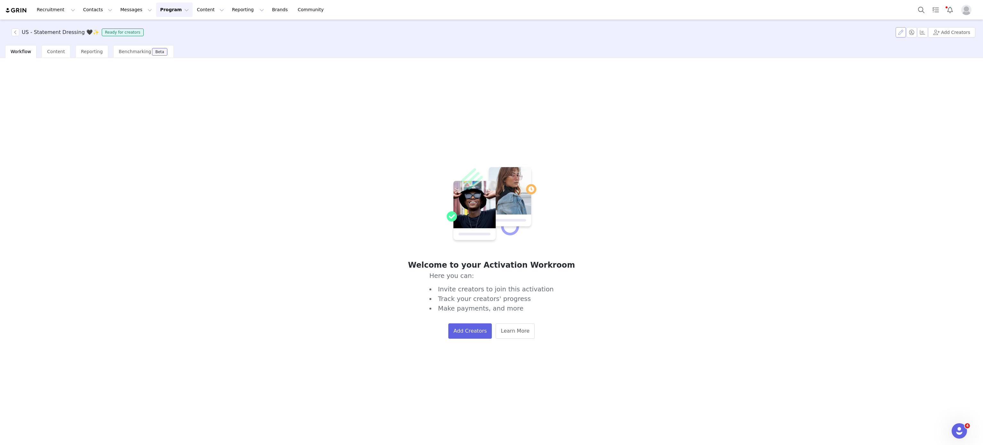
click at [905, 30] on button "button" at bounding box center [900, 32] width 10 height 10
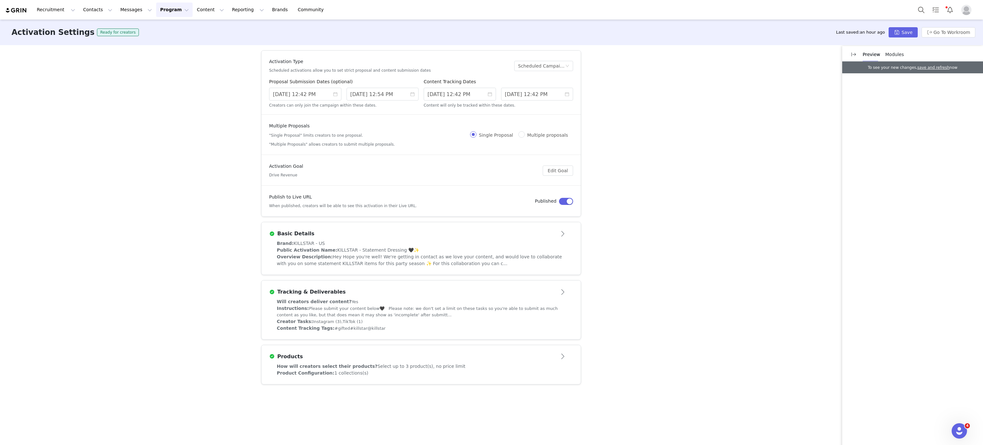
click at [315, 236] on div "Basic Details" at bounding box center [410, 234] width 283 height 8
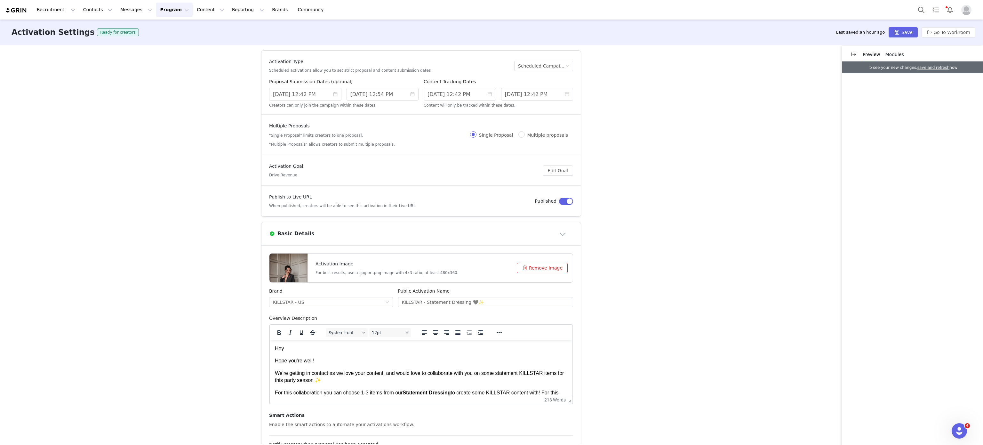
scroll to position [13, 0]
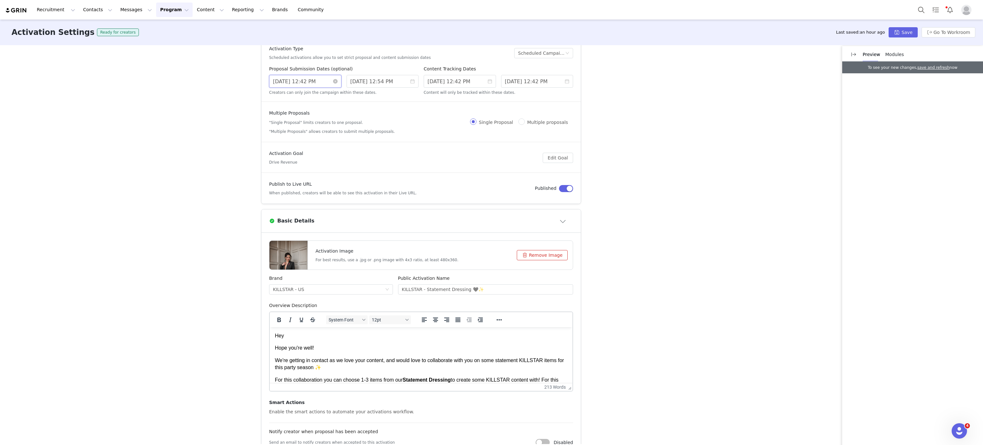
click at [306, 80] on input "8/27/2025 12:42 PM" at bounding box center [305, 81] width 72 height 13
click at [342, 91] on link at bounding box center [341, 91] width 6 height 13
click at [306, 115] on div "1" at bounding box center [309, 115] width 8 height 8
type input "10/01/2025 11:42 AM"
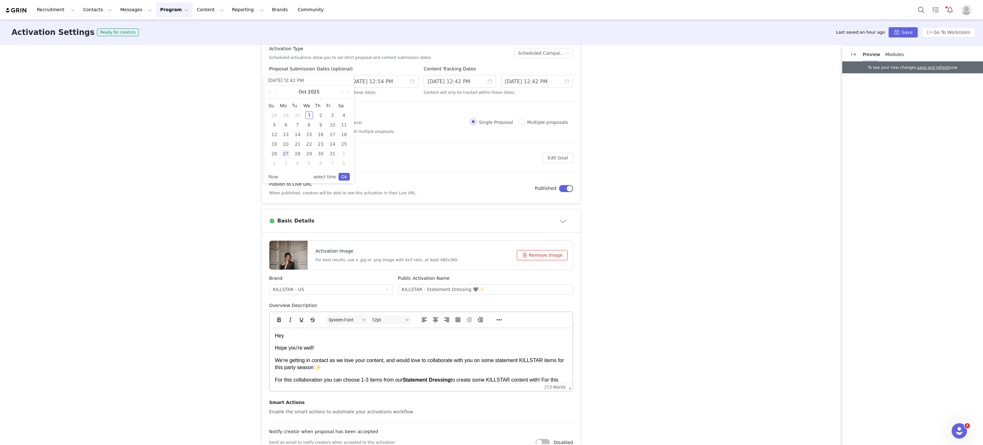
type input "10/01/2025 11:42 AM"
click at [380, 82] on input "9/30/2025 12:54 PM" at bounding box center [382, 81] width 72 height 13
click at [421, 88] on link at bounding box center [424, 91] width 8 height 13
click at [346, 92] on link at bounding box center [348, 91] width 8 height 13
click at [416, 94] on link at bounding box center [419, 91] width 6 height 13
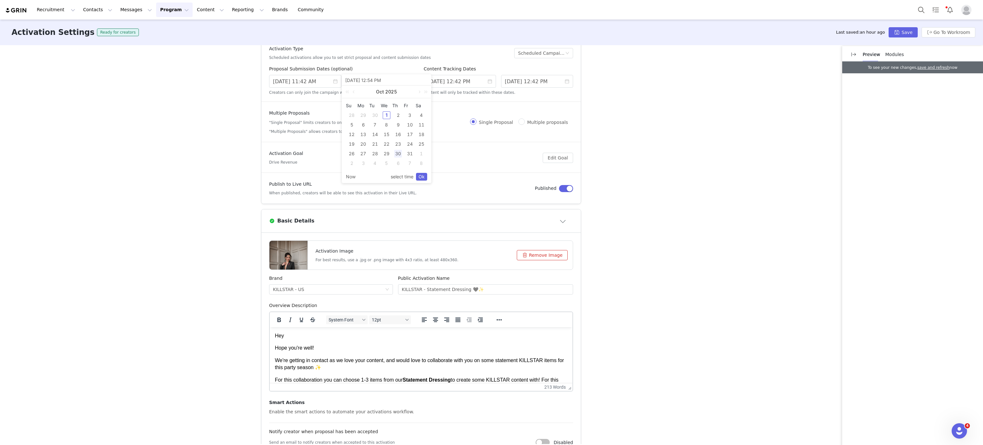
click at [476, 342] on body "Hey Hope you're well! We're getting in contact as we love your content, and wou…" at bounding box center [421, 447] width 292 height 231
click at [625, 325] on div "Activation Type Scheduled activations allow you to set strict proposal and cont…" at bounding box center [491, 244] width 983 height 399
click at [371, 87] on input "9/30/2025 12:54 PM" at bounding box center [382, 81] width 72 height 13
click at [417, 94] on link at bounding box center [419, 91] width 6 height 13
click at [349, 162] on div "30" at bounding box center [352, 163] width 8 height 8
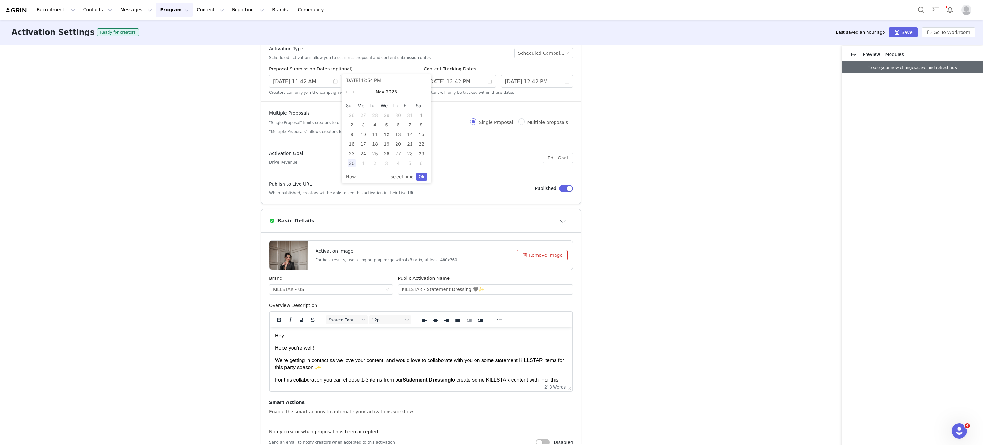
type input "11/30/2025 12:54 PM"
click at [424, 176] on link "Ok" at bounding box center [421, 177] width 11 height 8
click at [446, 82] on input "8/29/2025 12:42 PM" at bounding box center [460, 81] width 72 height 13
click at [497, 93] on link at bounding box center [501, 91] width 8 height 13
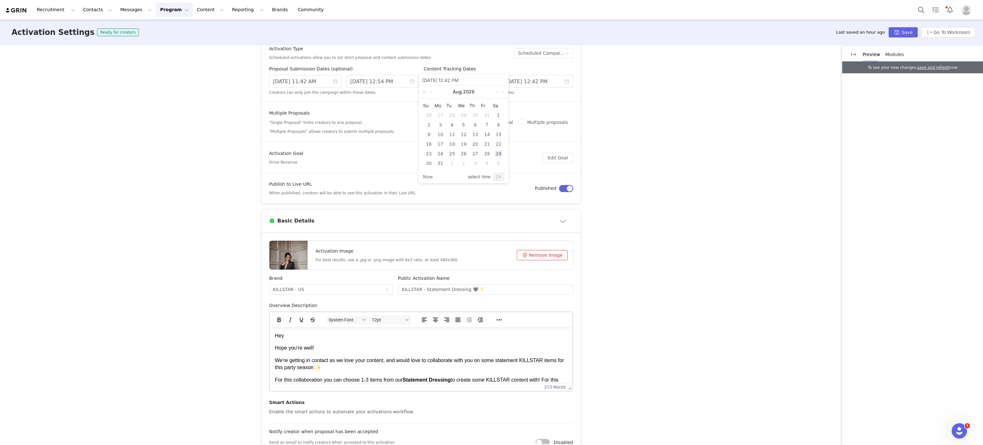
click at [423, 95] on link at bounding box center [425, 91] width 8 height 13
click at [497, 152] on div "30" at bounding box center [499, 154] width 8 height 8
type input "8/30/2025 11:42 AM"
click at [457, 79] on input "8/30/2025 11:42 AM" at bounding box center [463, 79] width 83 height 7
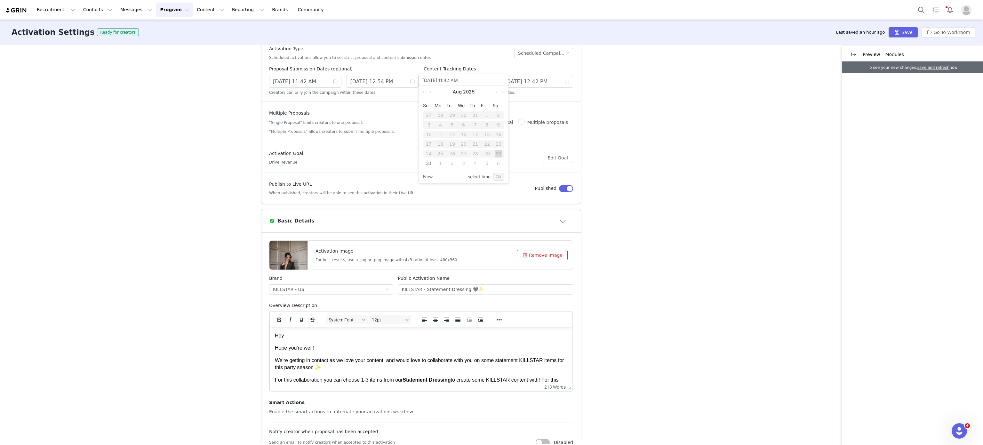
click at [497, 93] on link at bounding box center [501, 91] width 8 height 13
drag, startPoint x: 496, startPoint y: 93, endPoint x: 423, endPoint y: 91, distance: 73.9
click at [423, 91] on div "Aug 2026" at bounding box center [463, 91] width 89 height 13
click at [423, 91] on link at bounding box center [425, 91] width 8 height 13
click at [494, 92] on link at bounding box center [496, 91] width 6 height 13
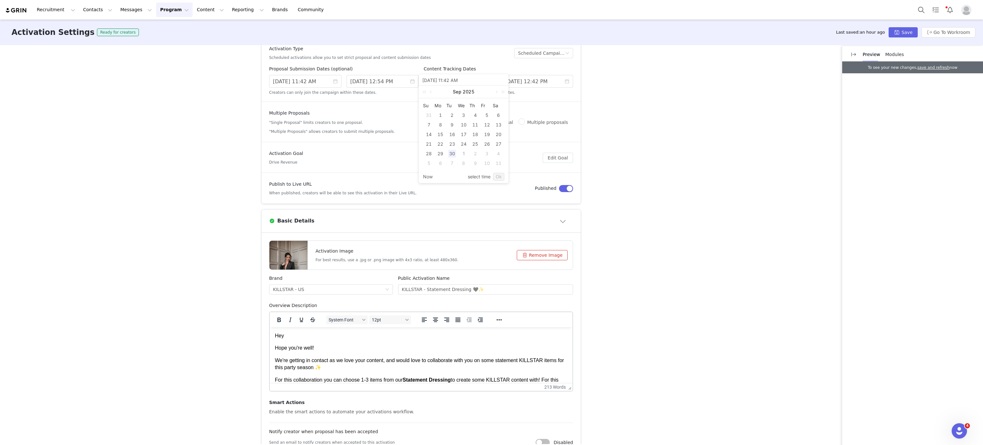
click at [467, 152] on div "1" at bounding box center [464, 154] width 8 height 8
type input "10/01/2025 10:42 AM"
click at [548, 80] on input "10/22/2025 12:42 PM" at bounding box center [537, 81] width 72 height 13
click at [575, 154] on div "1" at bounding box center [576, 154] width 8 height 8
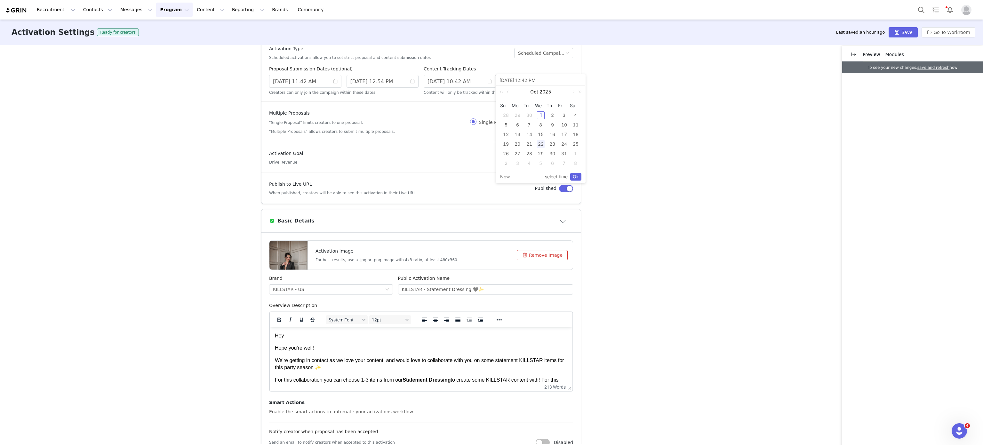
type input "11/01/2025 12:42 PM"
click at [580, 176] on link "Ok" at bounding box center [575, 177] width 11 height 8
click at [905, 30] on button "Save" at bounding box center [902, 32] width 29 height 10
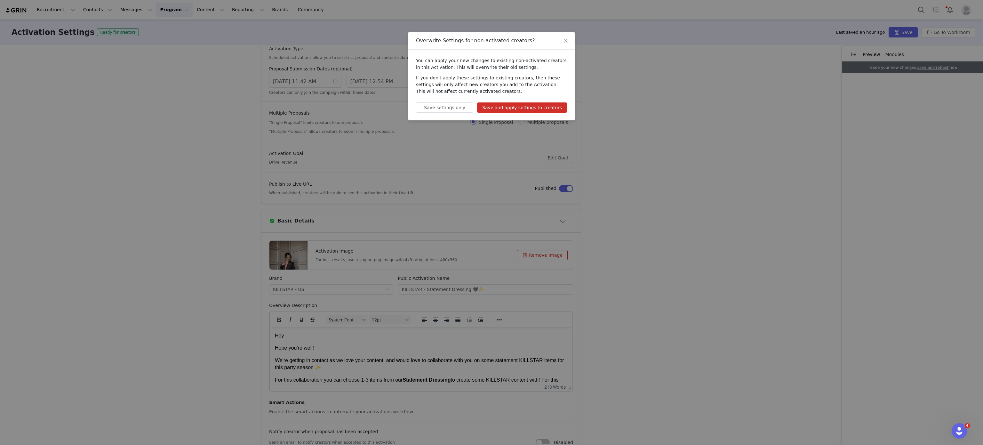
click at [540, 109] on button "Save and apply settings to creators" at bounding box center [522, 107] width 90 height 10
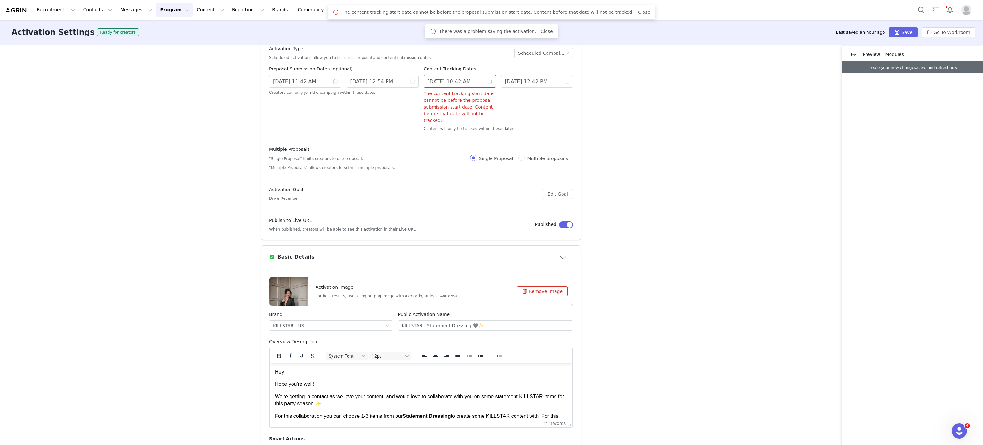
scroll to position [243, 0]
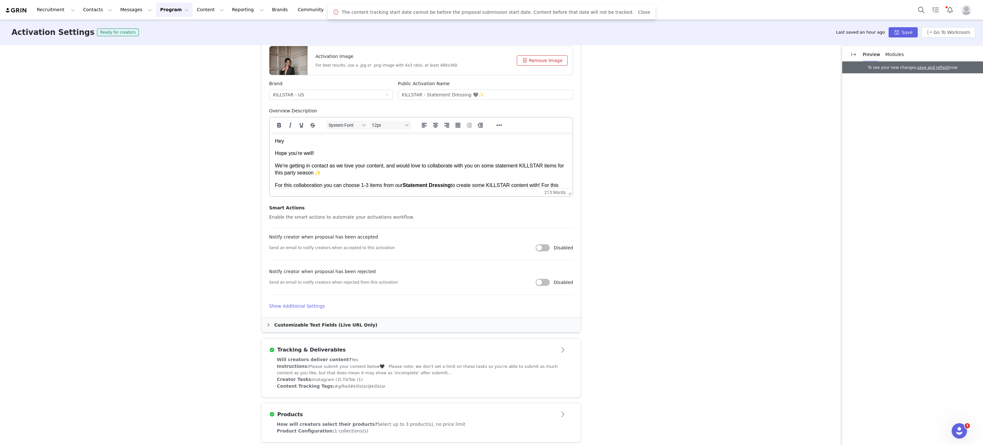
click at [478, 409] on div "Products" at bounding box center [421, 414] width 304 height 10
type textarea "<p>Hey</p> <p>Hope you're well!</p> <p>We're getting in contact as we love your…"
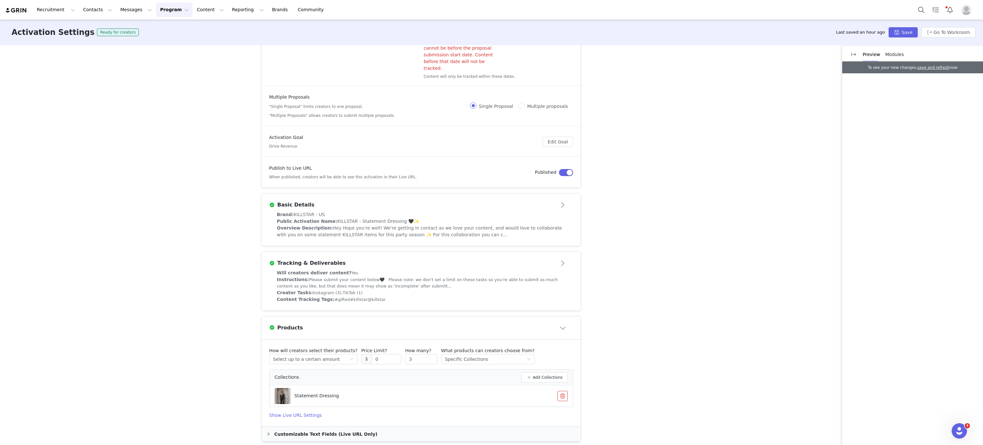
click at [520, 259] on div "Tracking & Deliverables" at bounding box center [410, 263] width 283 height 8
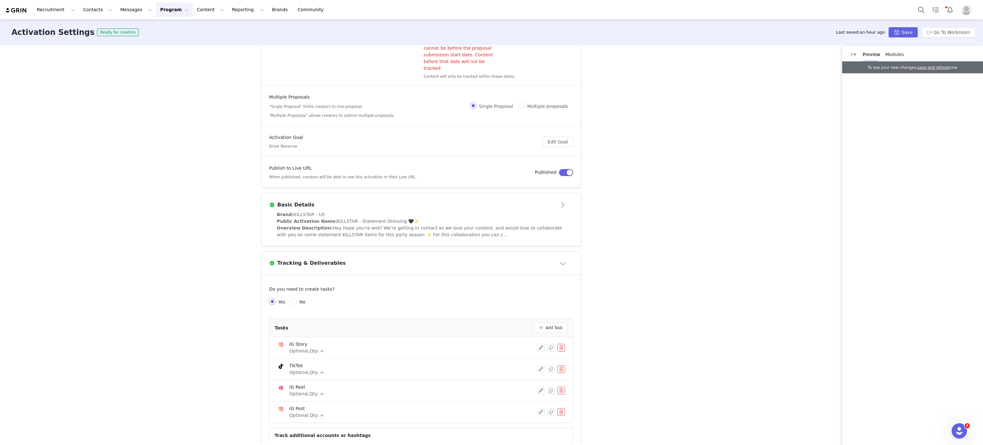
scroll to position [179, 0]
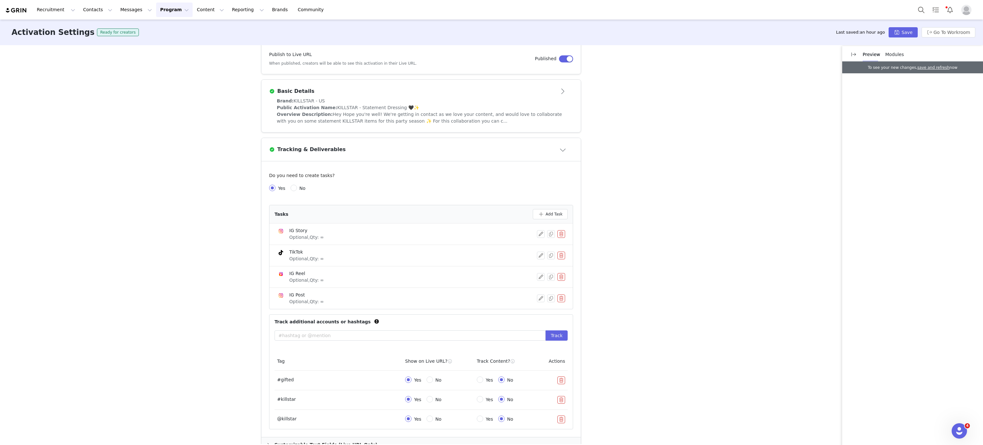
click at [508, 104] on div "Public Activation Name: KILLSTAR - Statement Dressing 🖤✨" at bounding box center [421, 107] width 289 height 7
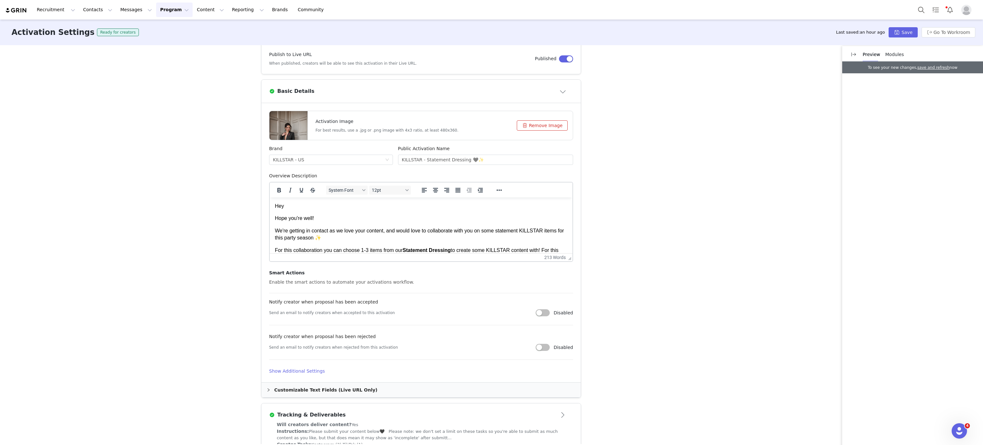
scroll to position [193, 0]
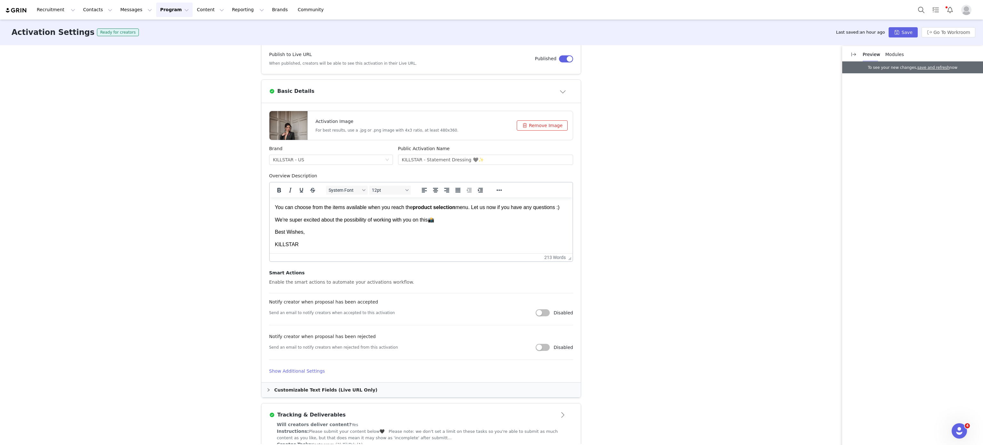
click at [359, 385] on div "Customizable Text Fields (Live URL Only)" at bounding box center [420, 389] width 319 height 15
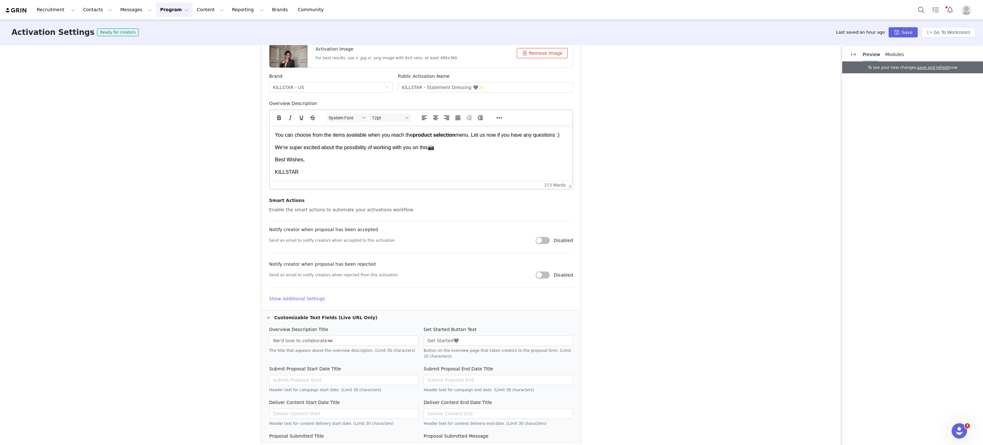
scroll to position [0, 0]
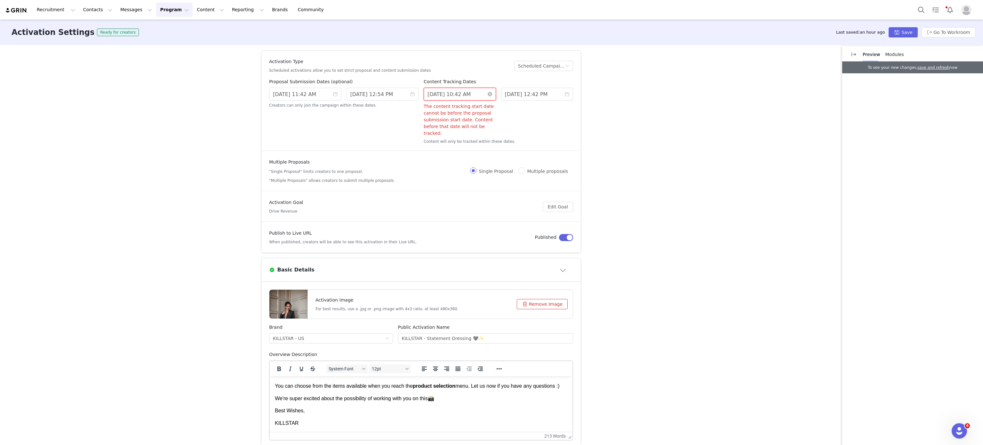
click at [446, 95] on input "10/01/2025 10:42 AM" at bounding box center [460, 94] width 72 height 13
click at [464, 126] on div "1" at bounding box center [464, 128] width 12 height 8
click at [896, 38] on div "Activation Settings Ready for creators Last saved: an hour ago Save Go To Workr…" at bounding box center [491, 33] width 983 height 26
click at [901, 35] on button "Save" at bounding box center [902, 32] width 29 height 10
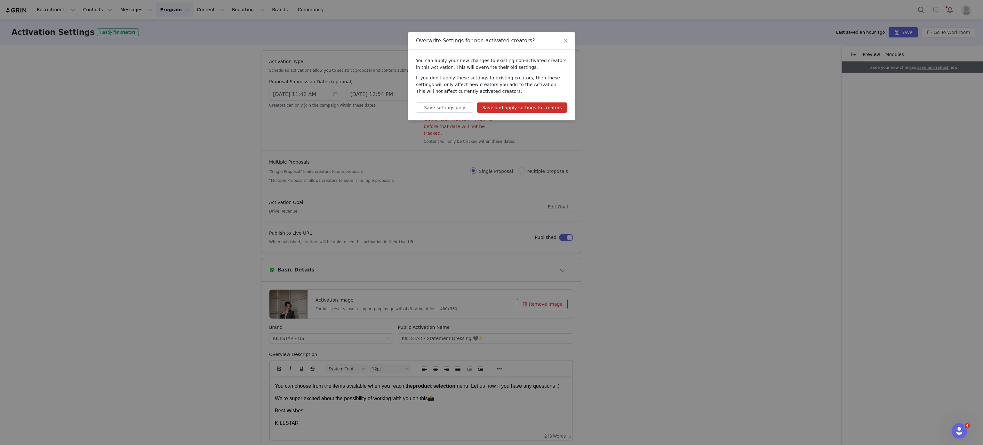
click at [655, 100] on div "Overwrite Settings for non-activated creators? You can apply your new changes t…" at bounding box center [491, 222] width 983 height 445
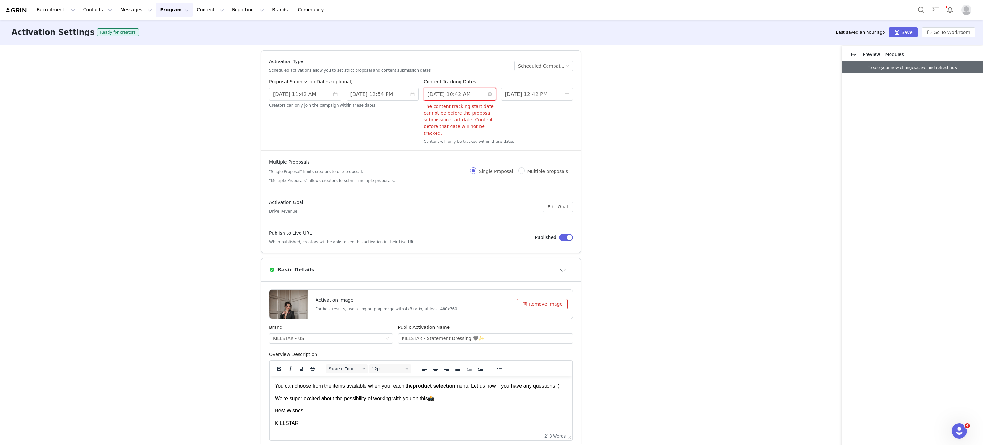
click at [490, 93] on input "10/01/2025 10:42 AM" at bounding box center [460, 94] width 72 height 13
click at [475, 126] on div "2" at bounding box center [475, 128] width 8 height 8
type input "10/02/2025 9:42 AM"
click at [531, 96] on input "11/01/2025 12:42 PM" at bounding box center [537, 94] width 72 height 13
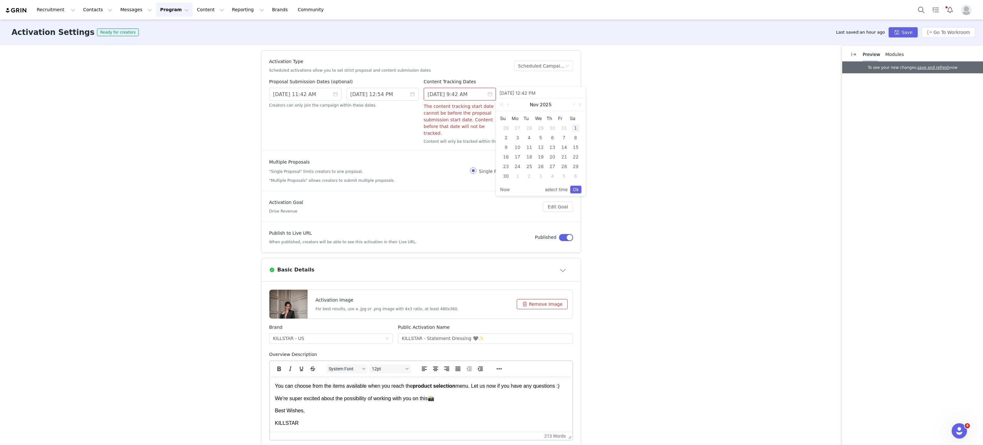
click at [577, 127] on div "1" at bounding box center [576, 128] width 8 height 8
click at [577, 191] on link "Ok" at bounding box center [575, 190] width 11 height 8
click at [472, 94] on input "10/02/2025 9:42 AM" at bounding box center [460, 94] width 72 height 13
click at [554, 151] on article "Multiple Proposals "Single Proposal" limits creators to one proposal. "Multiple…" at bounding box center [420, 171] width 319 height 40
click at [488, 92] on icon "icon: close-circle" at bounding box center [490, 94] width 4 height 4
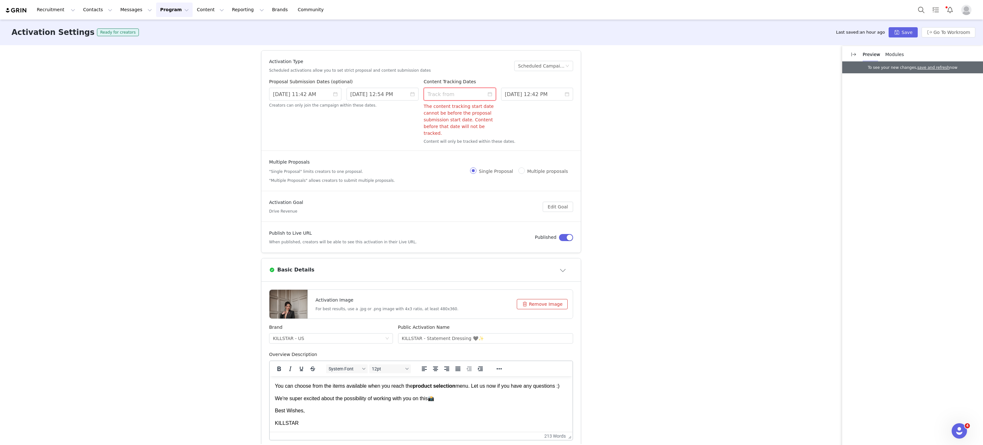
click at [461, 94] on input at bounding box center [460, 94] width 72 height 13
click at [473, 130] on div "2" at bounding box center [475, 128] width 8 height 8
type input "10/02/2025 1:01 PM"
click at [499, 186] on link "Ok" at bounding box center [498, 190] width 11 height 8
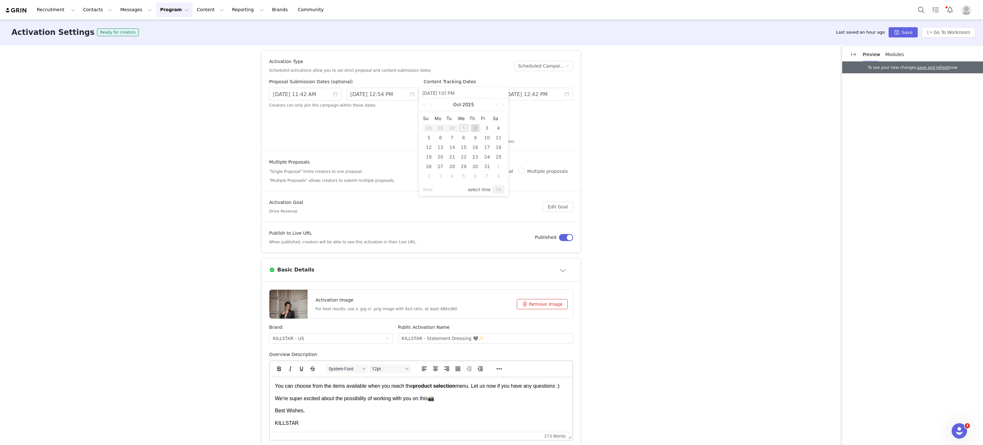
click at [499, 186] on link "Ok" at bounding box center [498, 190] width 11 height 8
click at [474, 98] on link "2025" at bounding box center [468, 104] width 13 height 13
click at [384, 94] on input "11/30/2025 12:54 PM" at bounding box center [382, 94] width 72 height 13
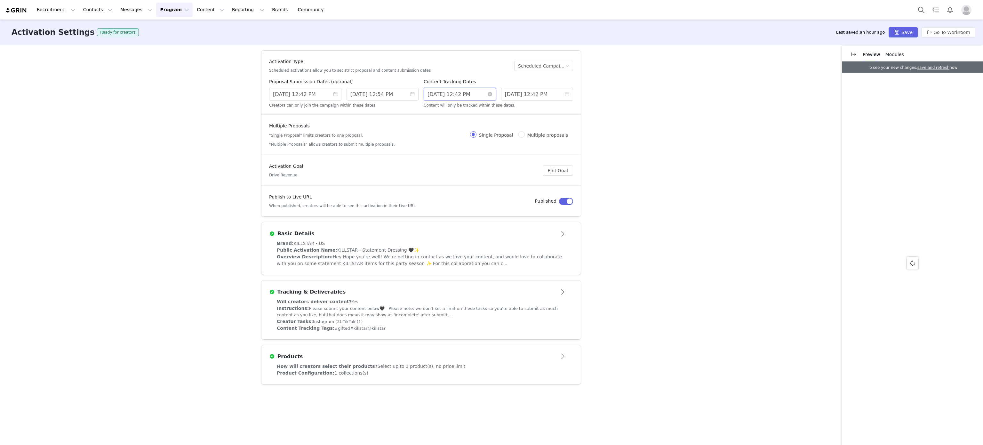
click at [476, 98] on input "[DATE] 12:42 PM" at bounding box center [460, 94] width 72 height 13
click at [318, 100] on input "[DATE] 12:42 PM" at bounding box center [305, 94] width 72 height 13
click at [344, 105] on link at bounding box center [347, 104] width 6 height 13
click at [315, 126] on div "1" at bounding box center [314, 128] width 8 height 8
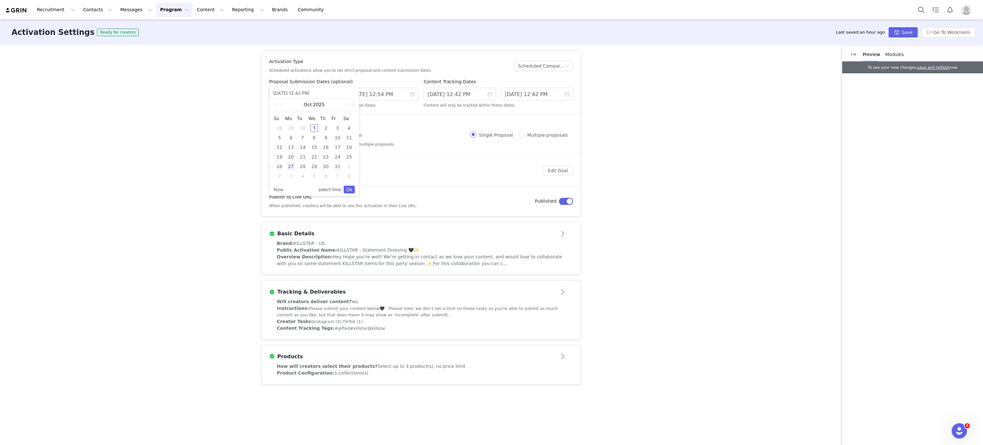
type input "10/01/2025 11:42 AM"
click at [382, 98] on input "9/30/2025 12:54 PM" at bounding box center [382, 94] width 72 height 13
click at [425, 107] on link at bounding box center [429, 104] width 8 height 13
click at [350, 106] on link at bounding box center [353, 104] width 8 height 13
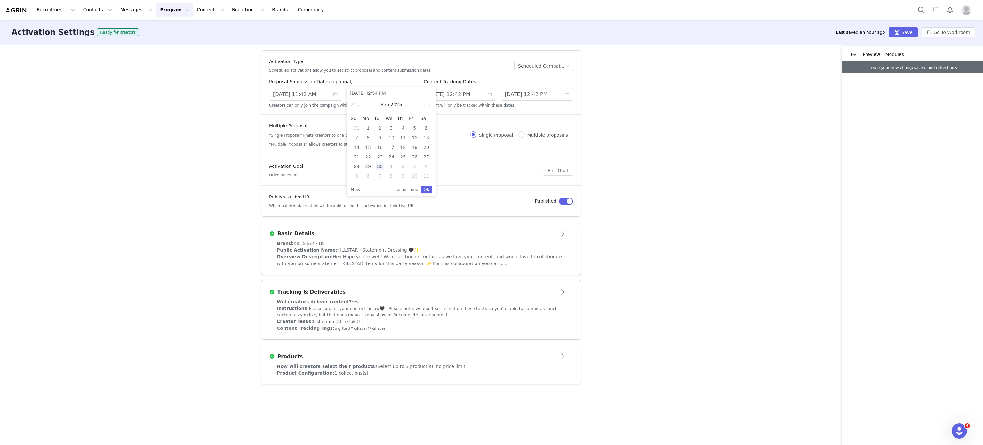
click at [424, 105] on link at bounding box center [424, 104] width 6 height 13
click at [424, 169] on div "1" at bounding box center [426, 167] width 8 height 8
type input "11/01/2025 12:54 PM"
click at [422, 104] on link at bounding box center [424, 104] width 6 height 13
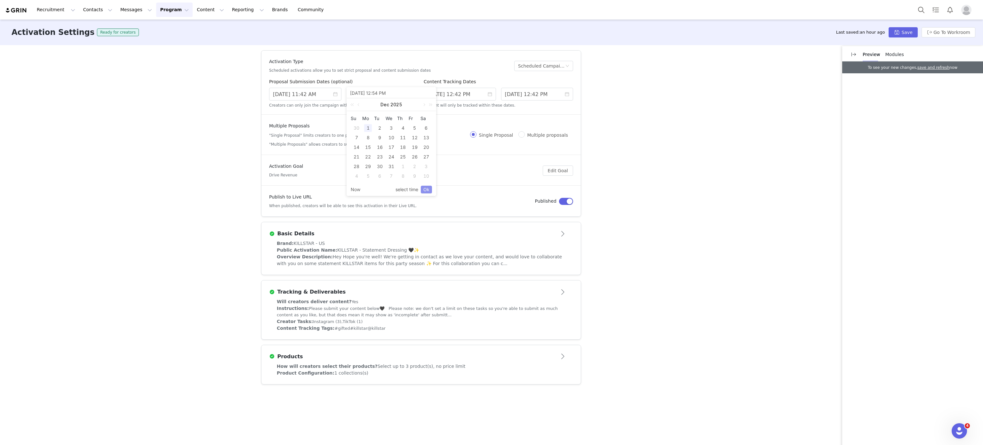
click at [425, 189] on link "Ok" at bounding box center [426, 190] width 11 height 8
click at [463, 99] on input "8/29/2025 12:42 PM" at bounding box center [460, 94] width 72 height 13
click at [502, 107] on link at bounding box center [506, 104] width 8 height 13
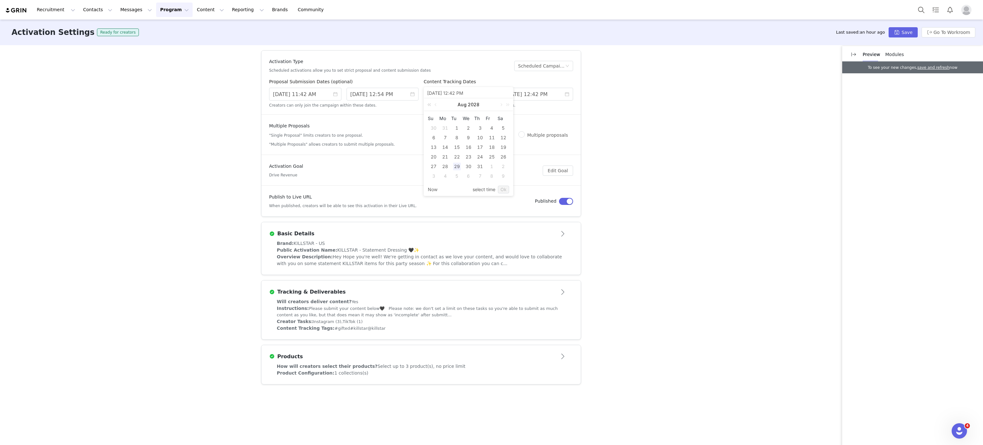
click at [430, 106] on link at bounding box center [430, 104] width 8 height 13
click at [426, 105] on link at bounding box center [430, 104] width 8 height 13
click at [502, 106] on link at bounding box center [506, 104] width 8 height 13
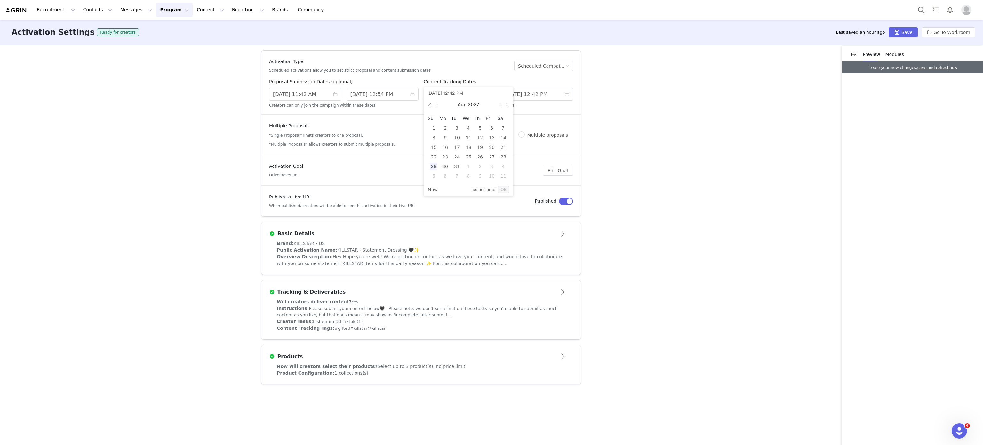
click at [430, 107] on link at bounding box center [430, 104] width 8 height 13
click at [499, 106] on link at bounding box center [501, 104] width 6 height 13
click at [467, 126] on div "1" at bounding box center [468, 128] width 8 height 8
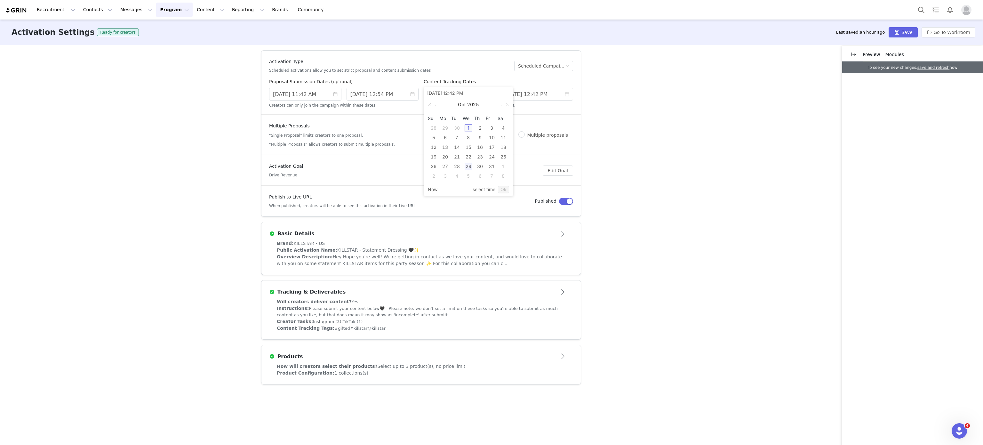
type input "10/01/2025 11:42 AM"
click at [527, 94] on input "10/22/2025 12:42 PM" at bounding box center [537, 94] width 72 height 13
click at [576, 105] on link at bounding box center [578, 104] width 6 height 13
click at [508, 174] on div "30" at bounding box center [511, 176] width 8 height 8
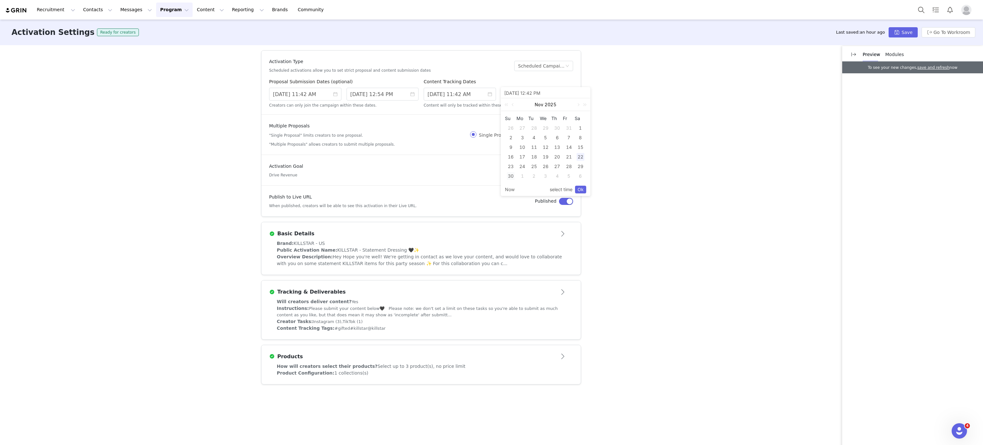
type input "11/30/2025 12:42 PM"
click at [586, 190] on div "Now select time Ok" at bounding box center [545, 189] width 89 height 12
click at [584, 189] on link "Ok" at bounding box center [580, 190] width 11 height 8
click at [907, 35] on button "Save" at bounding box center [902, 32] width 29 height 10
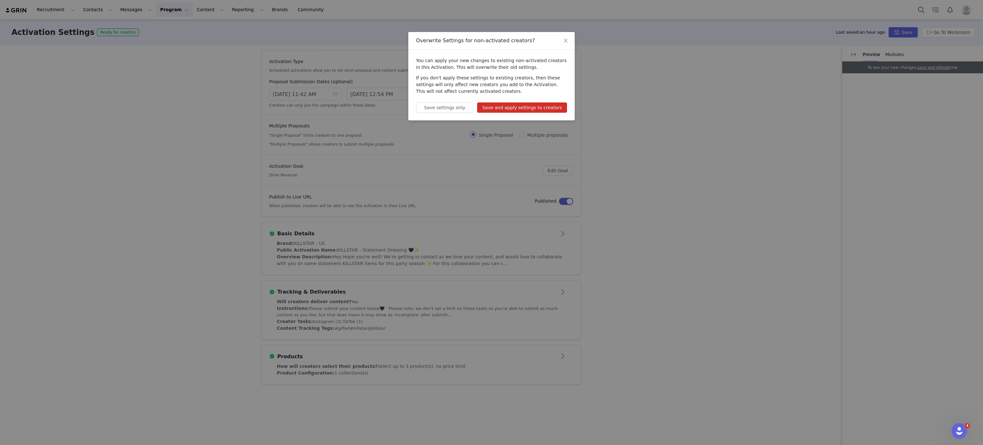
click at [555, 108] on button "Save and apply settings to creators" at bounding box center [522, 107] width 90 height 10
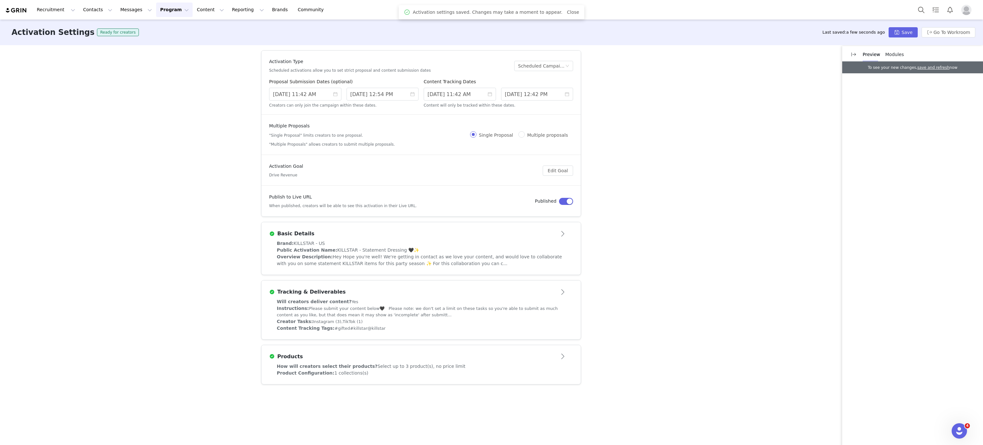
click at [156, 15] on button "Program Program" at bounding box center [174, 10] width 36 height 14
click at [165, 25] on p "Activations" at bounding box center [158, 28] width 25 height 7
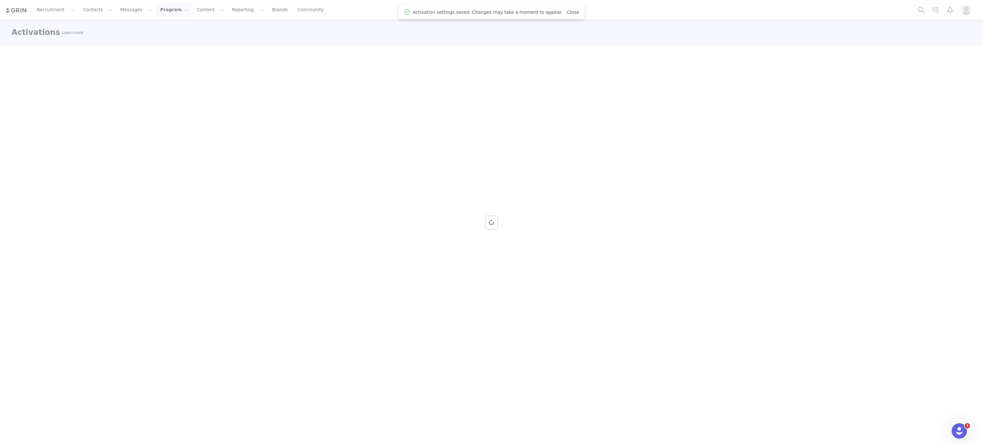
click at [221, 76] on div at bounding box center [491, 222] width 983 height 445
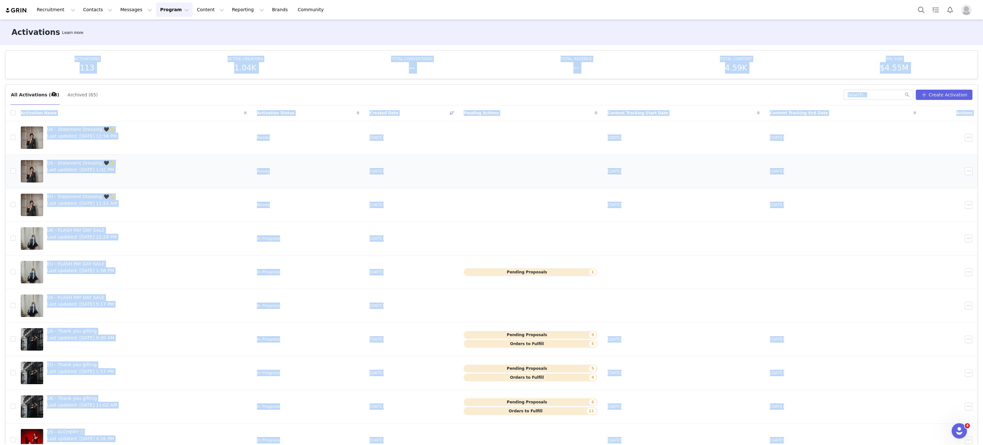
click at [120, 167] on link "US - Statement Dressing 🖤✨ Last updated: Oct 1, 2025 1:02 PM" at bounding box center [134, 171] width 226 height 26
click at [181, 205] on link "EU - Statement Dressing 🖤✨ Last updated: Oct 1, 2025 11:51 AM" at bounding box center [134, 205] width 226 height 26
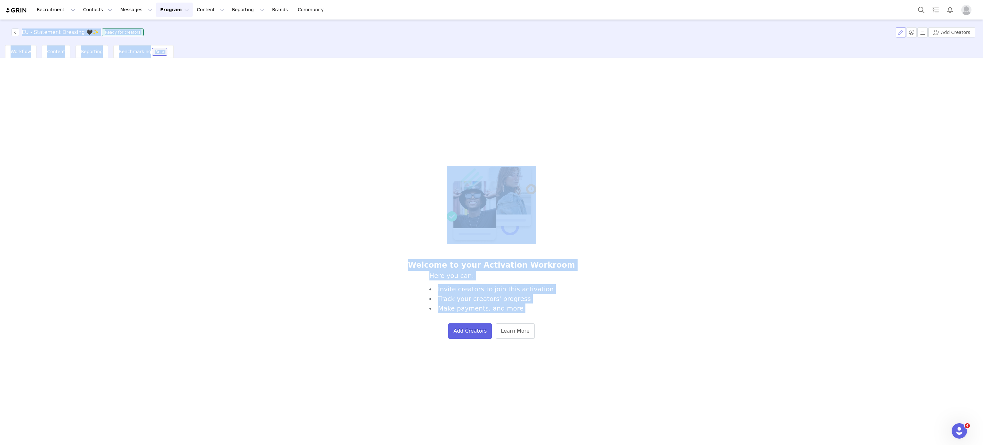
click at [906, 32] on button "button" at bounding box center [900, 32] width 10 height 10
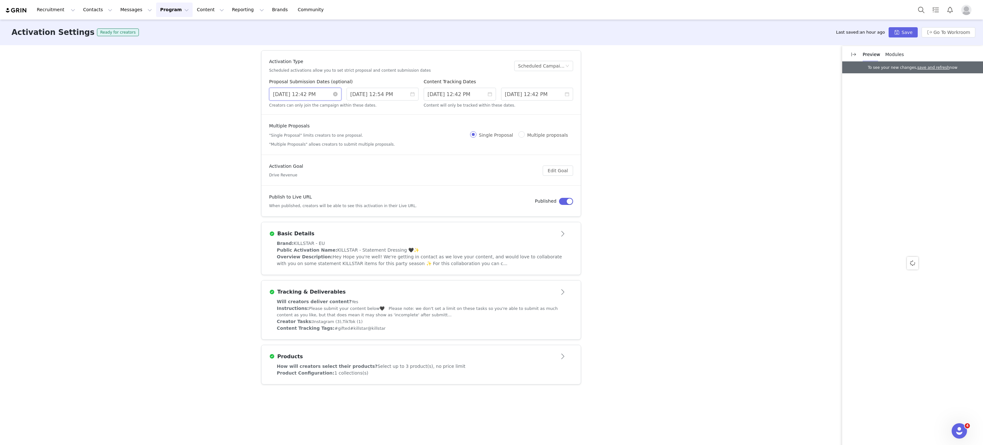
click at [322, 95] on input "8/27/2025 12:42 PM" at bounding box center [305, 94] width 72 height 13
click at [344, 105] on link at bounding box center [347, 104] width 6 height 13
click at [316, 127] on div "1" at bounding box center [314, 128] width 8 height 8
type input "10/01/2025 11:42 AM"
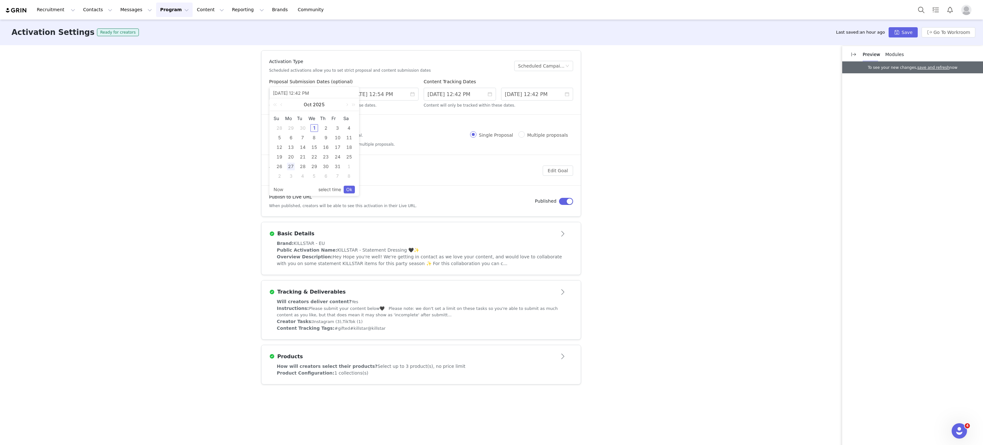
type input "10/01/2025 11:42 AM"
click at [388, 93] on input "9/30/2025 12:54 PM" at bounding box center [382, 94] width 72 height 13
click at [421, 105] on link at bounding box center [424, 104] width 6 height 13
click at [422, 105] on link at bounding box center [424, 104] width 6 height 13
click at [339, 173] on div "Activation Goal Drive Revenue" at bounding box center [406, 170] width 274 height 15
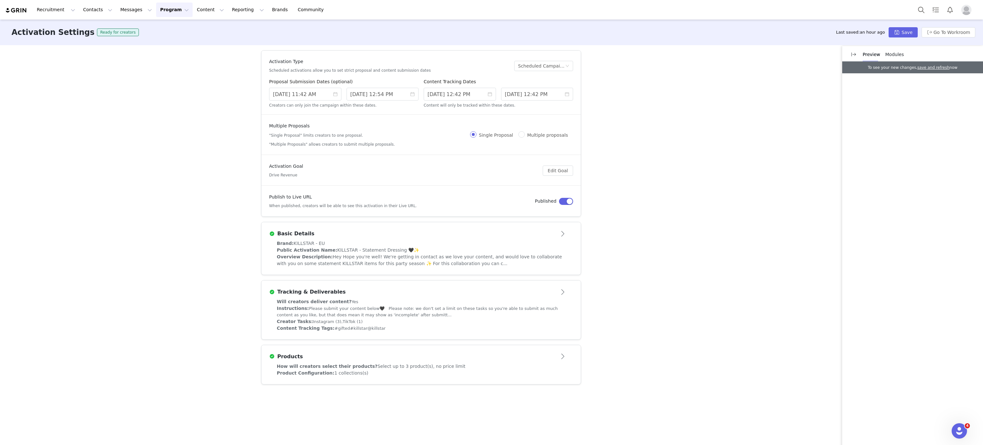
click at [339, 173] on div "Activation Goal Drive Revenue" at bounding box center [406, 170] width 274 height 15
click at [467, 98] on input "8/29/2025 12:42 PM" at bounding box center [460, 94] width 72 height 13
click at [498, 109] on link at bounding box center [501, 104] width 6 height 13
click at [466, 166] on div "1" at bounding box center [468, 167] width 8 height 8
type input "10/01/2025 11:42 AM"
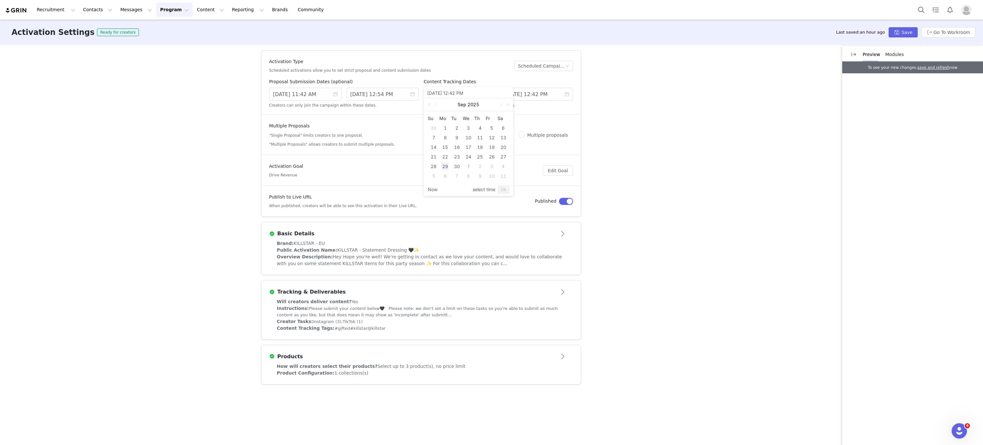
type input "10/01/2025 11:42 AM"
click at [545, 98] on input "10/22/2025 12:42 PM" at bounding box center [537, 94] width 72 height 13
click at [576, 104] on link at bounding box center [578, 104] width 6 height 13
click at [512, 174] on div "30" at bounding box center [511, 176] width 8 height 8
type input "11/30/2025 12:42 PM"
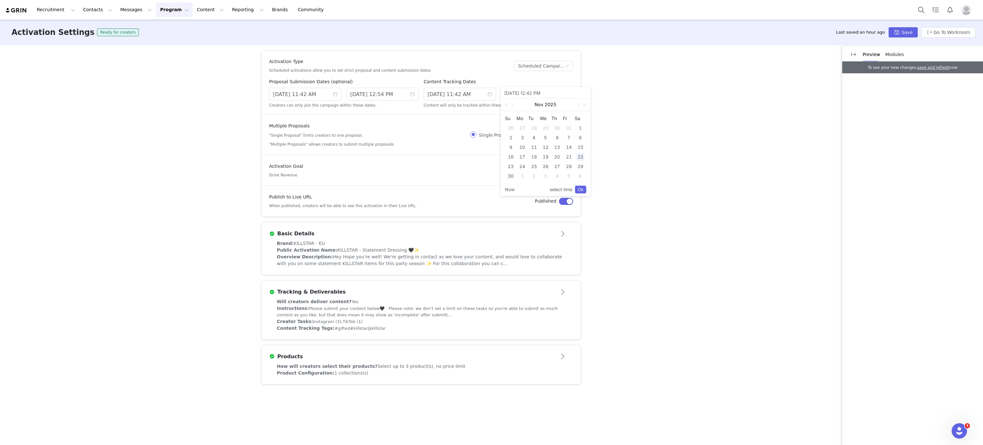
type input "11/30/2025 12:42 PM"
click at [522, 175] on div "1" at bounding box center [522, 176] width 8 height 8
type input "12/01/2025 12:42 PM"
click at [575, 188] on link "Ok" at bounding box center [580, 190] width 11 height 8
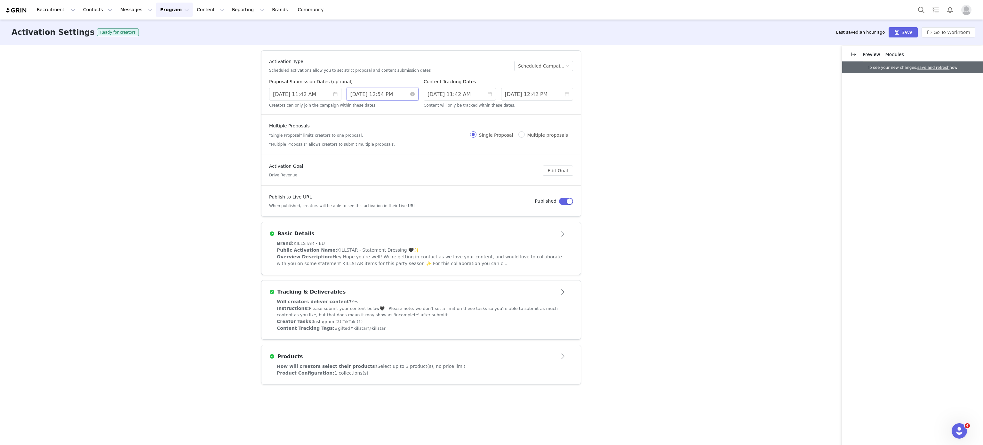
click at [386, 92] on input "9/30/2025 12:54 PM" at bounding box center [382, 94] width 72 height 13
click at [422, 108] on link at bounding box center [424, 104] width 6 height 13
click at [360, 107] on link at bounding box center [359, 104] width 6 height 13
click at [355, 177] on div "30" at bounding box center [357, 176] width 8 height 8
type input "11/30/2025 12:54 PM"
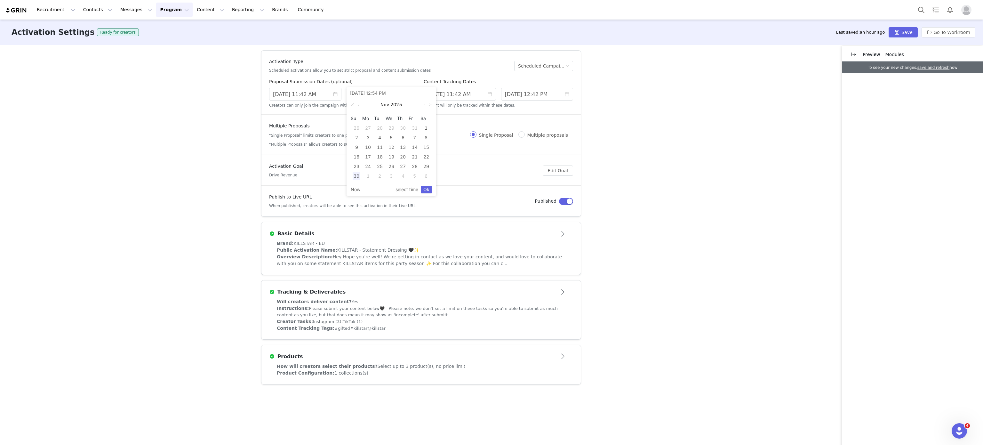
type input "11/30/2025 12:54 PM"
click at [424, 128] on div "1" at bounding box center [426, 128] width 8 height 8
type input "11/01/2025 12:54 PM"
click at [430, 187] on link "Ok" at bounding box center [426, 190] width 11 height 8
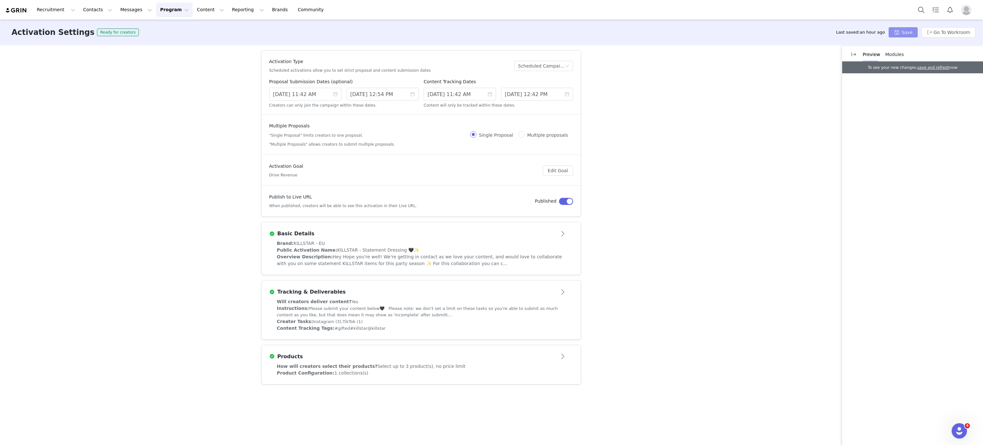
click at [908, 34] on button "Save" at bounding box center [902, 32] width 29 height 10
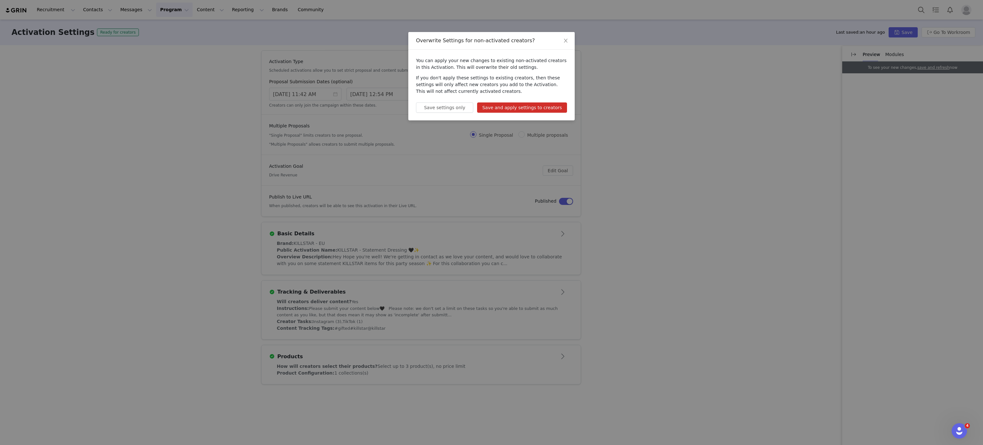
click at [550, 108] on button "Save and apply settings to creators" at bounding box center [522, 107] width 90 height 10
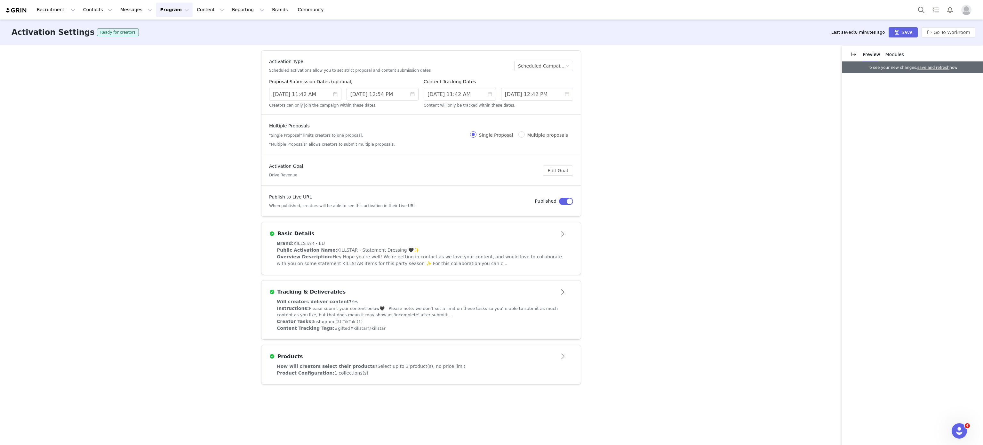
click at [742, 304] on div "Activation Type Scheduled activations allow you to set strict proposal and cont…" at bounding box center [491, 244] width 983 height 399
click at [571, 297] on button "Open module" at bounding box center [563, 292] width 20 height 10
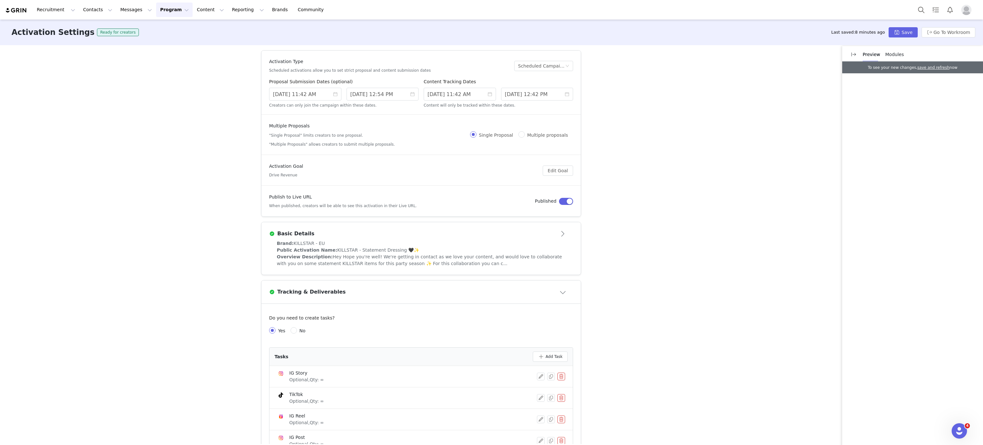
drag, startPoint x: 571, startPoint y: 298, endPoint x: 583, endPoint y: 295, distance: 12.2
click at [583, 295] on div "Activation Type Scheduled activations allow you to set strict proposal and cont…" at bounding box center [491, 244] width 983 height 399
click at [486, 256] on span "Hey Hope you're well! We're getting in contact as we love your content, and wou…" at bounding box center [419, 260] width 285 height 12
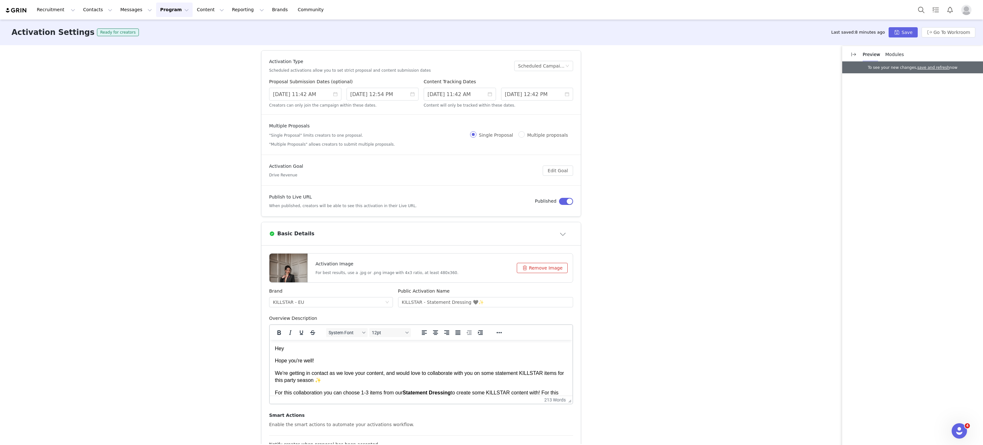
click at [540, 266] on button "Remove Image" at bounding box center [542, 268] width 51 height 10
click at [161, 5] on button "Program Program" at bounding box center [174, 10] width 36 height 14
click at [174, 24] on link "Activations" at bounding box center [165, 28] width 51 height 12
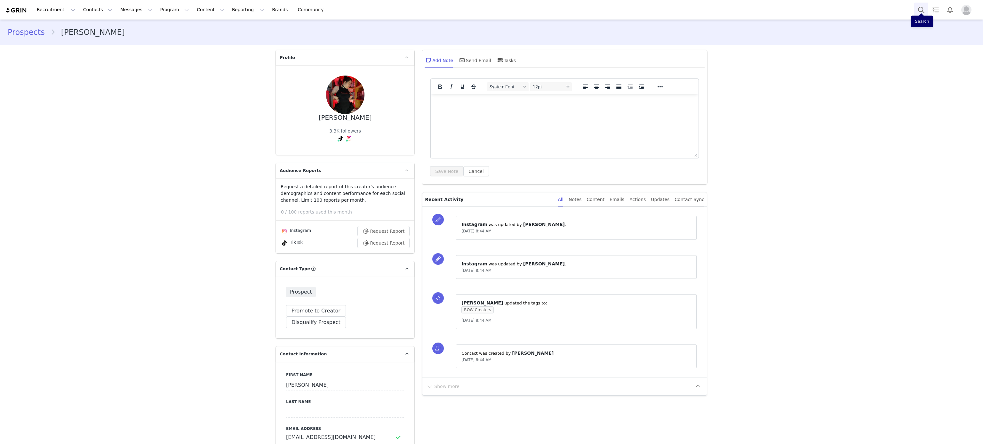
click at [925, 4] on button "Search" at bounding box center [921, 10] width 14 height 14
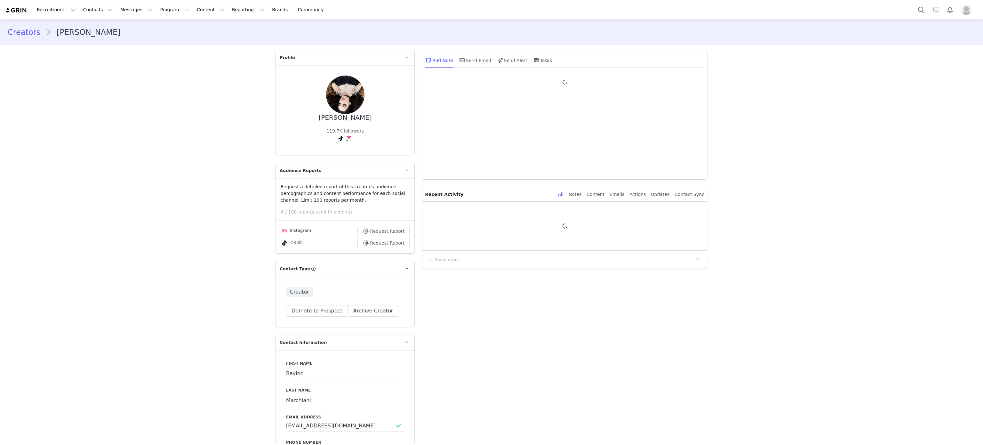
type input "+1 ([GEOGRAPHIC_DATA])"
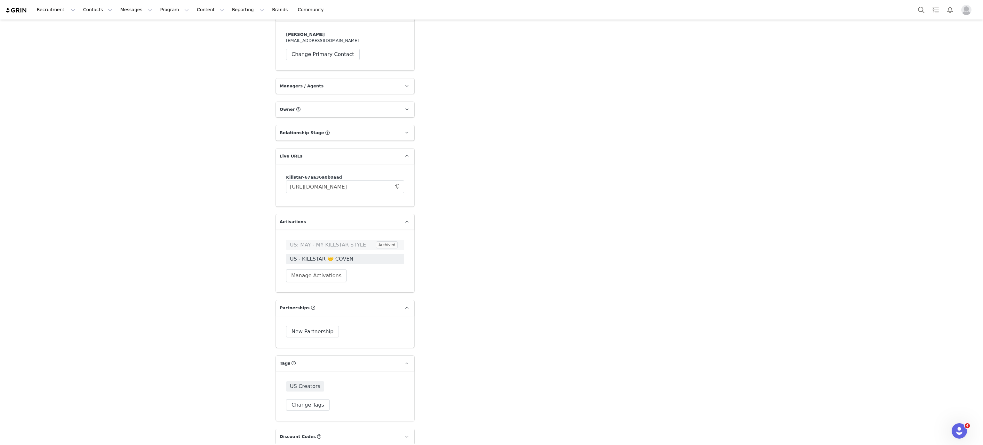
scroll to position [974, 0]
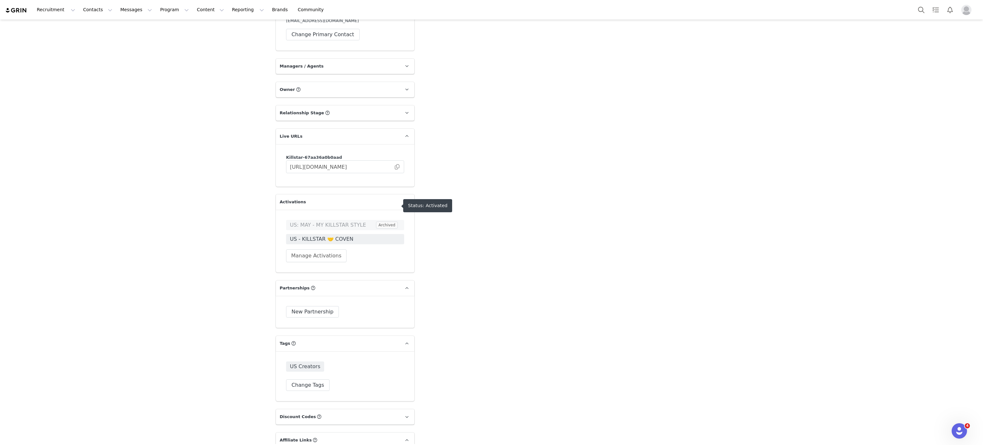
click at [338, 235] on span "US - KILLSTAR 🤝 COVEN" at bounding box center [345, 239] width 110 height 8
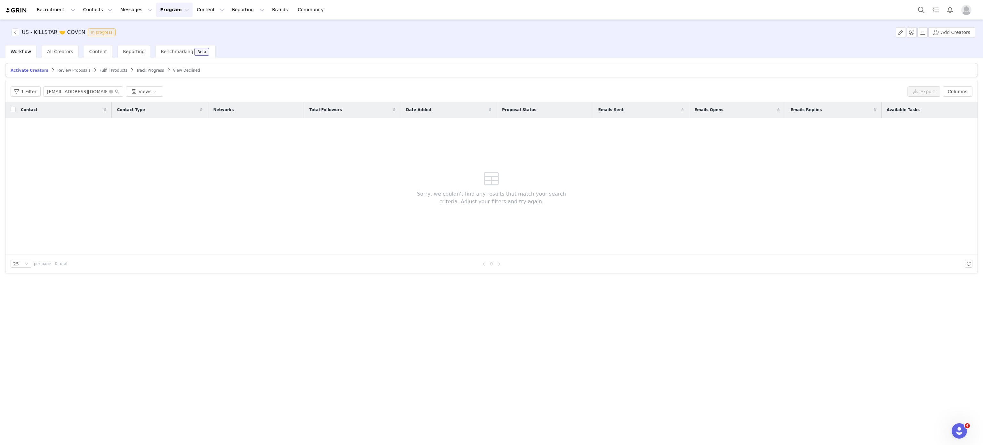
click at [73, 68] on span "Review Proposals" at bounding box center [73, 70] width 33 height 4
click at [107, 72] on span "Fulfill Products" at bounding box center [114, 70] width 28 height 4
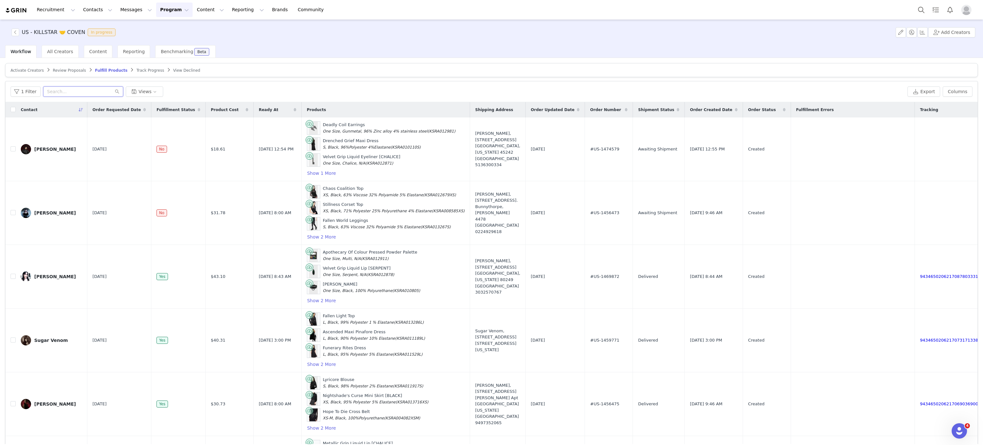
click at [86, 90] on input "text" at bounding box center [83, 91] width 80 height 10
paste input "[EMAIL_ADDRESS][DOMAIN_NAME]"
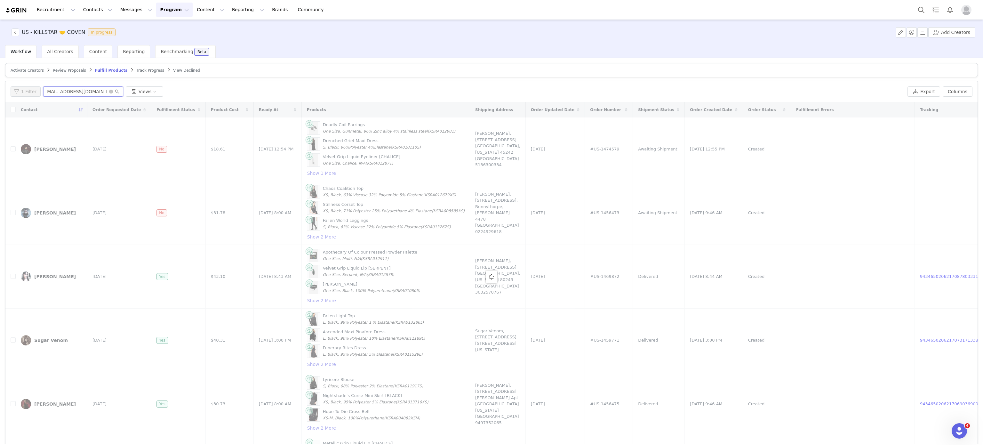
type input "[EMAIL_ADDRESS][DOMAIN_NAME]"
click at [84, 100] on div "1 Filter [EMAIL_ADDRESS][DOMAIN_NAME] Views Export Columns" at bounding box center [491, 91] width 972 height 21
